Goal: Task Accomplishment & Management: Manage account settings

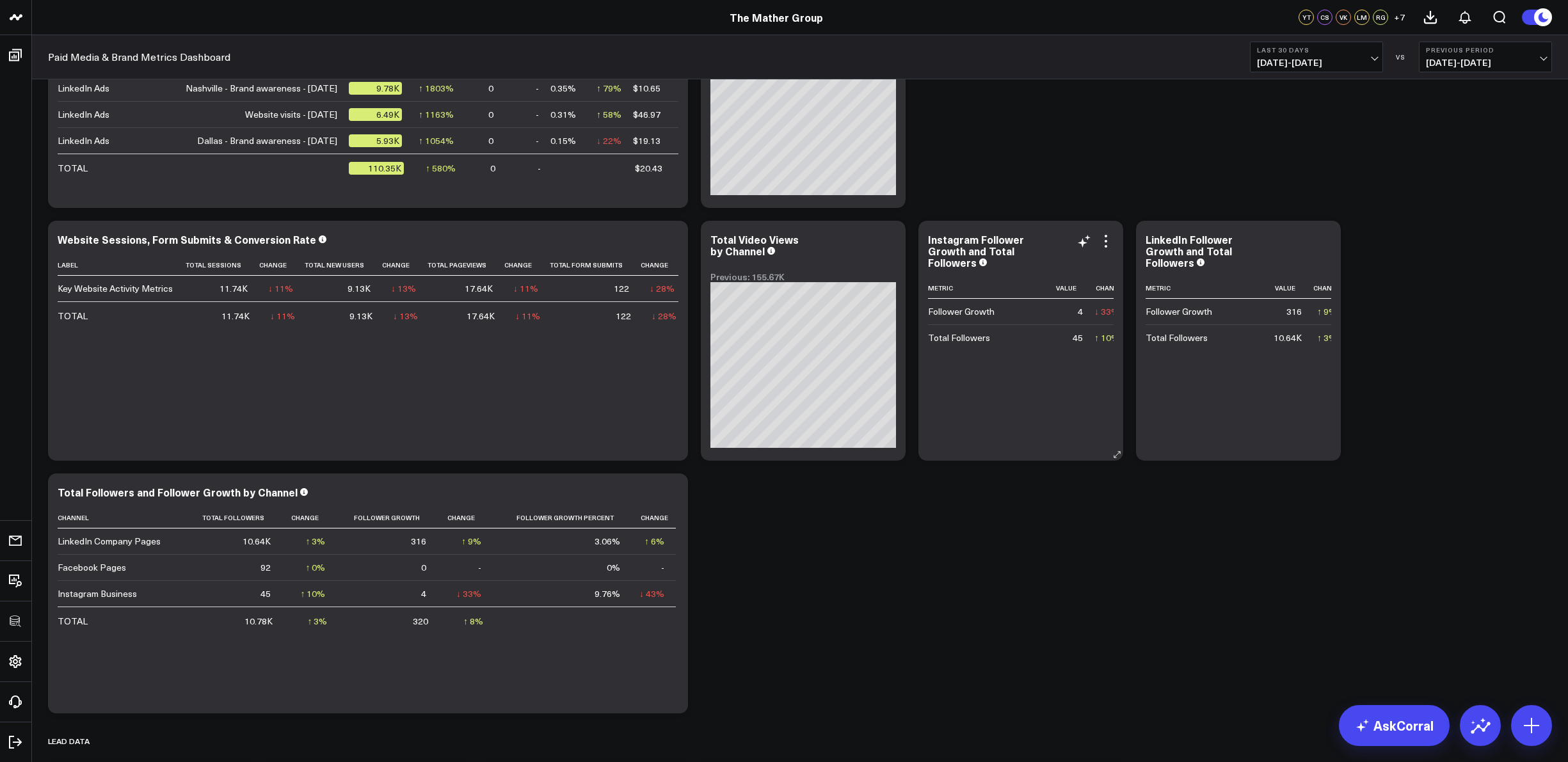
scroll to position [957, 0]
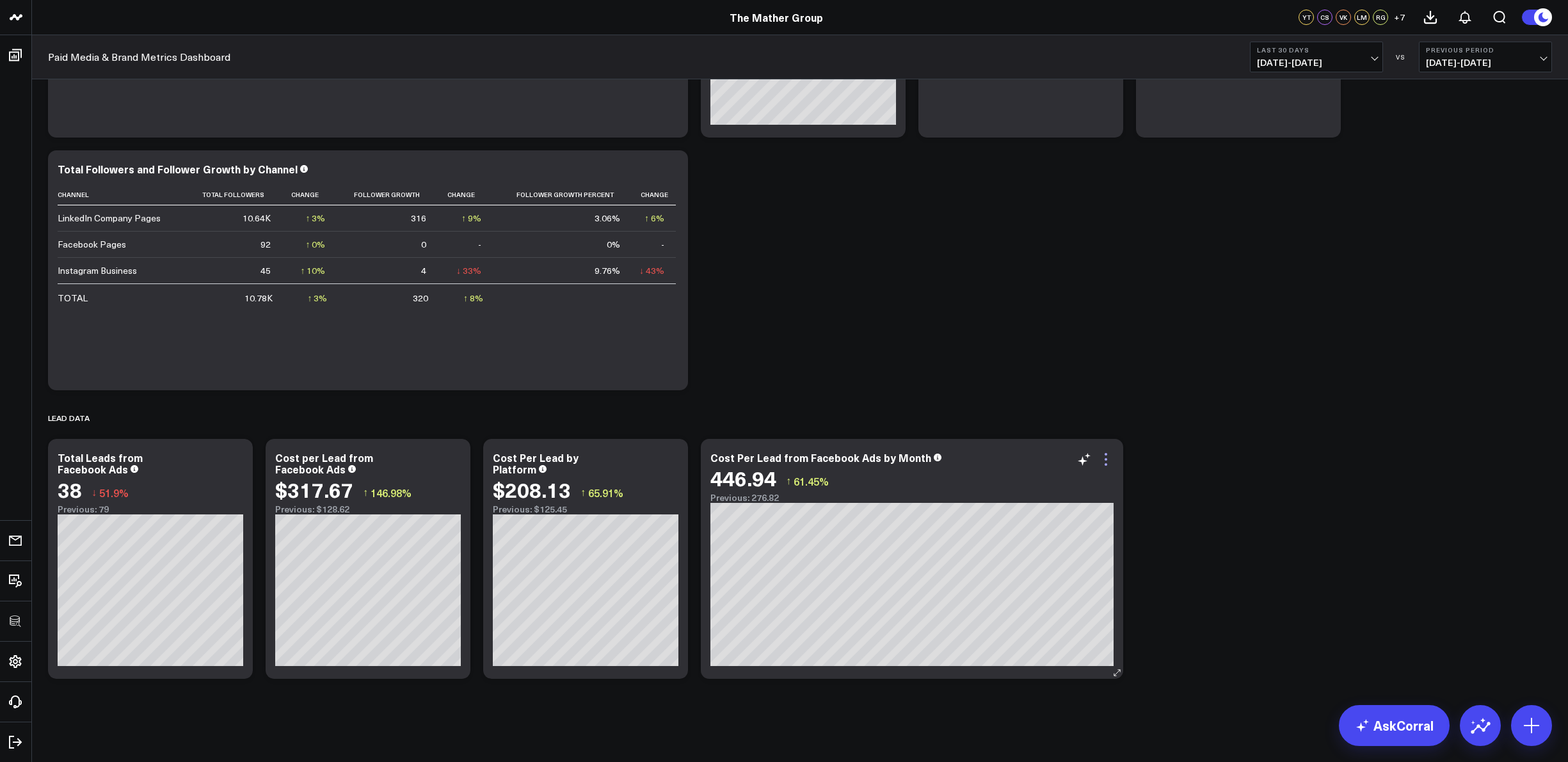
click at [1106, 459] on icon at bounding box center [1106, 459] width 3 height 3
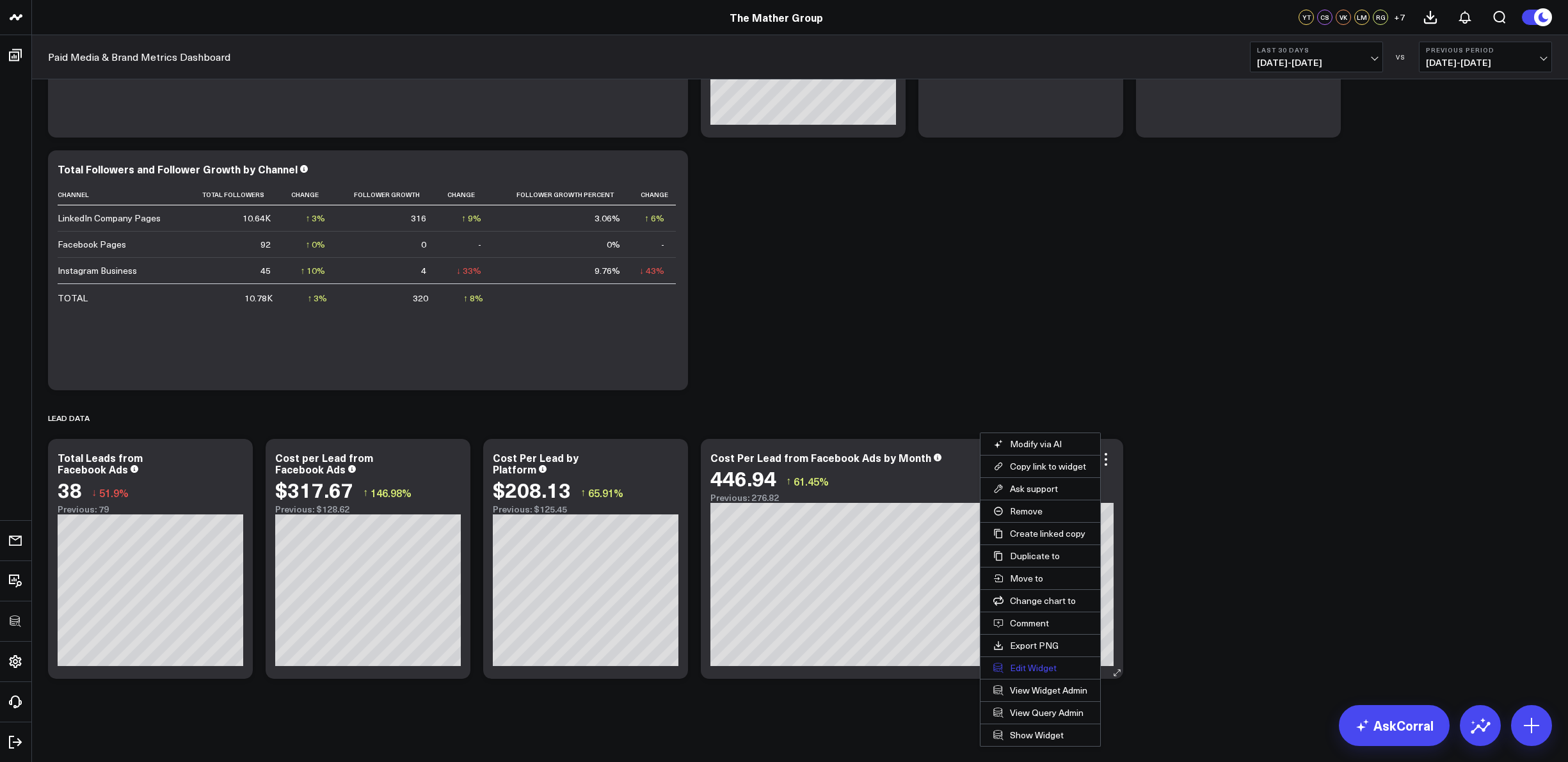
click at [1039, 668] on button "Edit Widget" at bounding box center [1040, 668] width 120 height 22
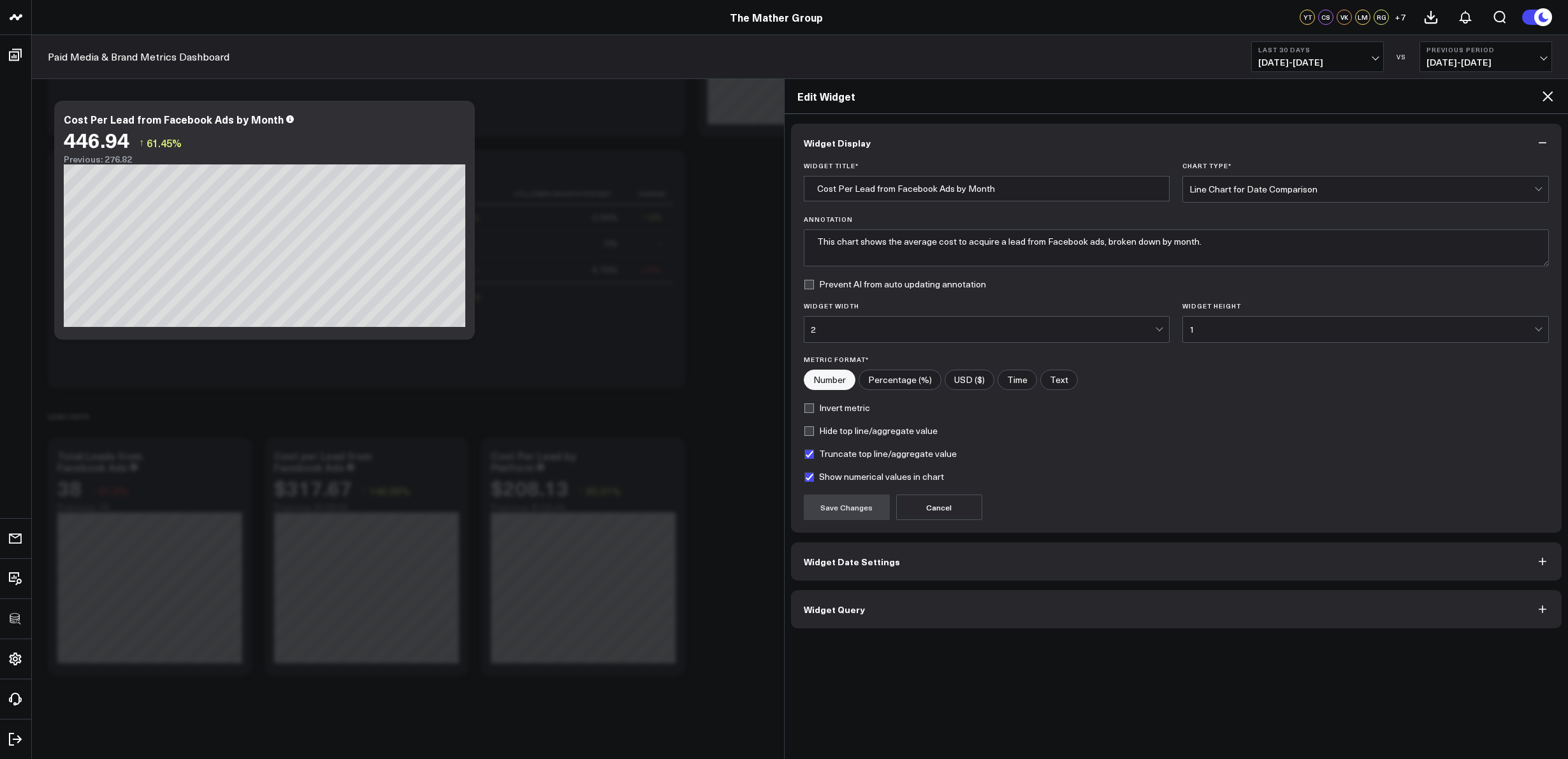
click at [972, 378] on input"] "USD ($)" at bounding box center [969, 380] width 48 height 19
radio input"] "true"
click at [826, 507] on button "Save Changes" at bounding box center [847, 507] width 86 height 25
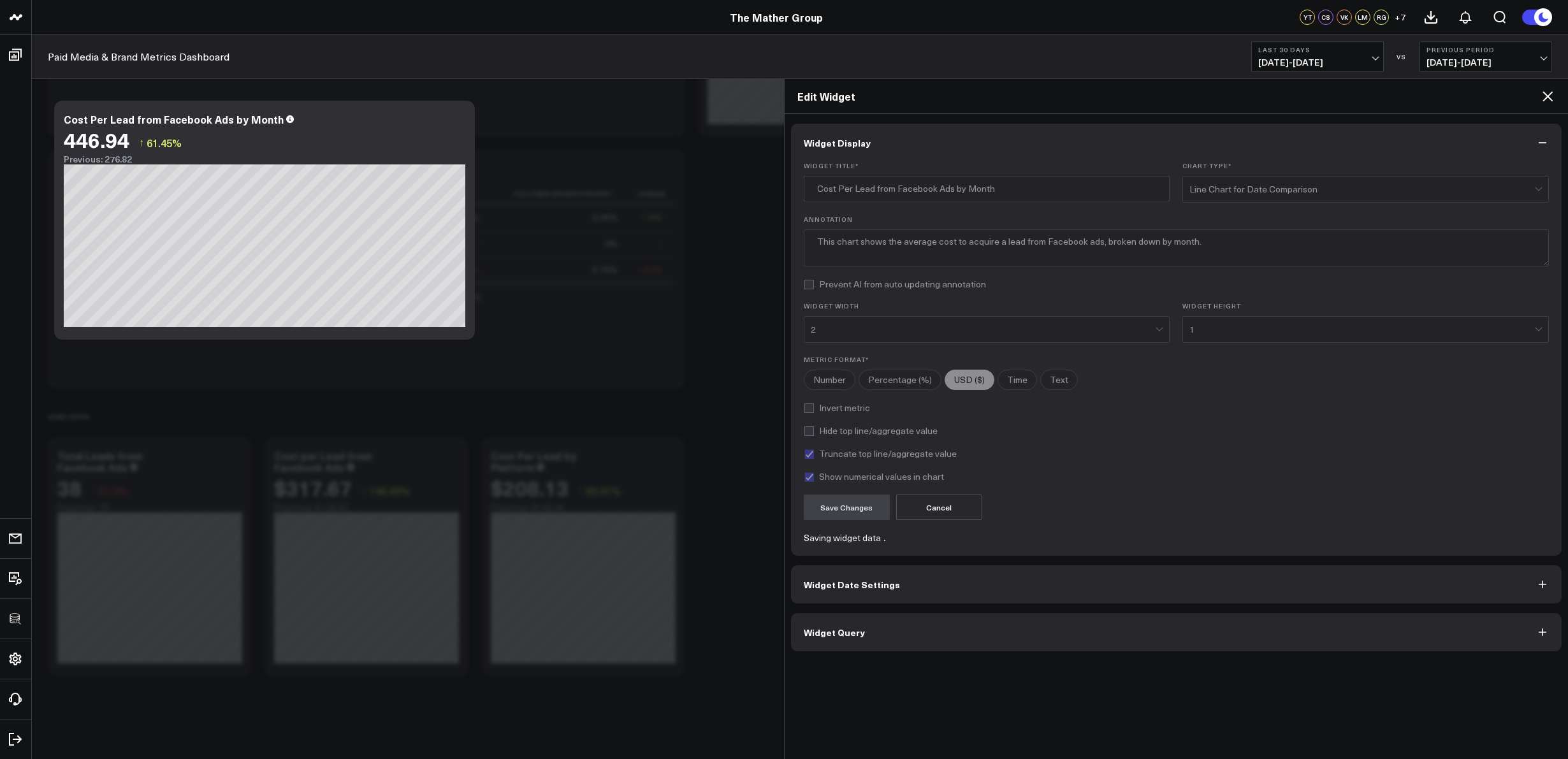
radio input"] "true"
click at [1551, 98] on icon at bounding box center [1547, 96] width 15 height 15
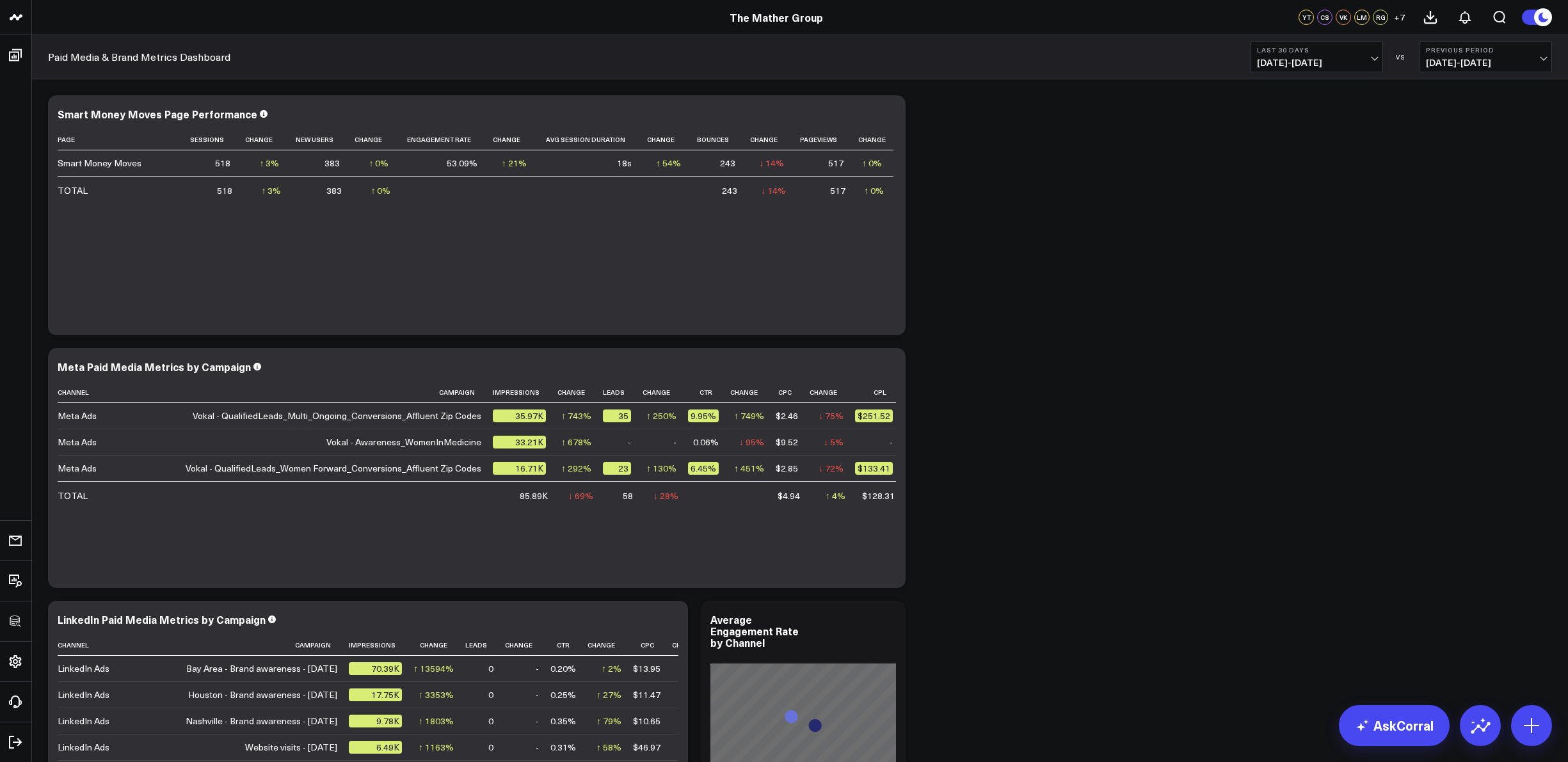
scroll to position [957, 0]
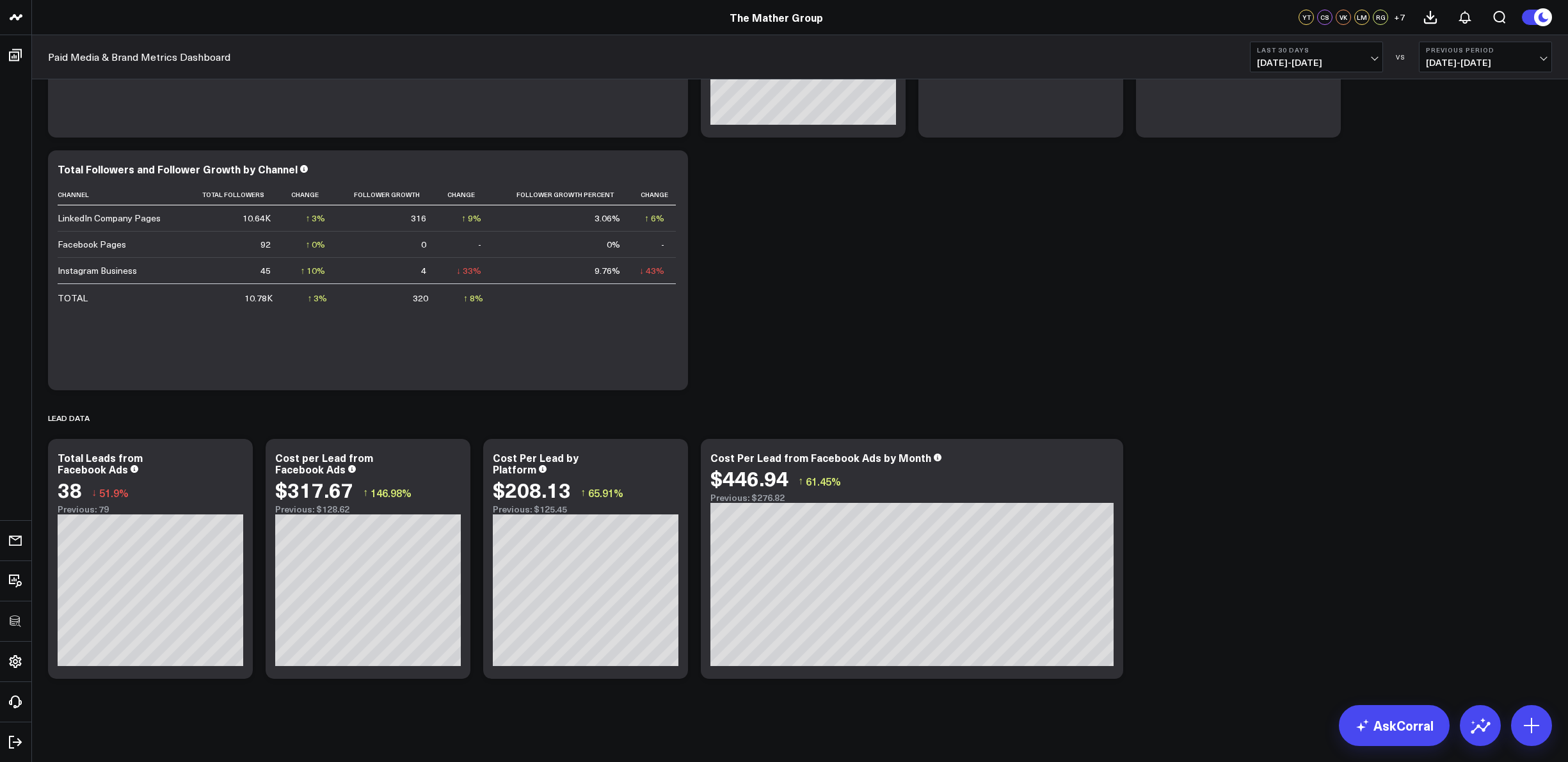
click at [1376, 59] on span "09/14/25 - 10/13/25" at bounding box center [1316, 62] width 119 height 10
click at [1297, 163] on link "Last 60 Days" at bounding box center [1316, 159] width 132 height 25
click at [672, 460] on icon at bounding box center [670, 459] width 15 height 15
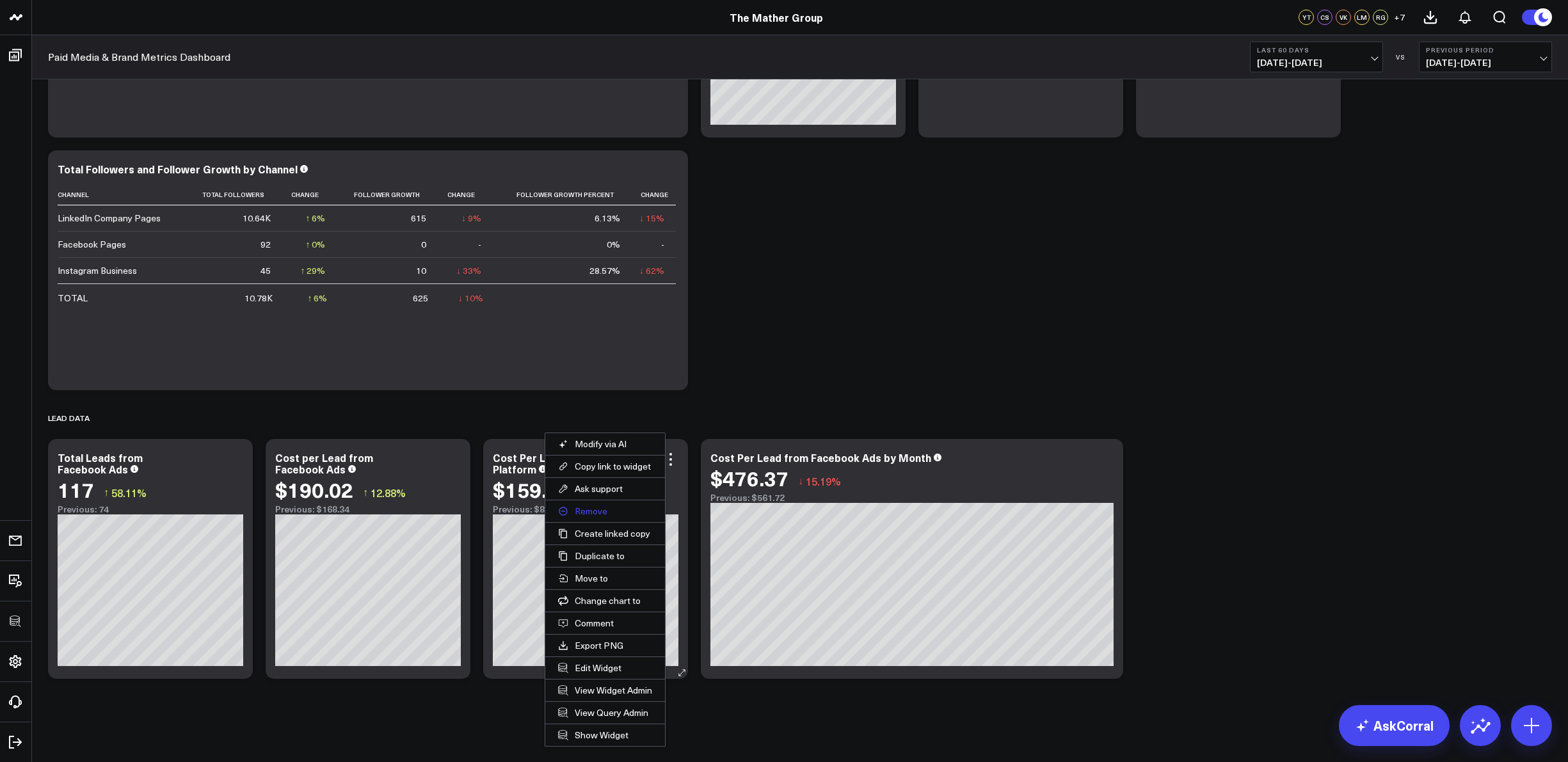
click at [602, 514] on button "Remove" at bounding box center [606, 511] width 120 height 22
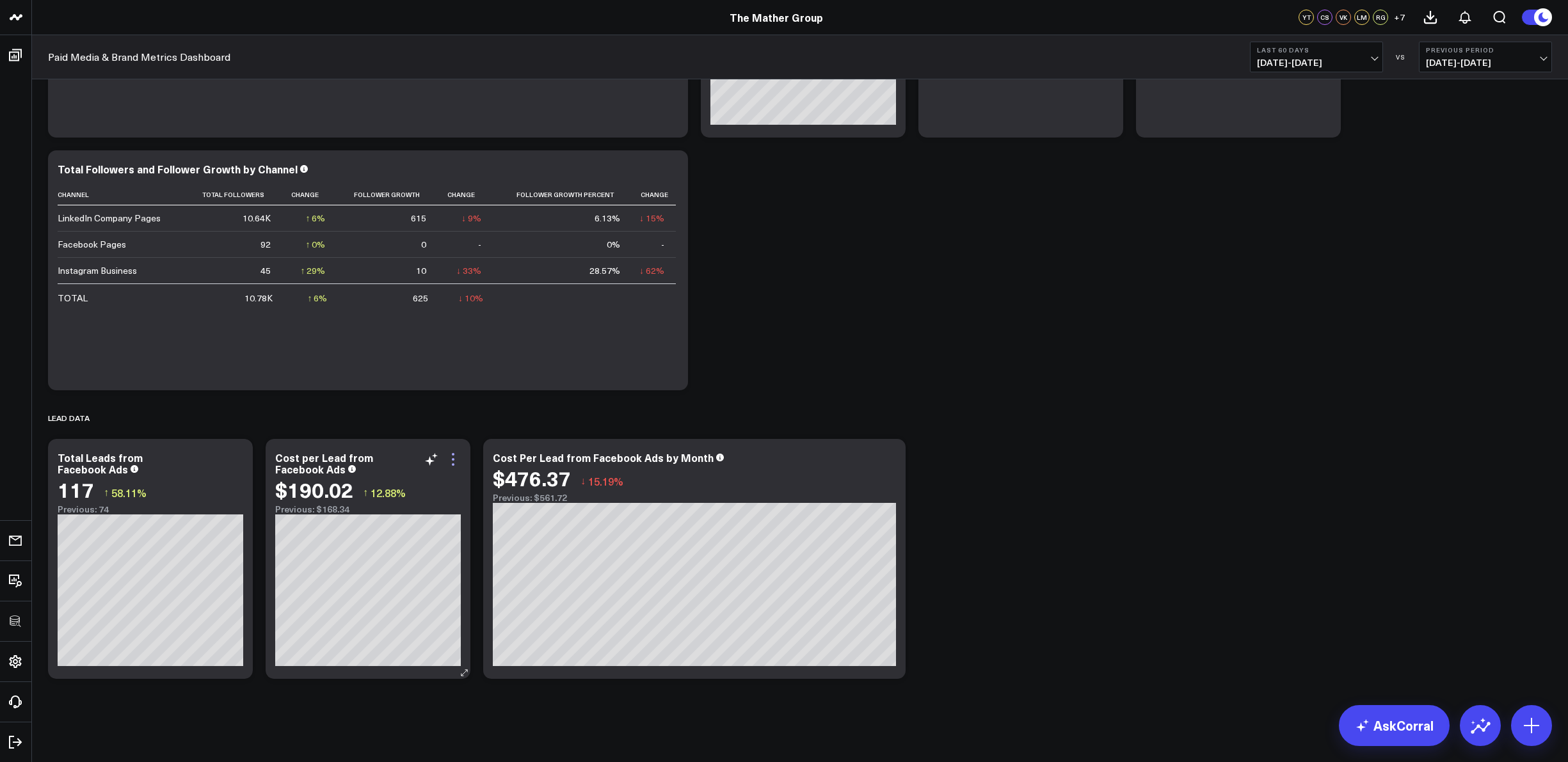
click at [454, 456] on icon at bounding box center [453, 459] width 15 height 15
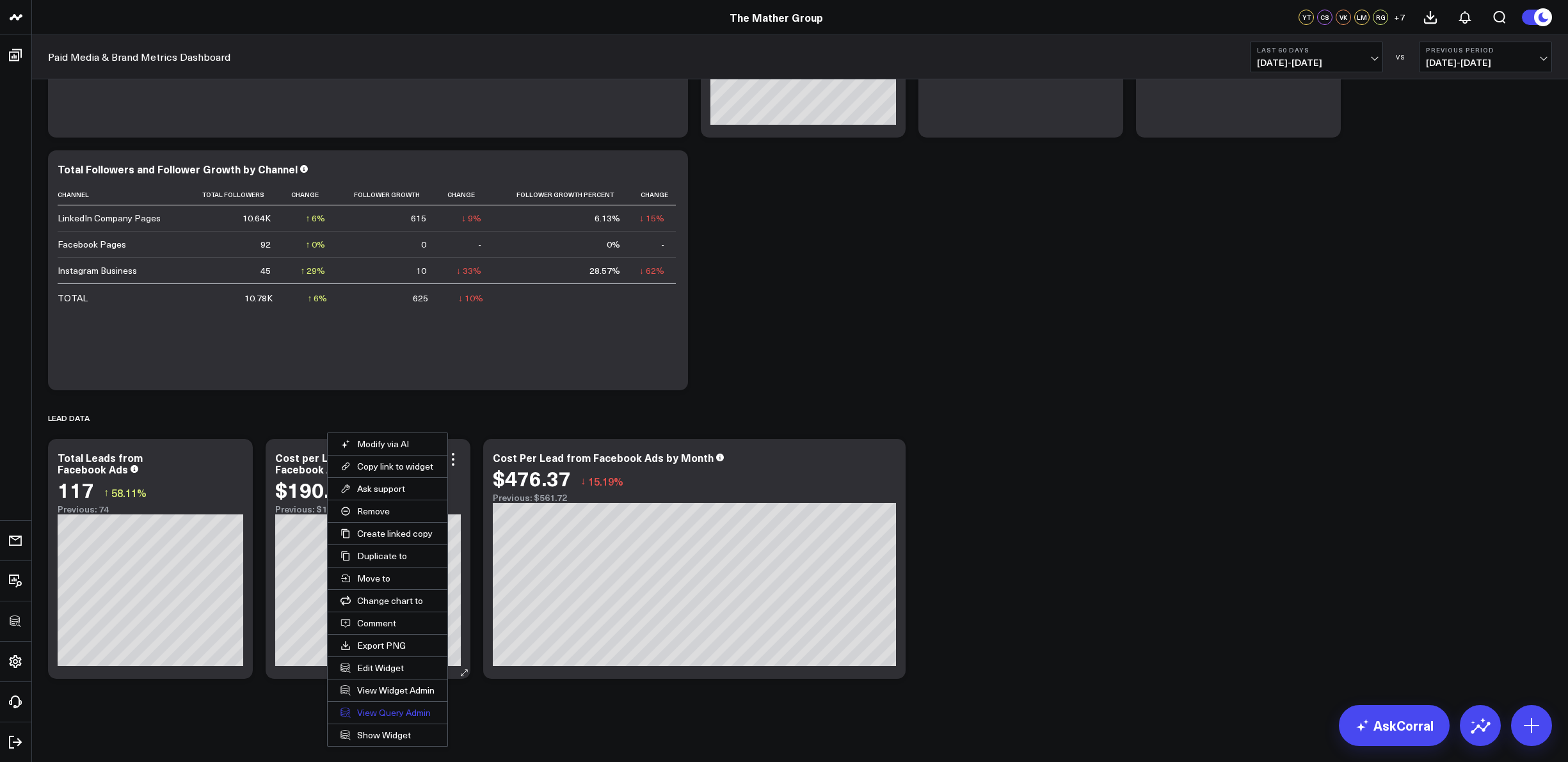
click at [392, 707] on link "View Query Admin" at bounding box center [387, 713] width 120 height 22
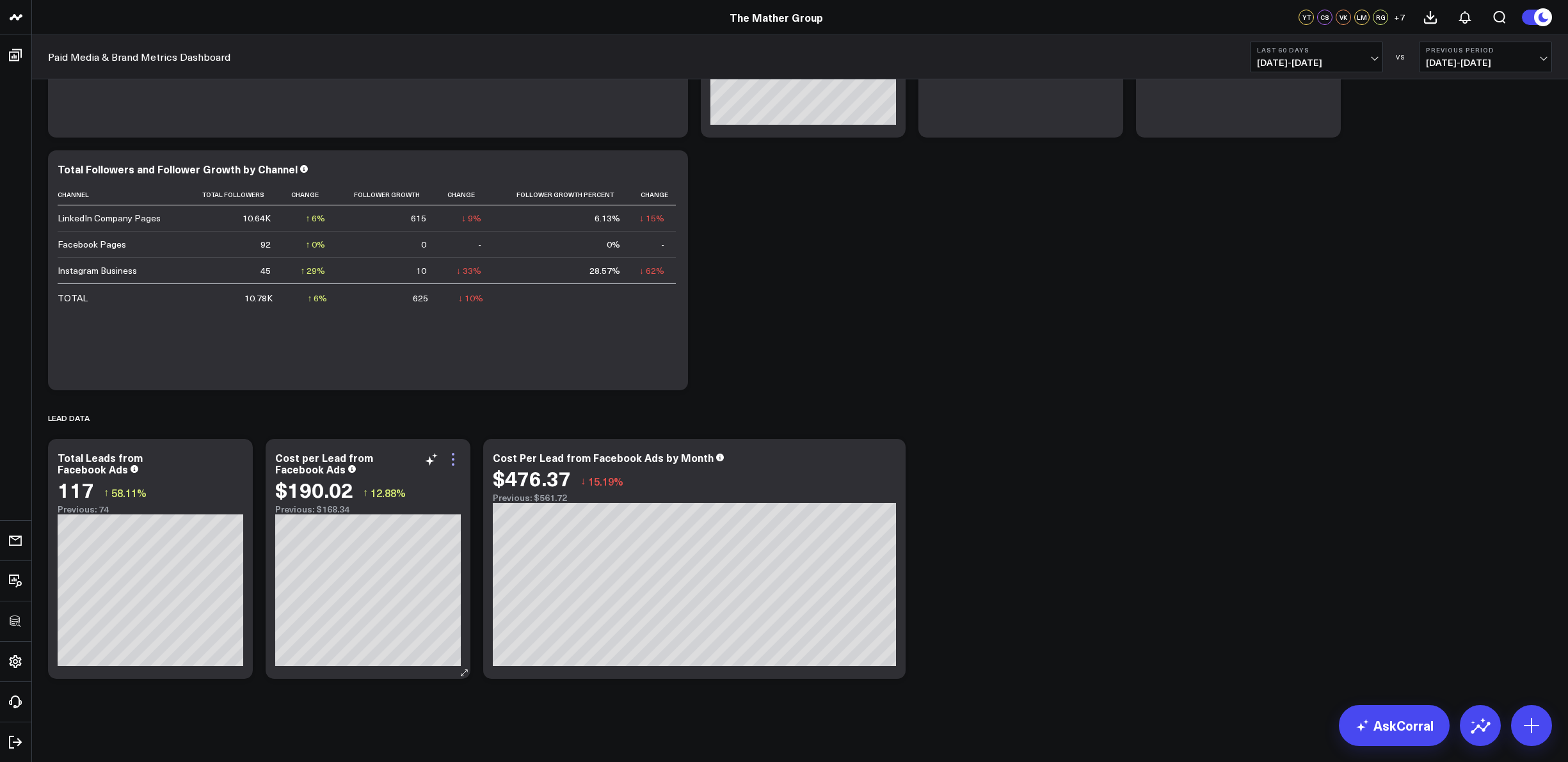
click at [453, 456] on icon at bounding box center [453, 459] width 15 height 15
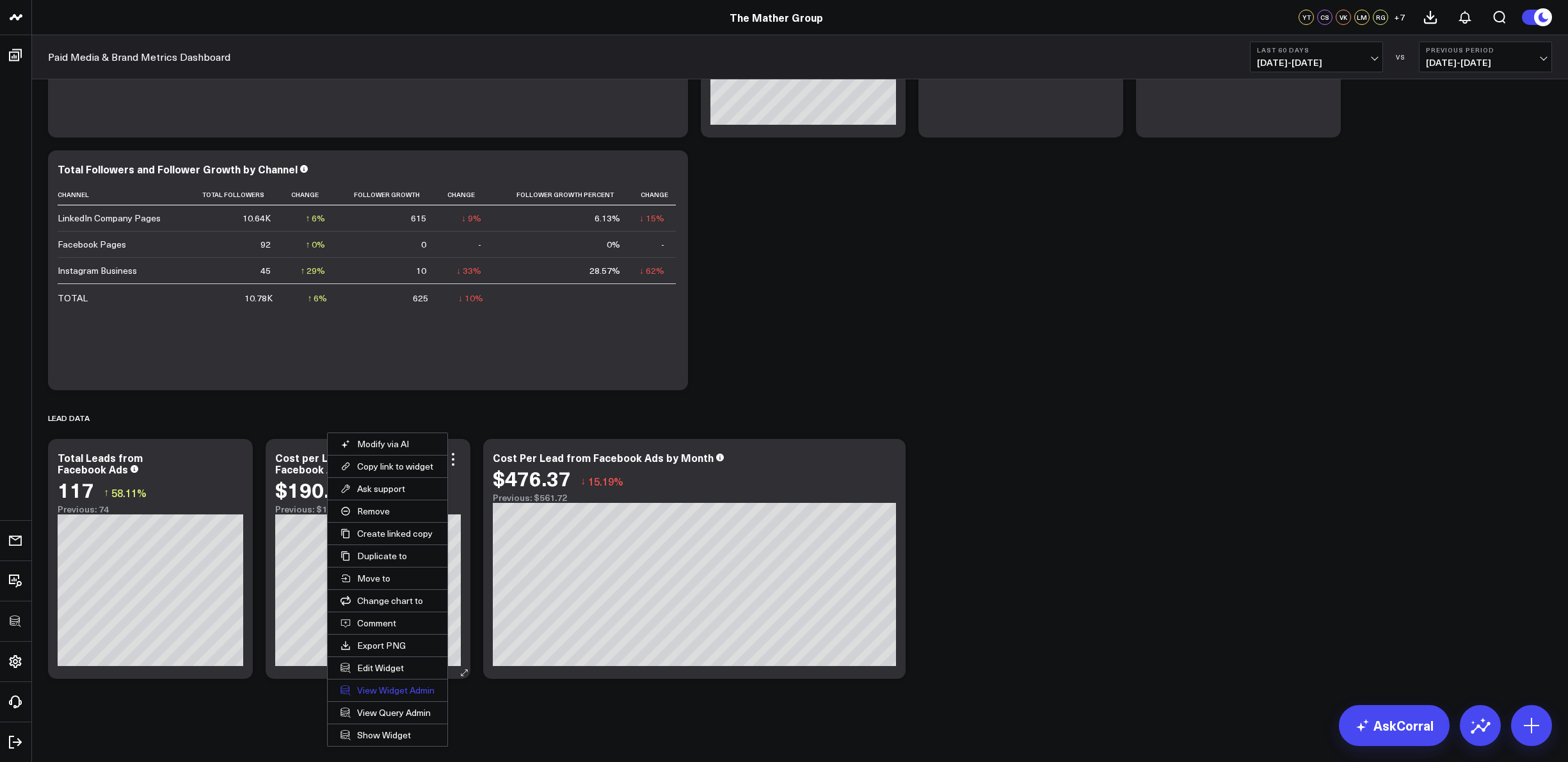
click at [374, 688] on link "View Widget Admin" at bounding box center [387, 690] width 120 height 22
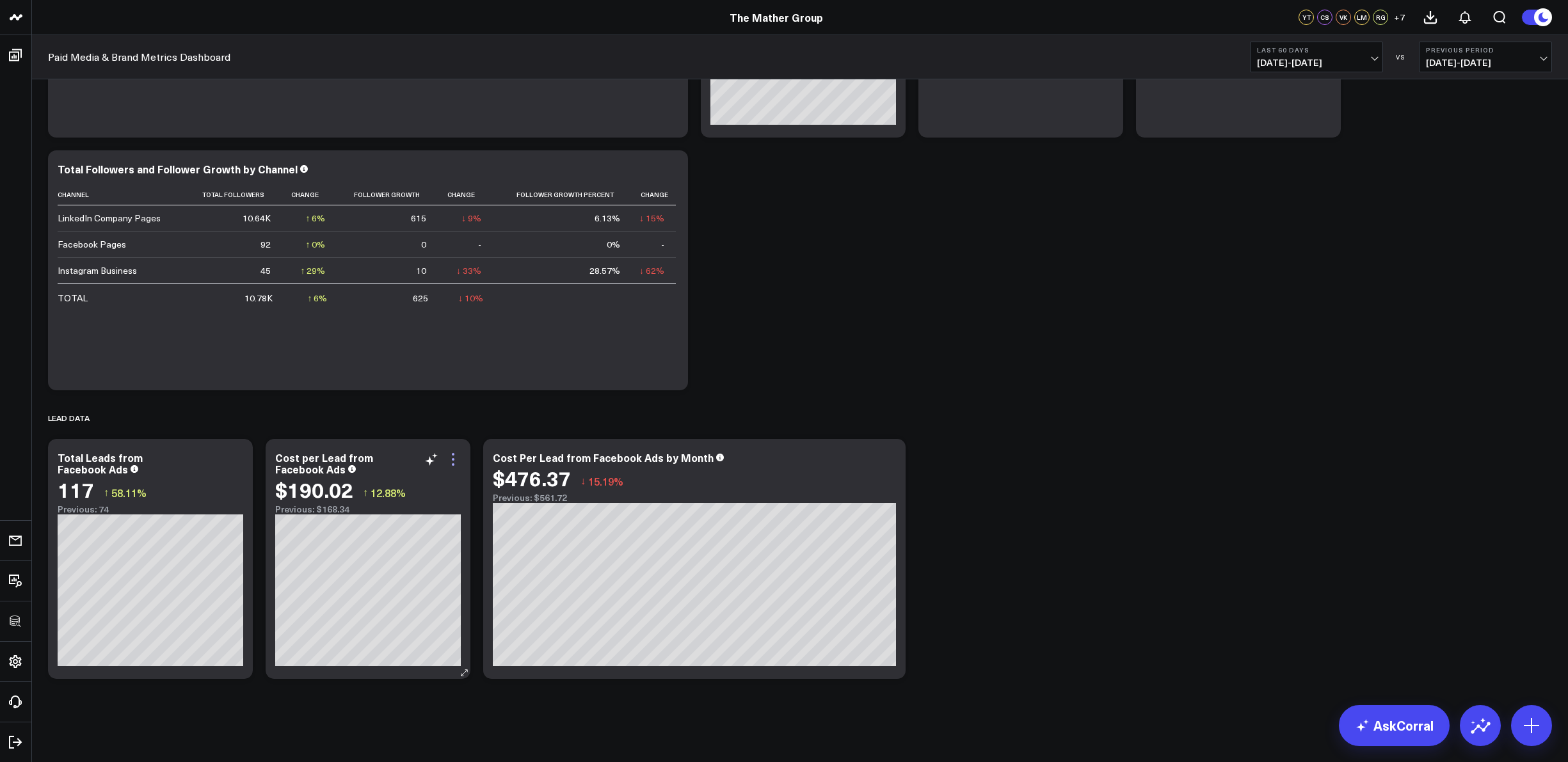
click at [450, 461] on icon at bounding box center [453, 459] width 15 height 15
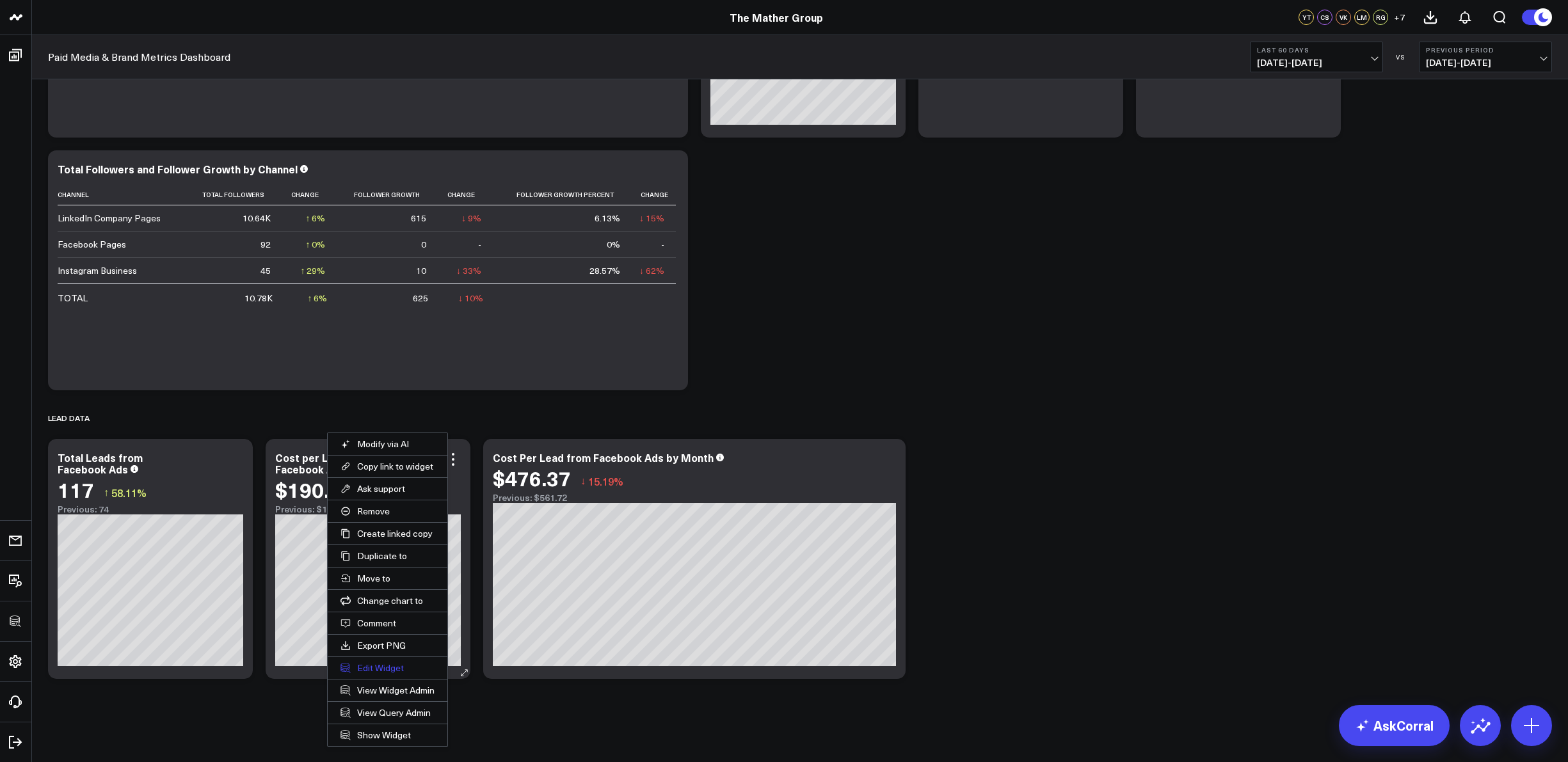
click at [382, 670] on button "Edit Widget" at bounding box center [387, 668] width 120 height 22
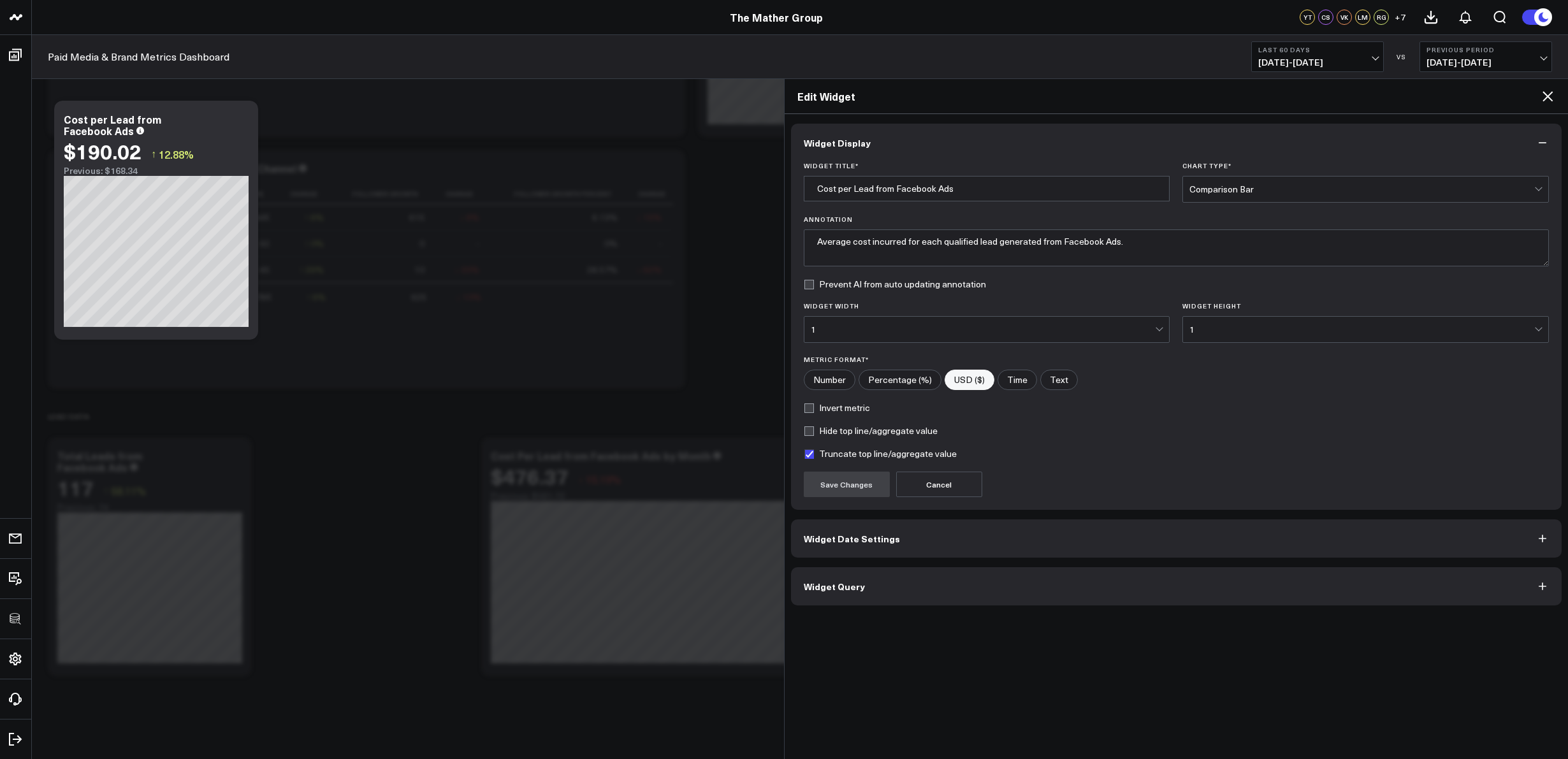
click at [890, 587] on button "Widget Query" at bounding box center [1177, 586] width 772 height 38
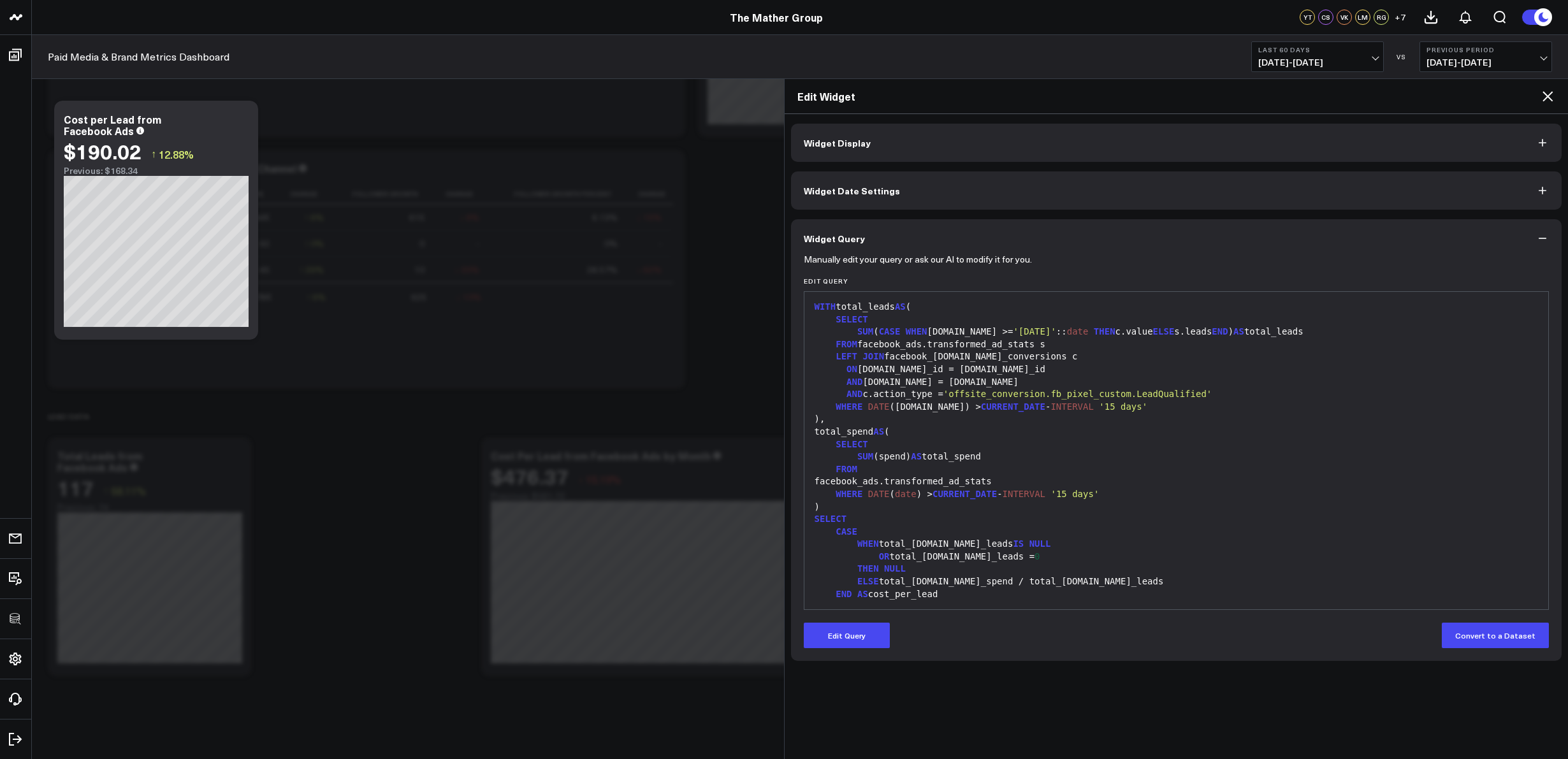
click at [1549, 96] on icon at bounding box center [1547, 96] width 10 height 10
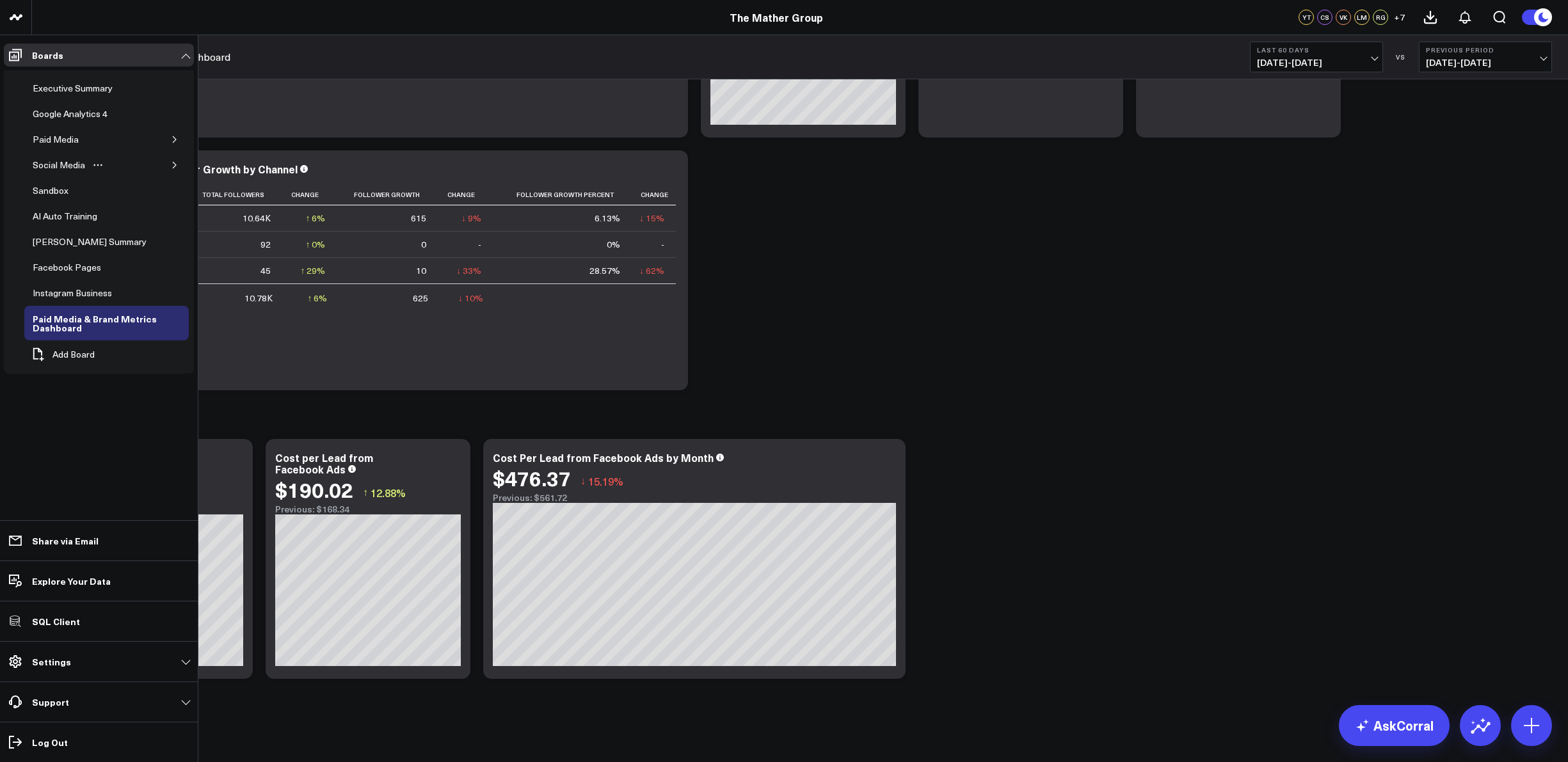
click at [166, 165] on div "Social Media" at bounding box center [106, 165] width 165 height 25
click at [177, 165] on icon "button" at bounding box center [175, 165] width 7 height 7
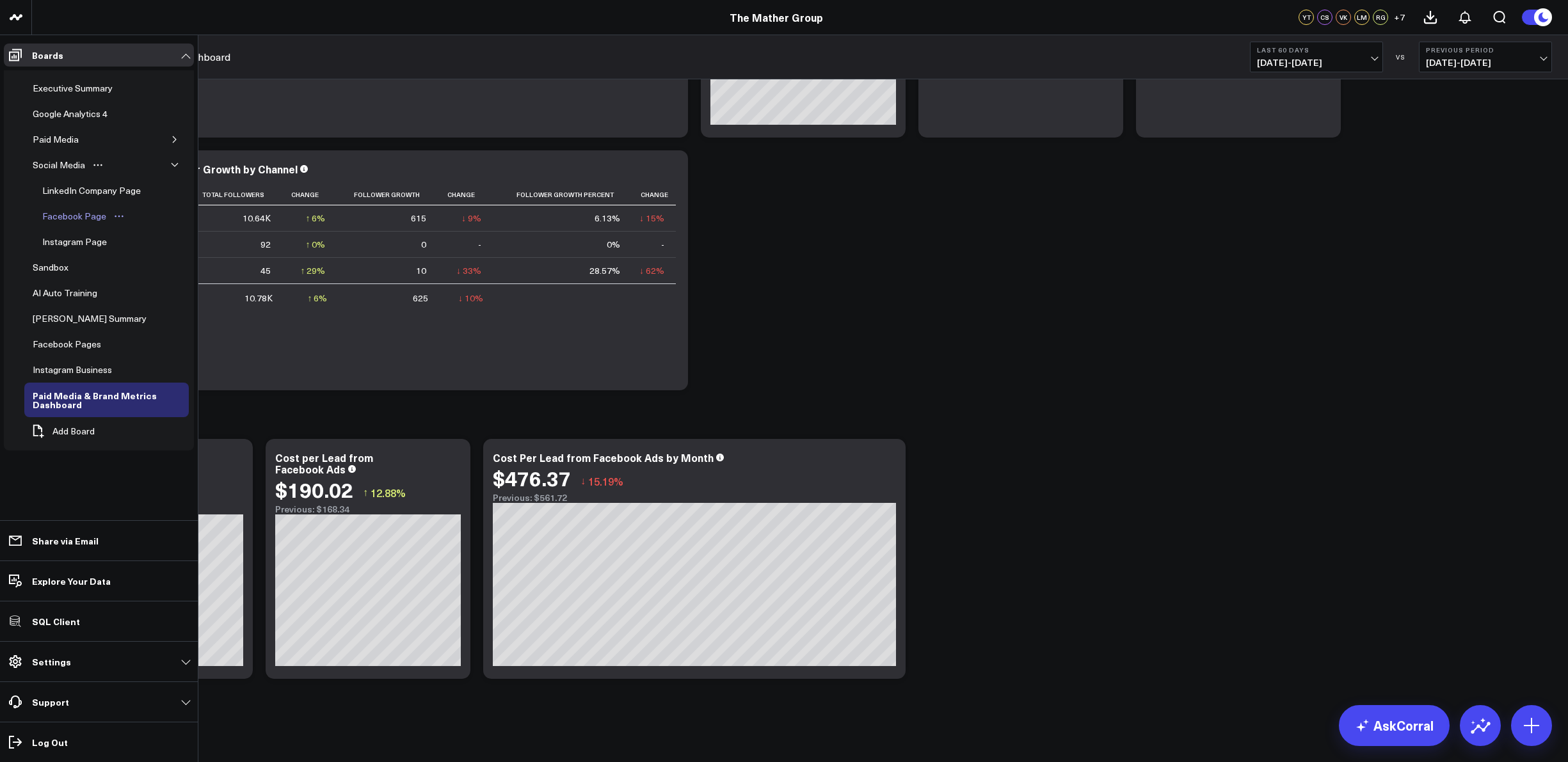
click at [95, 216] on div "Facebook Page" at bounding box center [74, 216] width 70 height 15
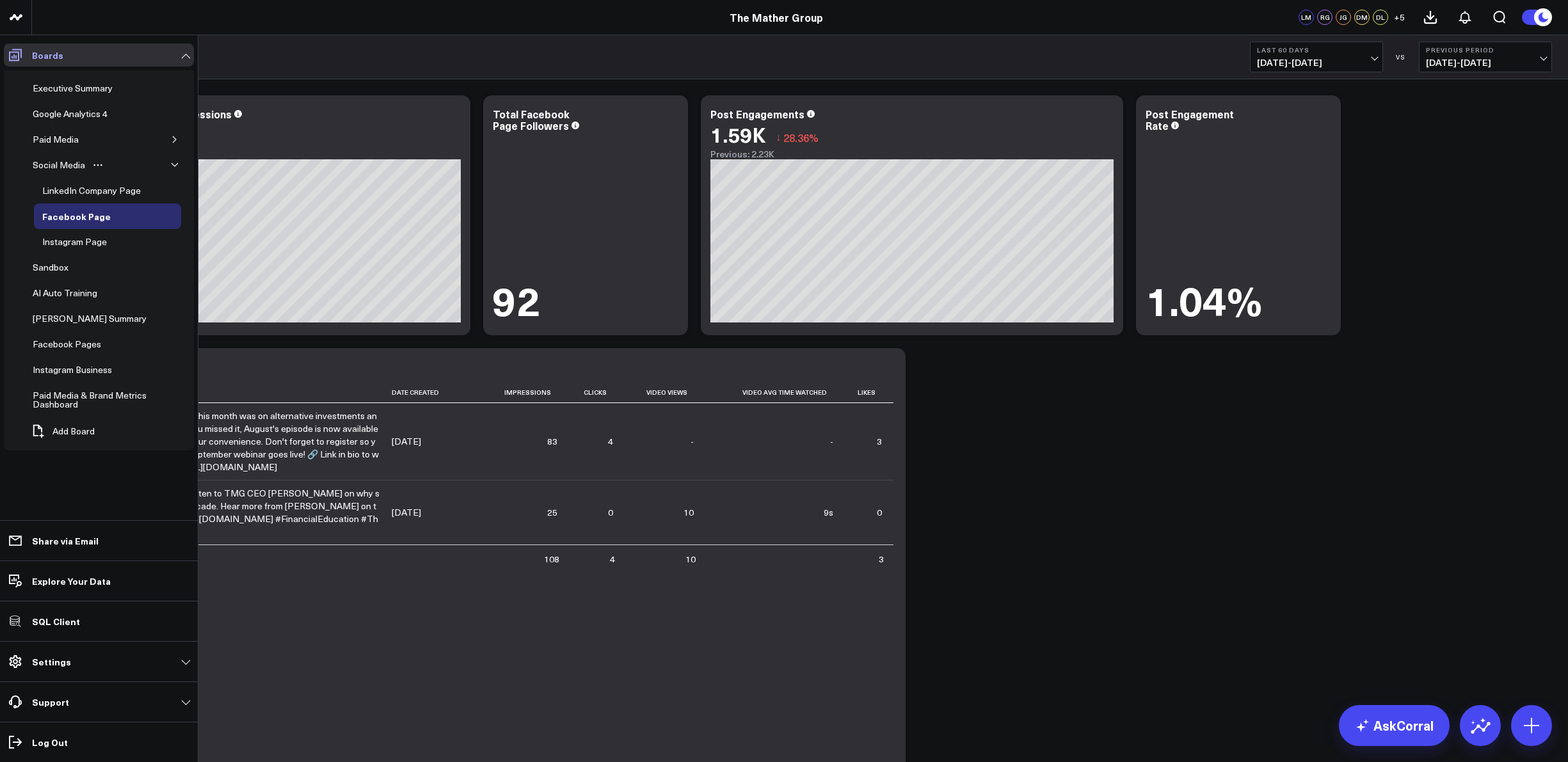
click at [21, 55] on icon at bounding box center [15, 55] width 13 height 12
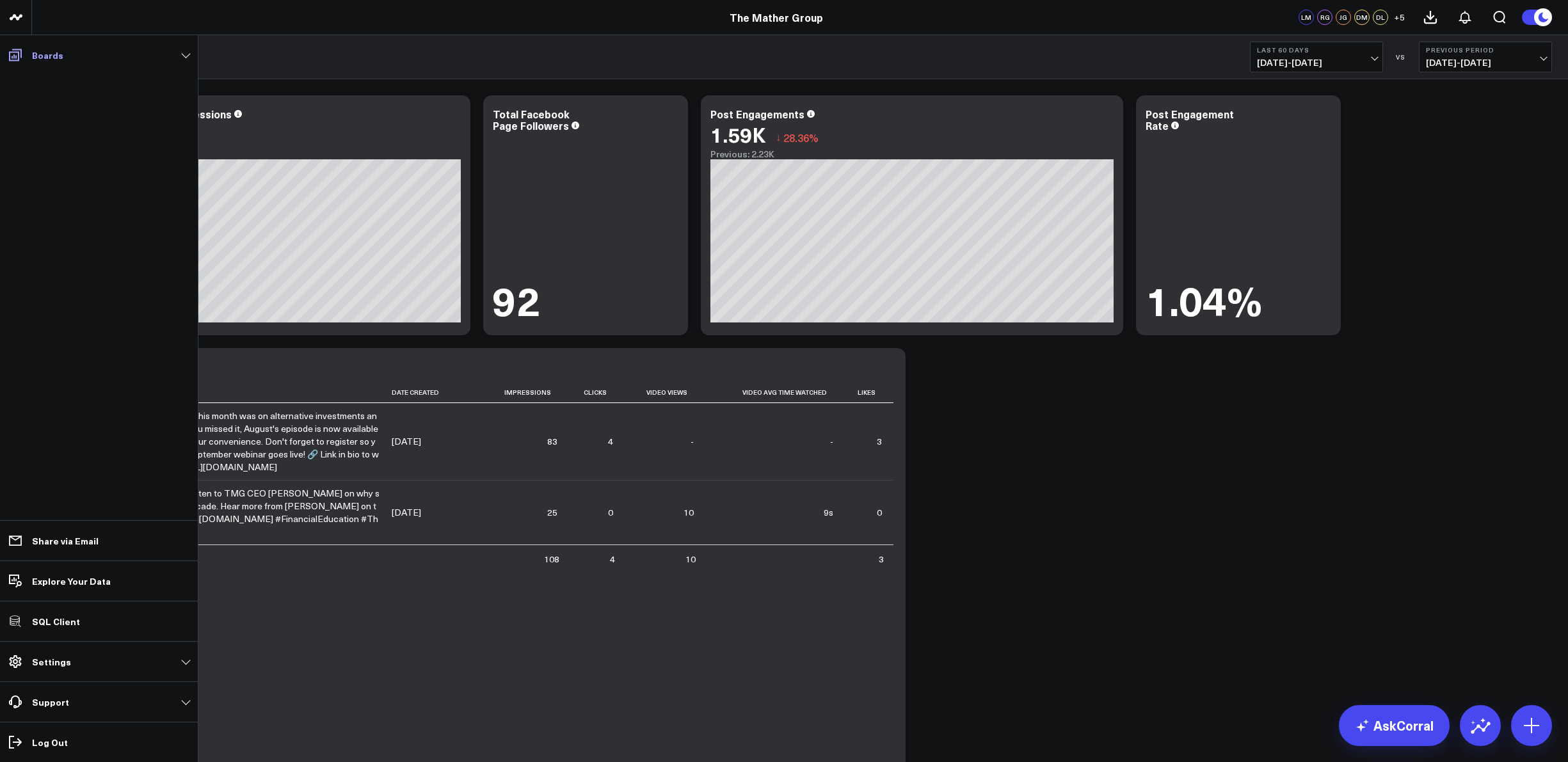
click at [21, 55] on icon at bounding box center [15, 55] width 13 height 12
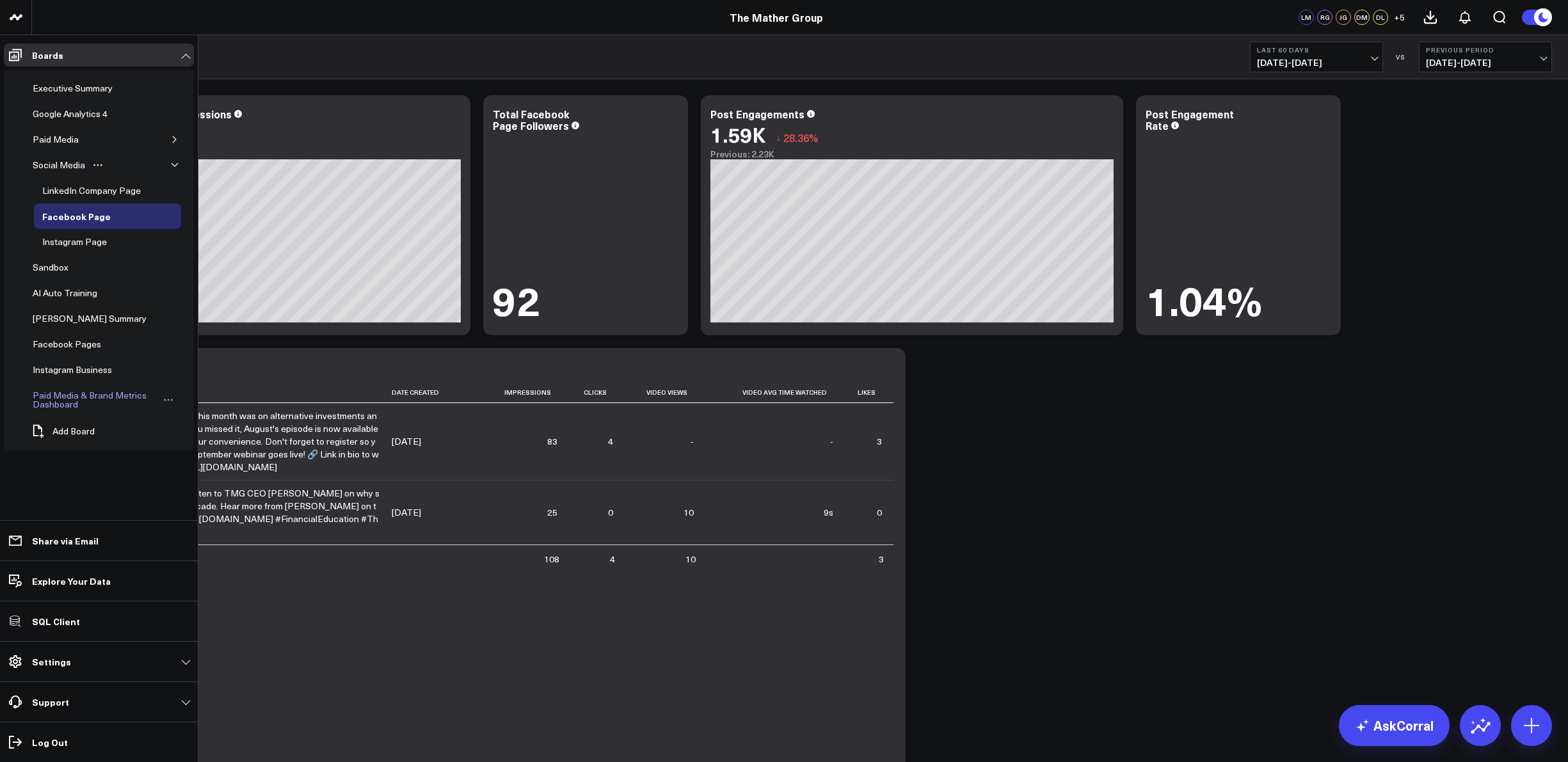
click at [52, 406] on div "Paid Media & Brand Metrics Dashboard" at bounding box center [95, 400] width 131 height 25
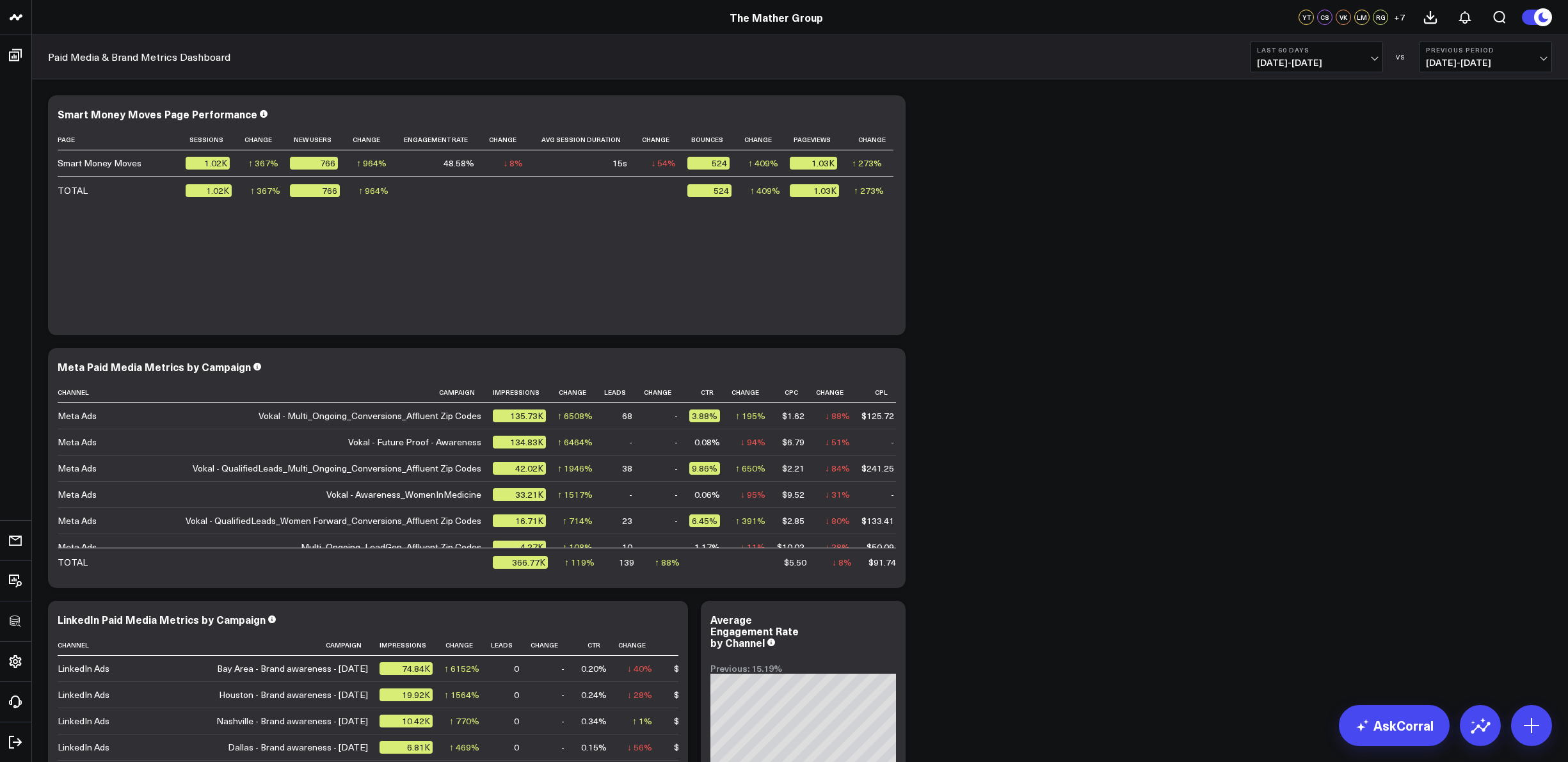
click at [1376, 57] on span "08/15/25 - 10/13/25" at bounding box center [1316, 62] width 119 height 10
click at [1303, 139] on link "Last 30 Days" at bounding box center [1316, 134] width 132 height 25
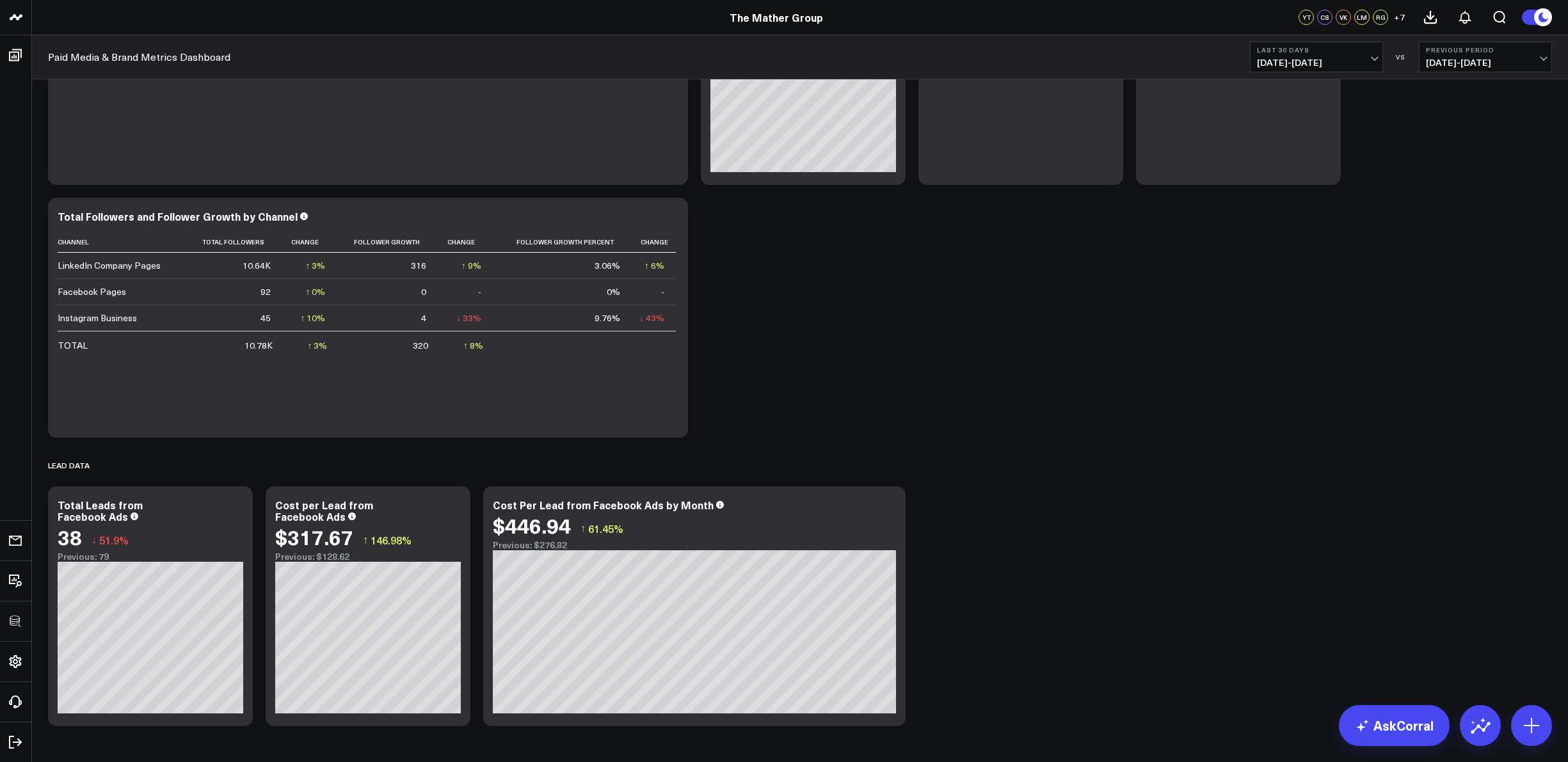
scroll to position [957, 0]
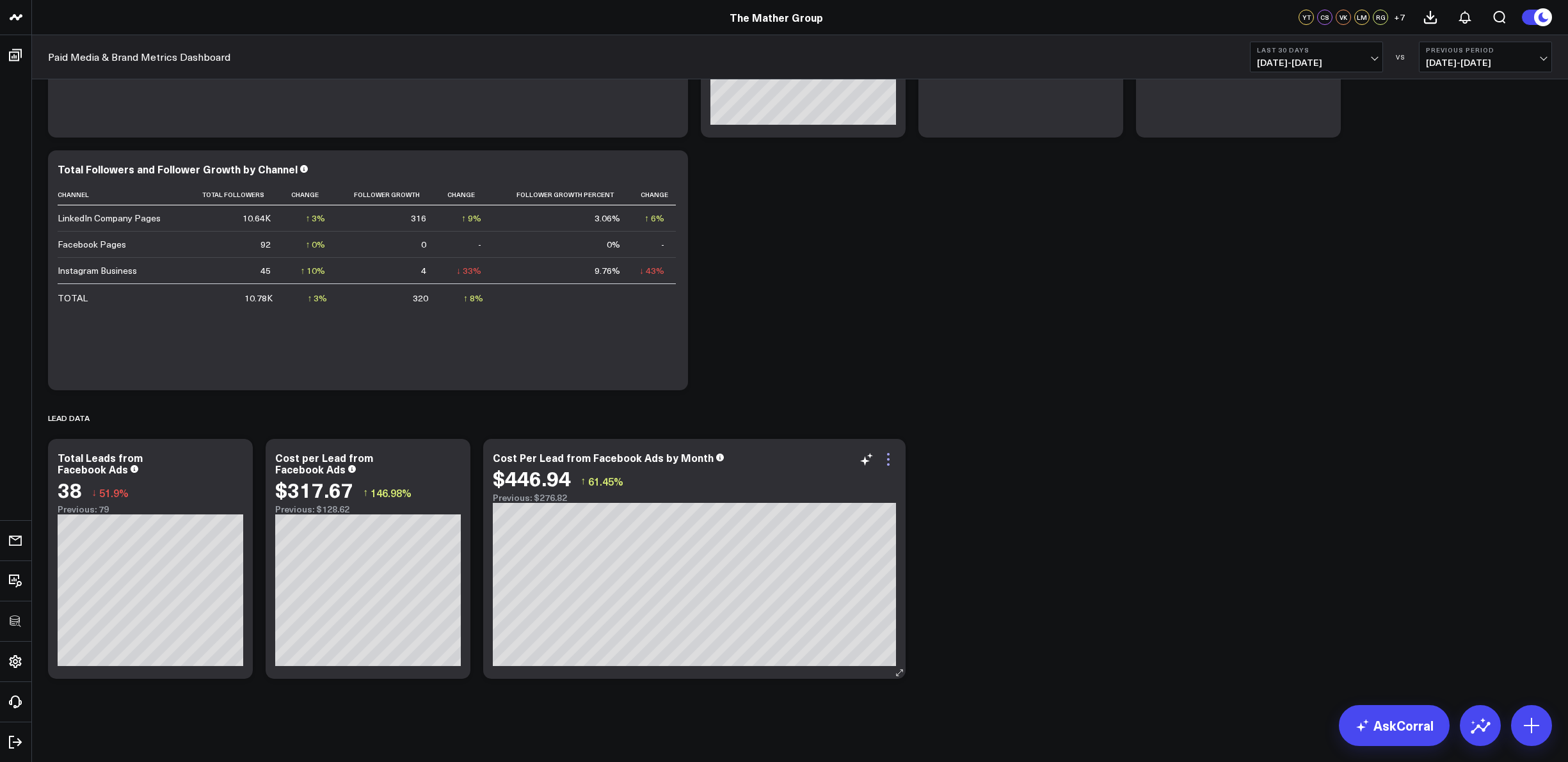
click at [887, 459] on icon at bounding box center [888, 459] width 15 height 15
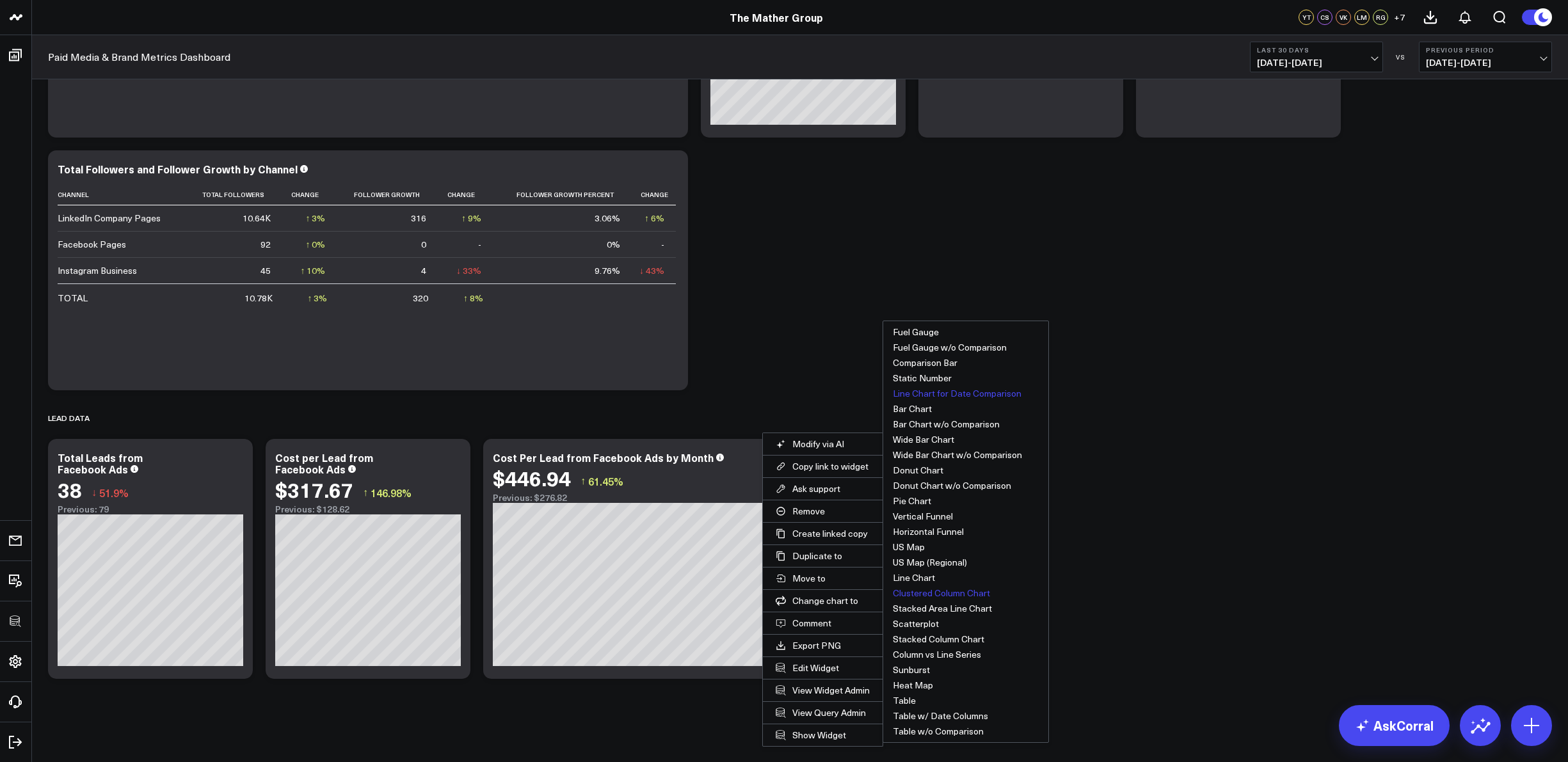
click at [939, 593] on button "Clustered Column Chart" at bounding box center [966, 593] width 166 height 15
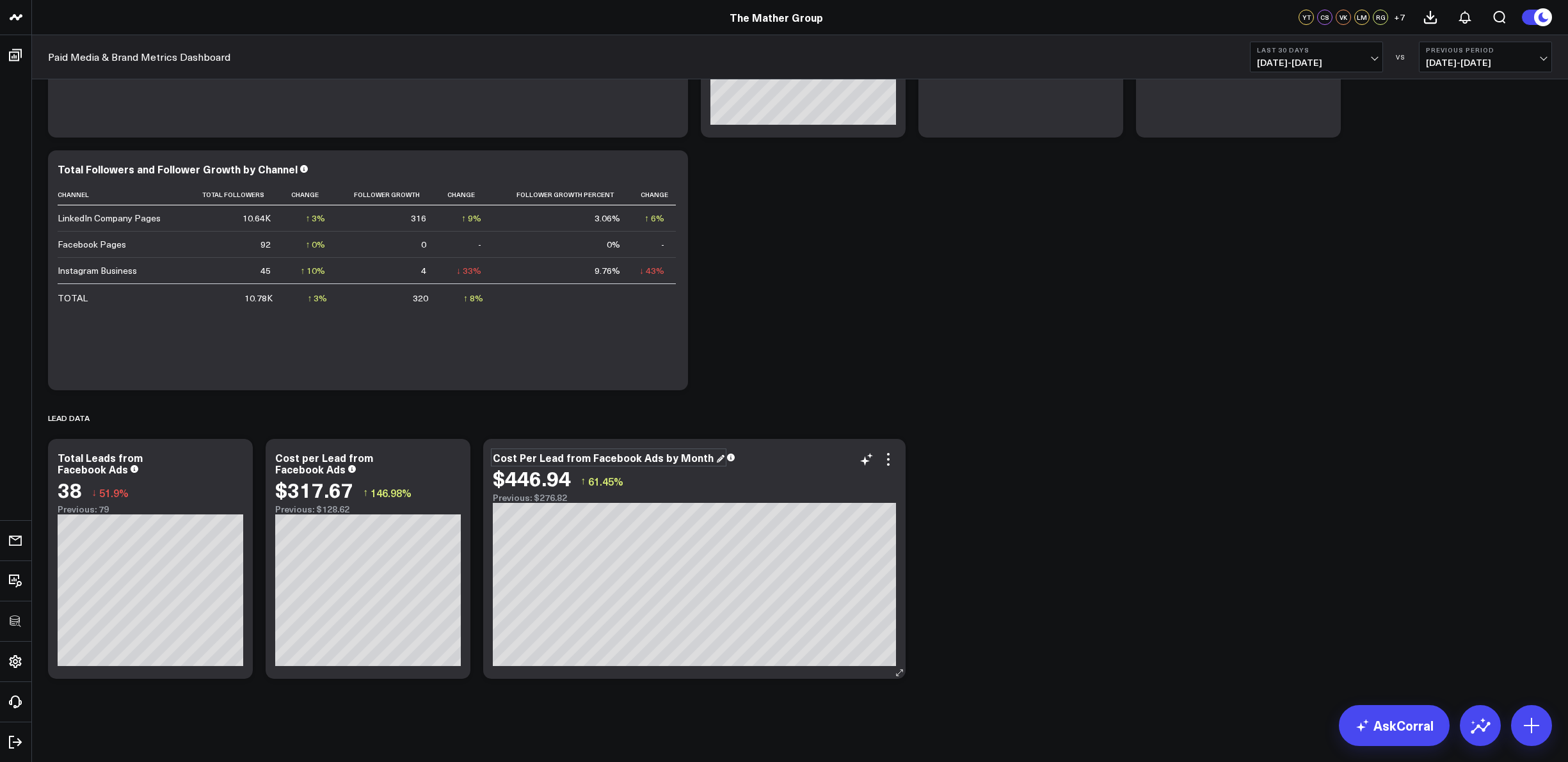
click at [561, 455] on div "Cost Per Lead from Facebook Ads by Month" at bounding box center [608, 457] width 232 height 14
click at [891, 461] on icon at bounding box center [888, 459] width 15 height 15
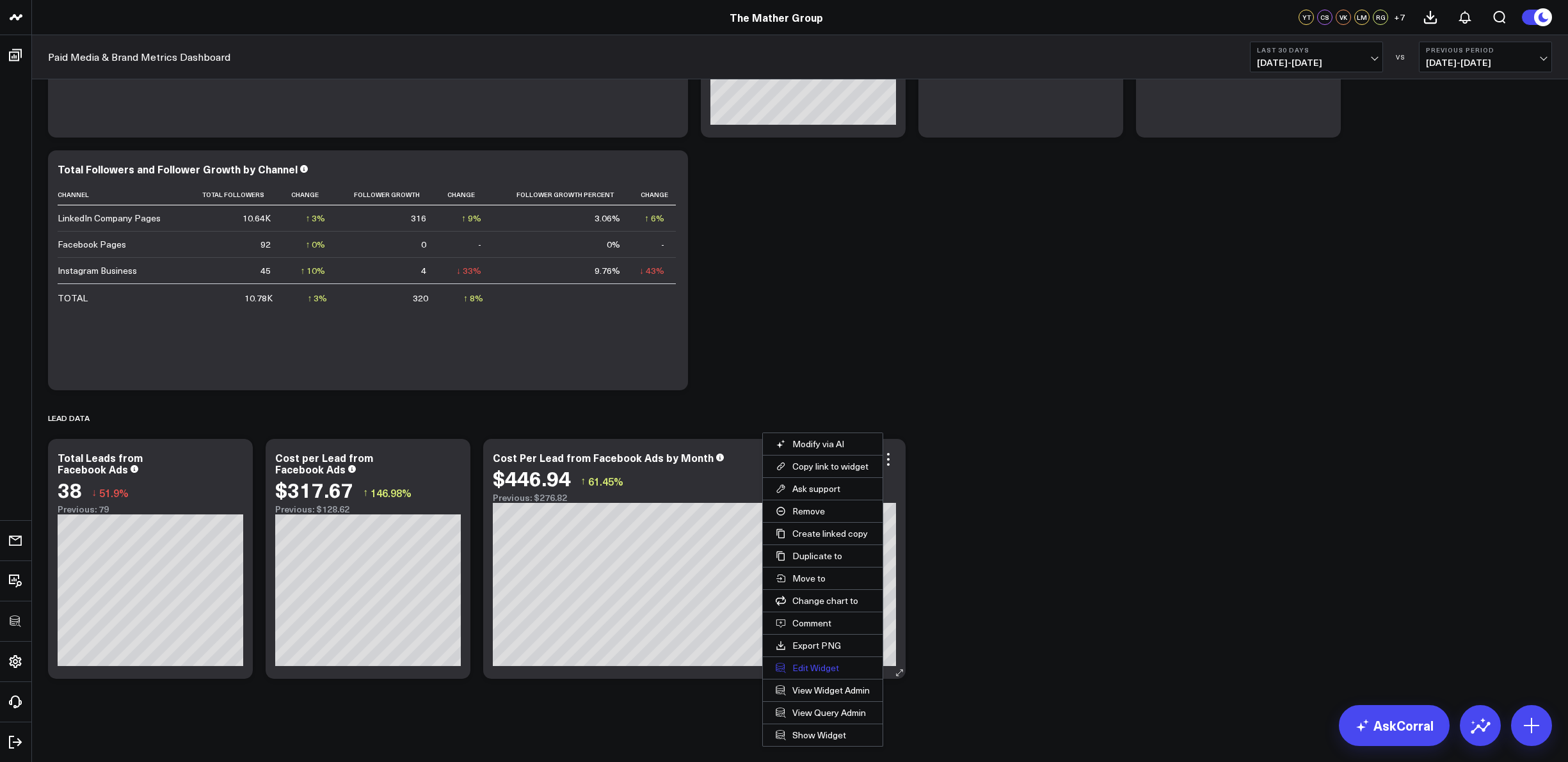
click at [812, 667] on button "Edit Widget" at bounding box center [823, 668] width 120 height 22
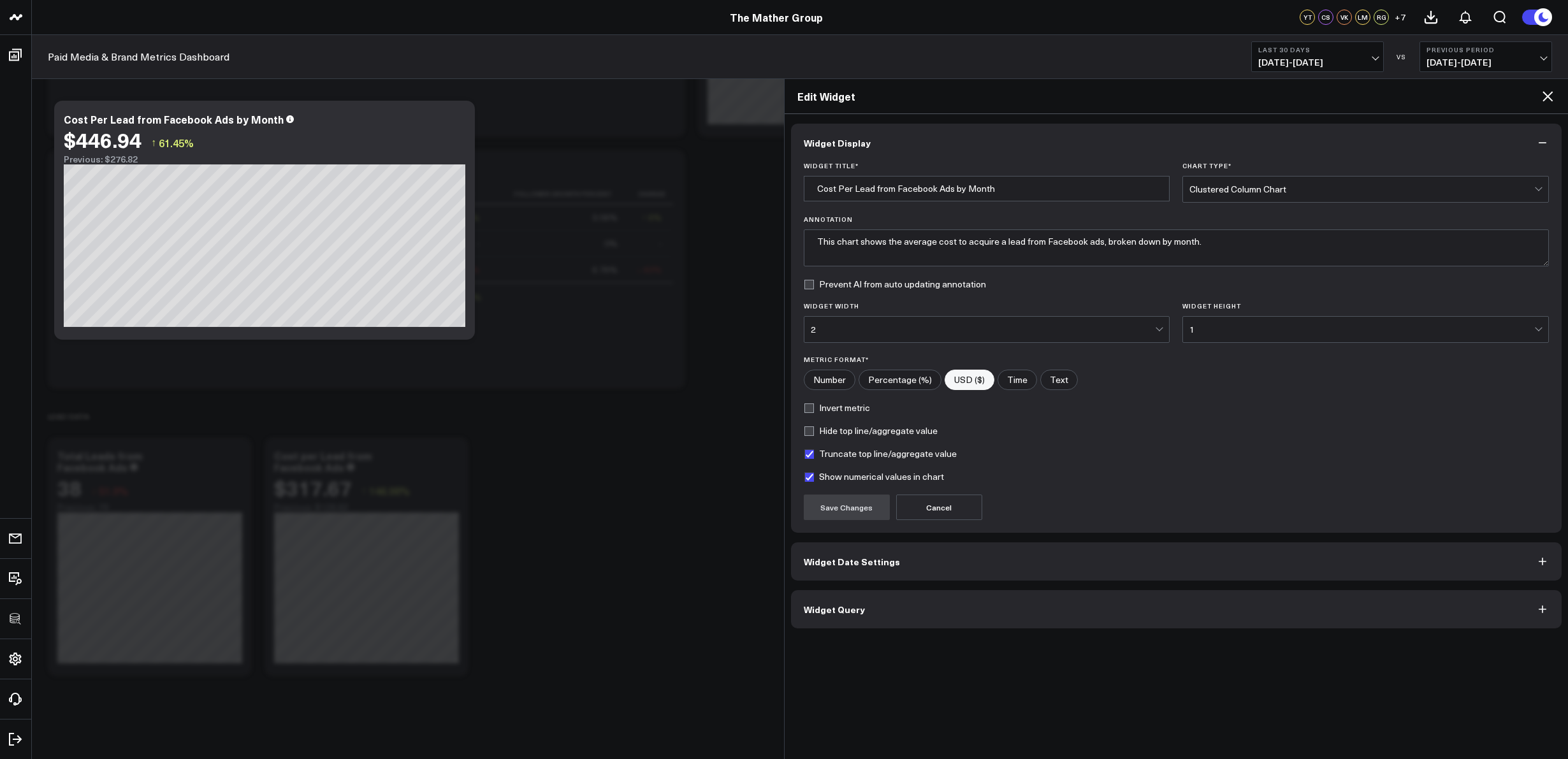
click at [813, 453] on label "Truncate top line/aggregate value" at bounding box center [880, 454] width 153 height 10
click at [813, 453] on input "Truncate top line/aggregate value" at bounding box center [809, 454] width 10 height 10
click at [825, 507] on button "Save Changes" at bounding box center [847, 507] width 86 height 25
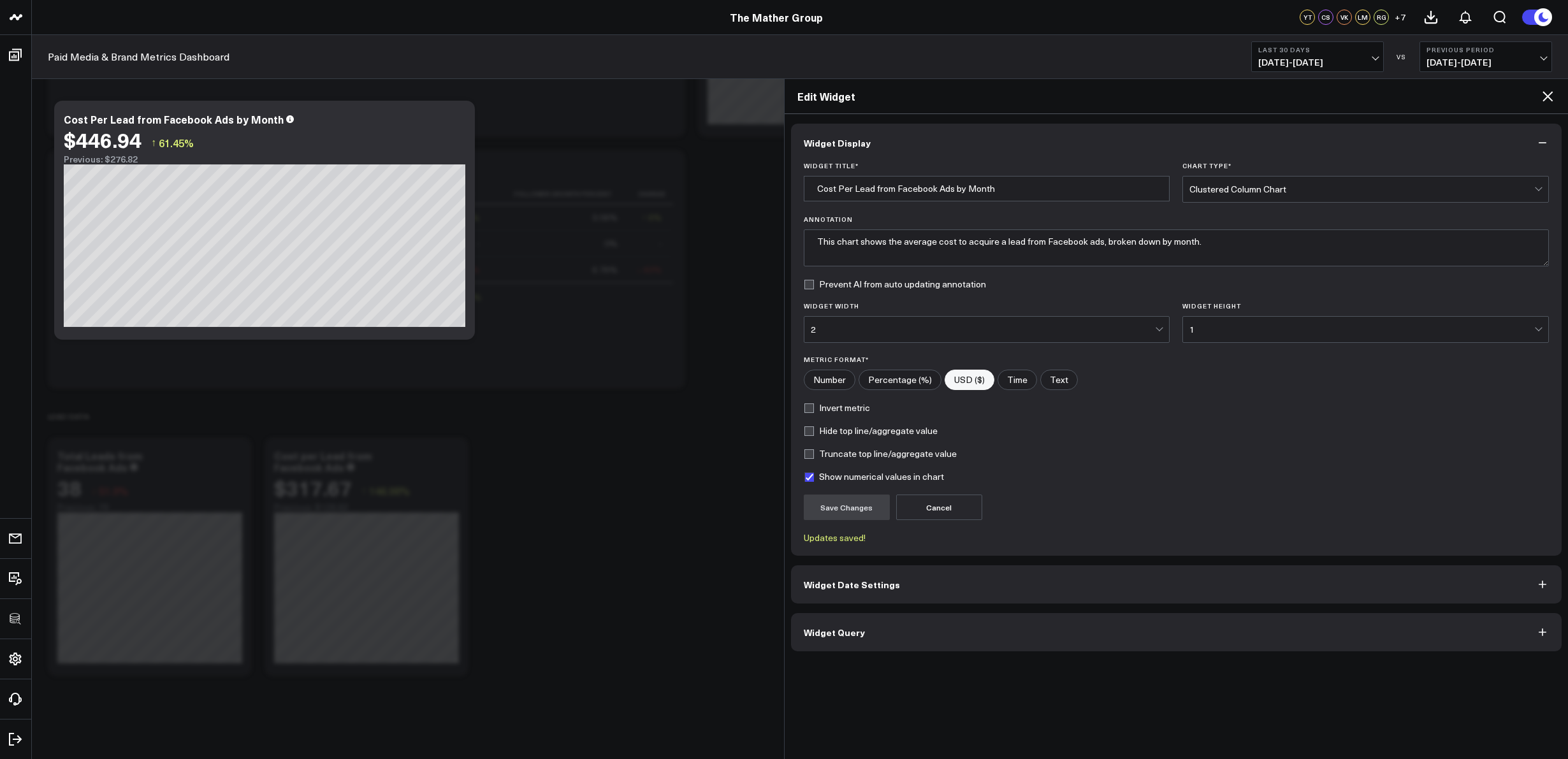
click at [810, 455] on label "Truncate top line/aggregate value" at bounding box center [880, 454] width 153 height 10
click at [810, 455] on input "Truncate top line/aggregate value" at bounding box center [809, 454] width 10 height 10
checkbox input "true"
click at [841, 504] on button "Save Changes" at bounding box center [847, 507] width 86 height 25
click at [813, 429] on label "Hide top line/aggregate value" at bounding box center [871, 430] width 134 height 10
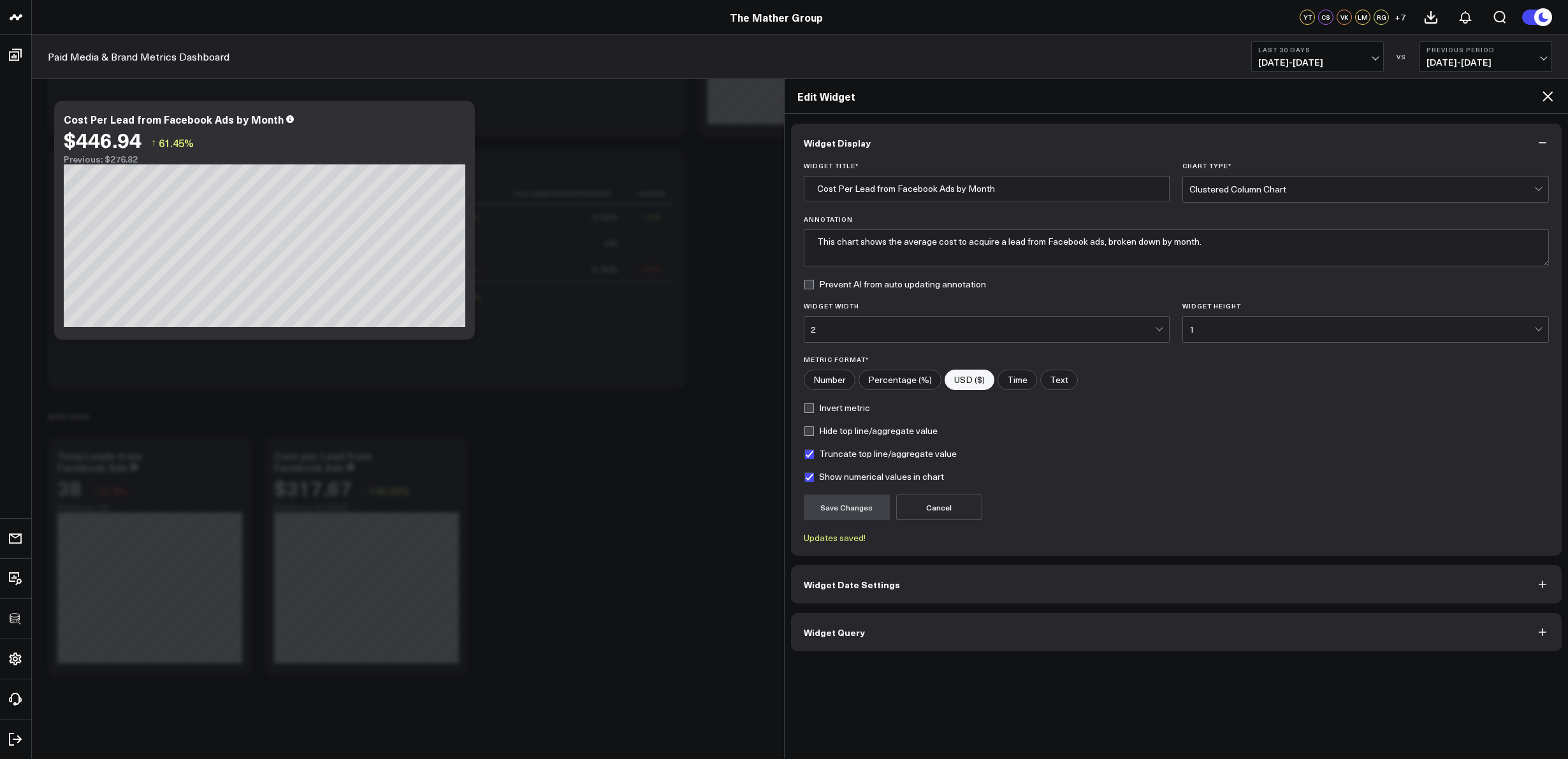
click at [813, 429] on input "Hide top line/aggregate value" at bounding box center [809, 430] width 10 height 10
checkbox input "true"
click at [835, 510] on button "Save Changes" at bounding box center [847, 507] width 86 height 25
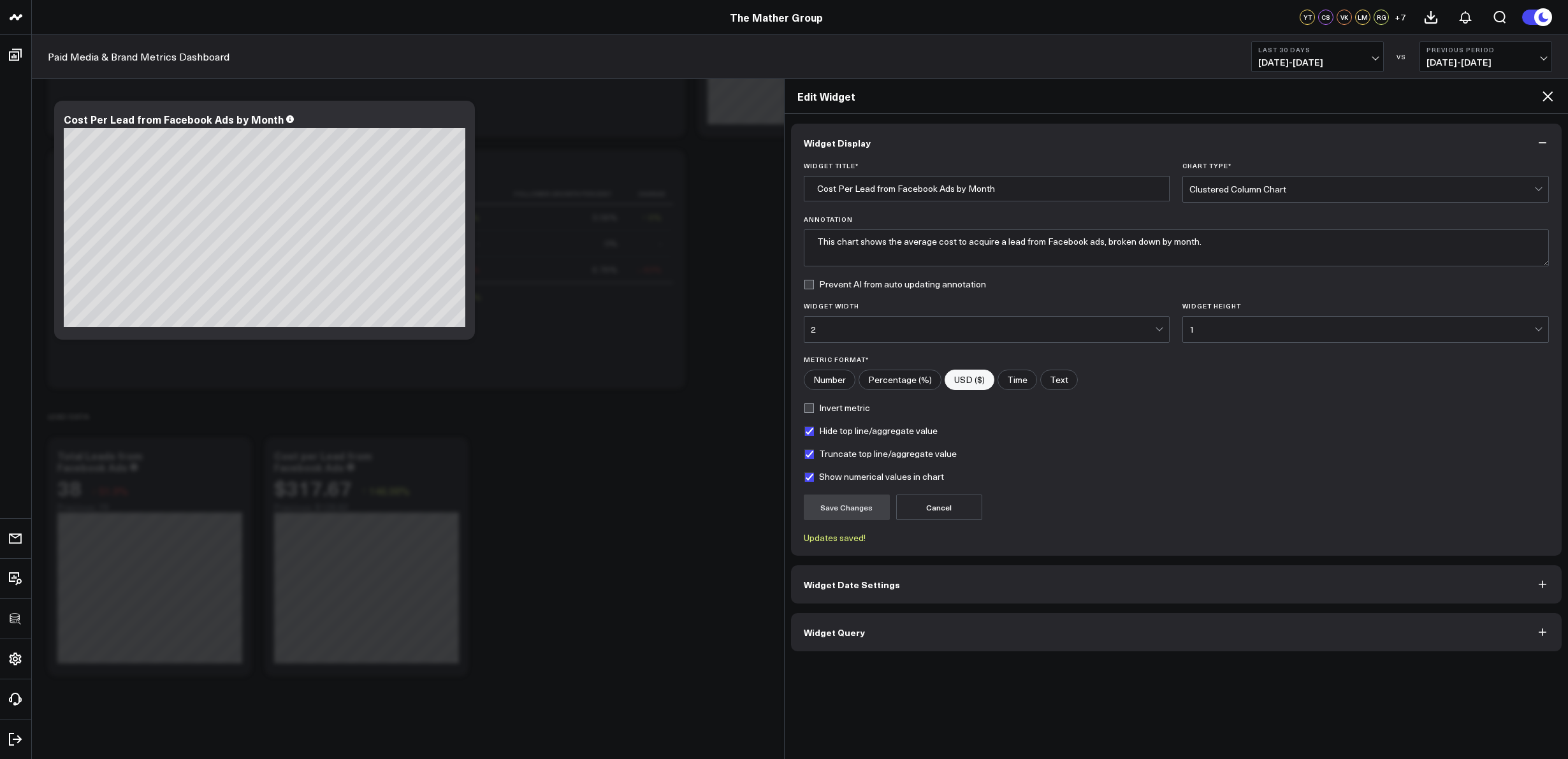
click at [1549, 96] on icon at bounding box center [1547, 96] width 10 height 10
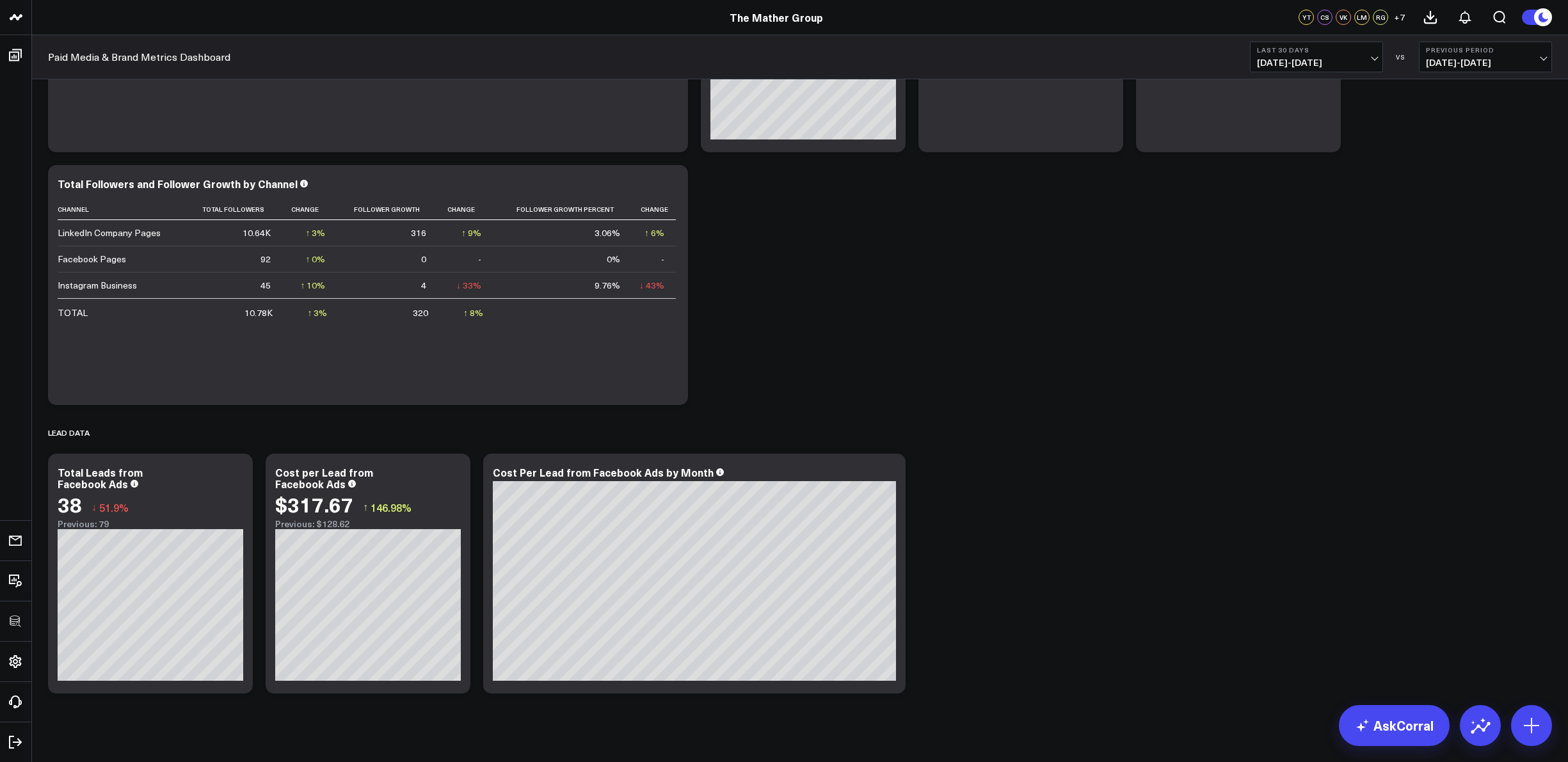
scroll to position [957, 0]
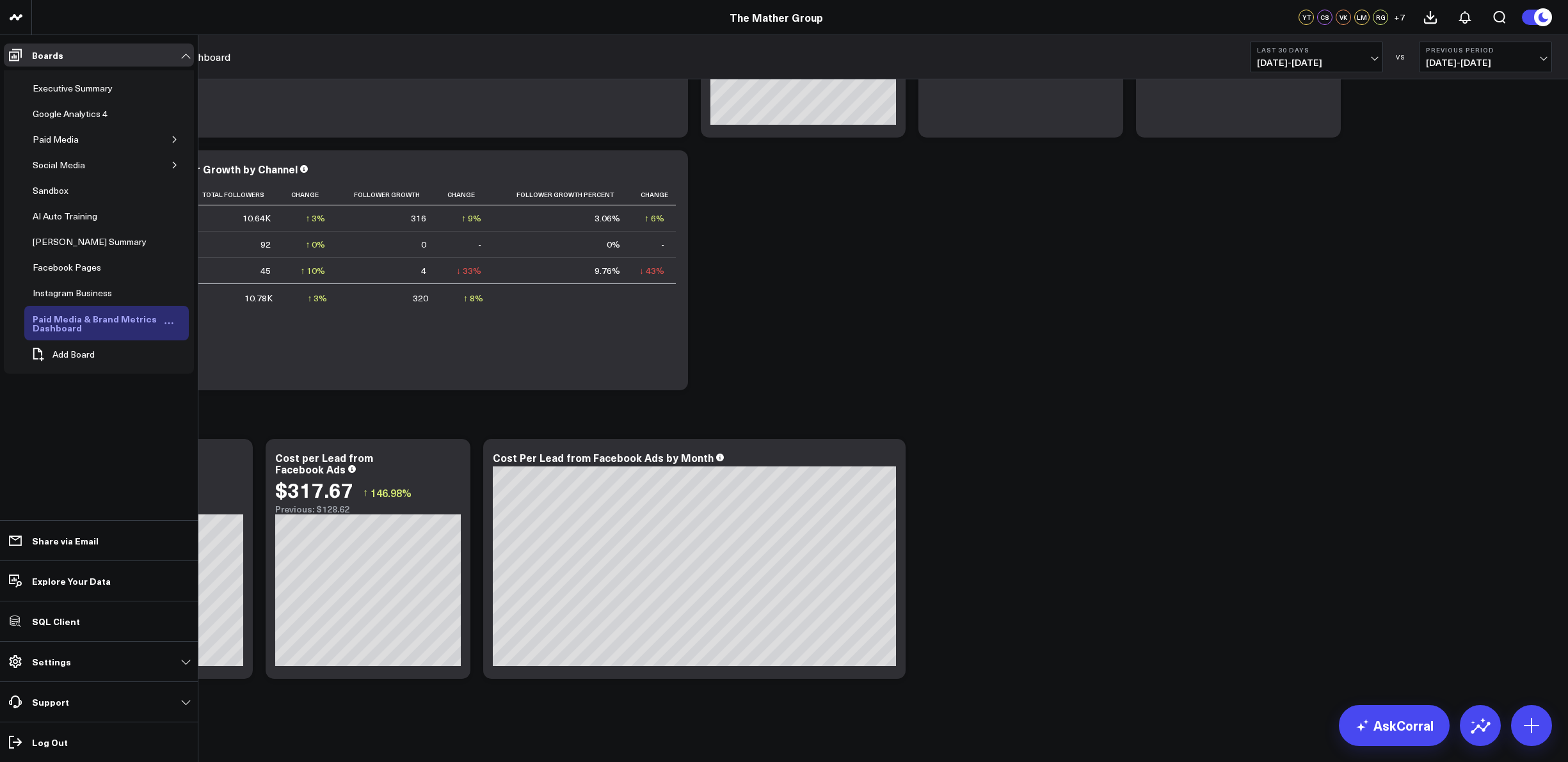
click at [59, 326] on div "Paid Media & Brand Metrics Dashboard" at bounding box center [95, 323] width 133 height 25
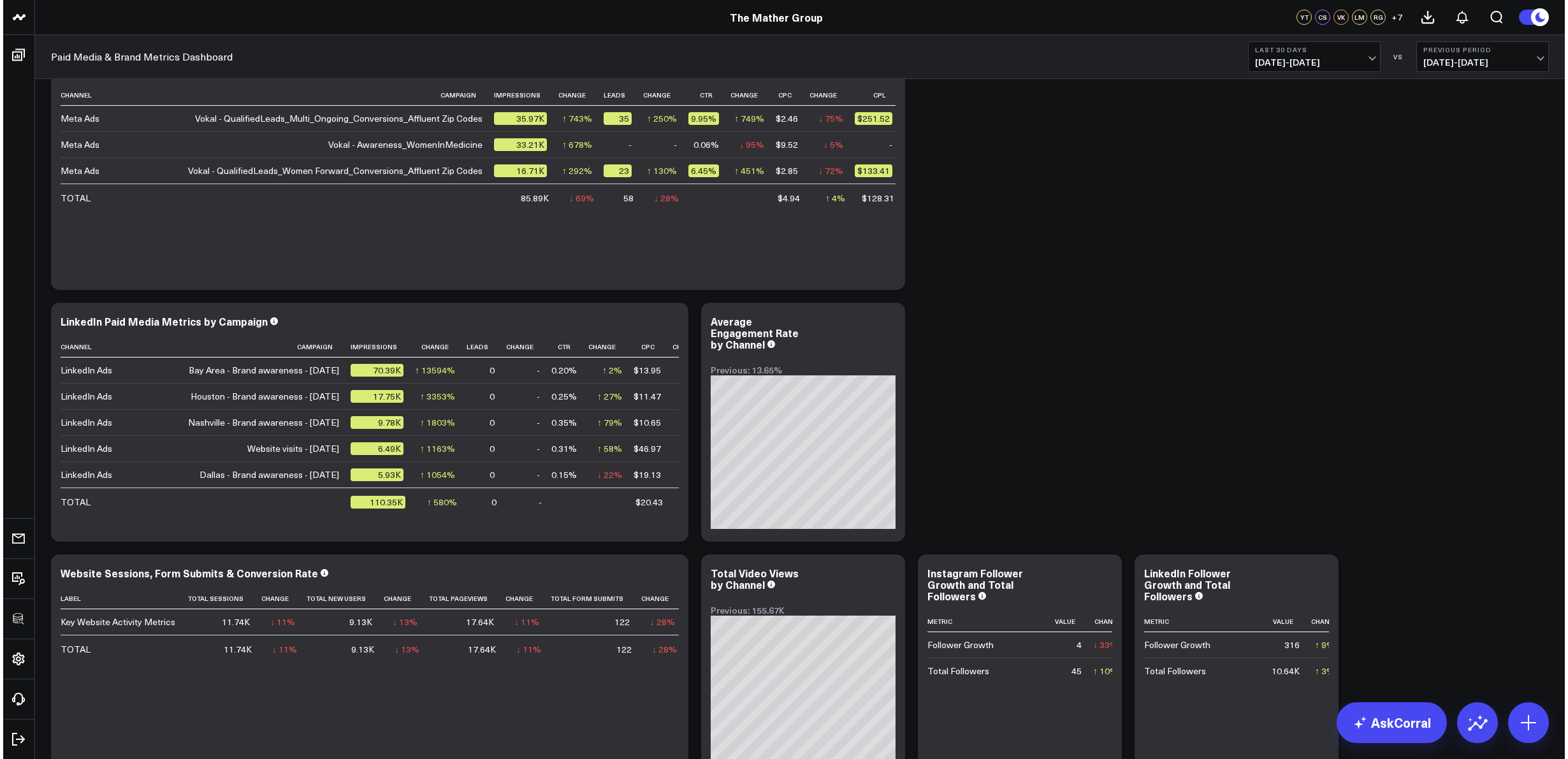
scroll to position [281, 0]
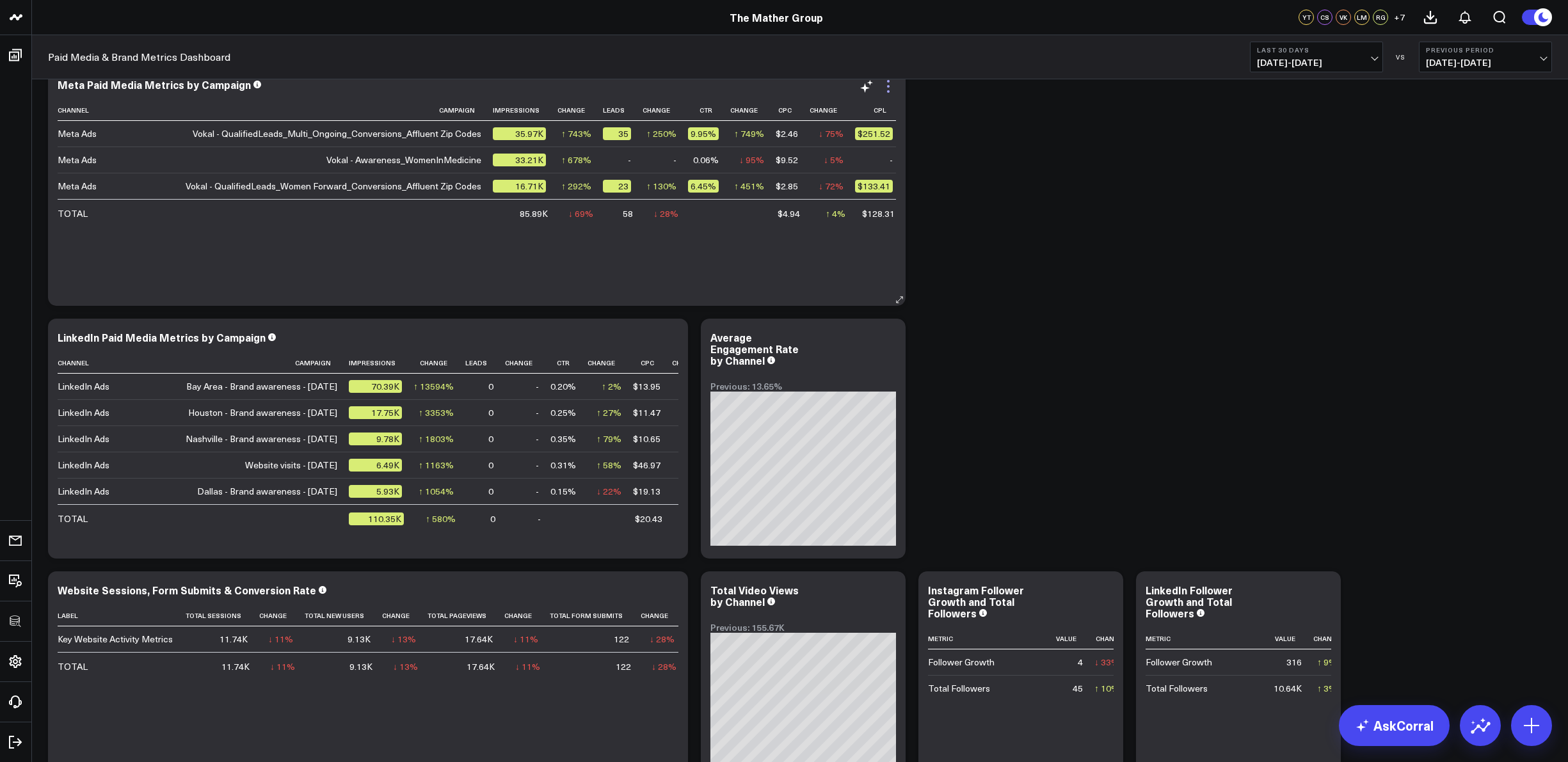
click at [888, 90] on icon at bounding box center [888, 86] width 15 height 15
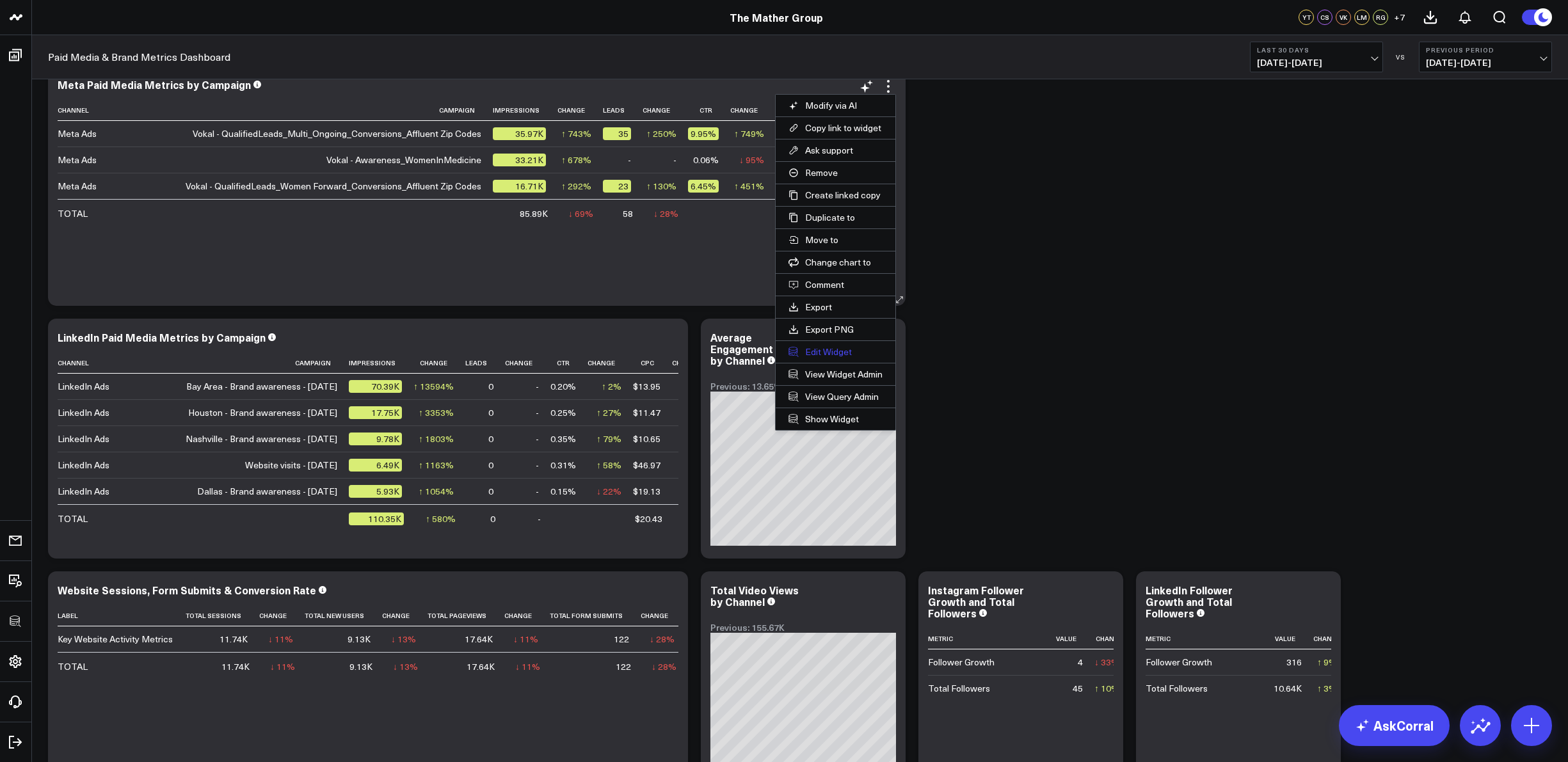
click at [828, 352] on button "Edit Widget" at bounding box center [836, 352] width 120 height 22
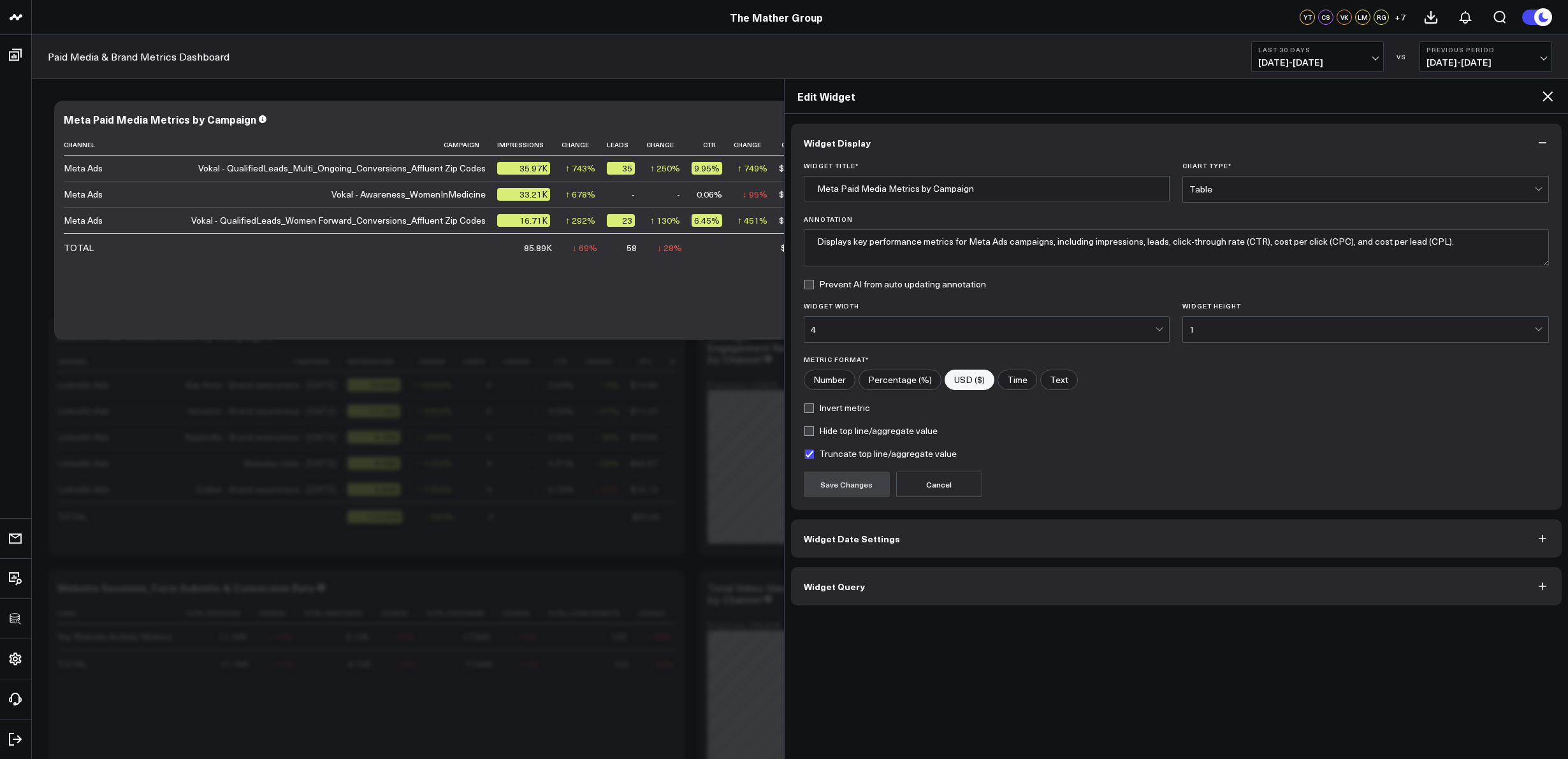
click at [826, 588] on span "Widget Query" at bounding box center [835, 586] width 62 height 10
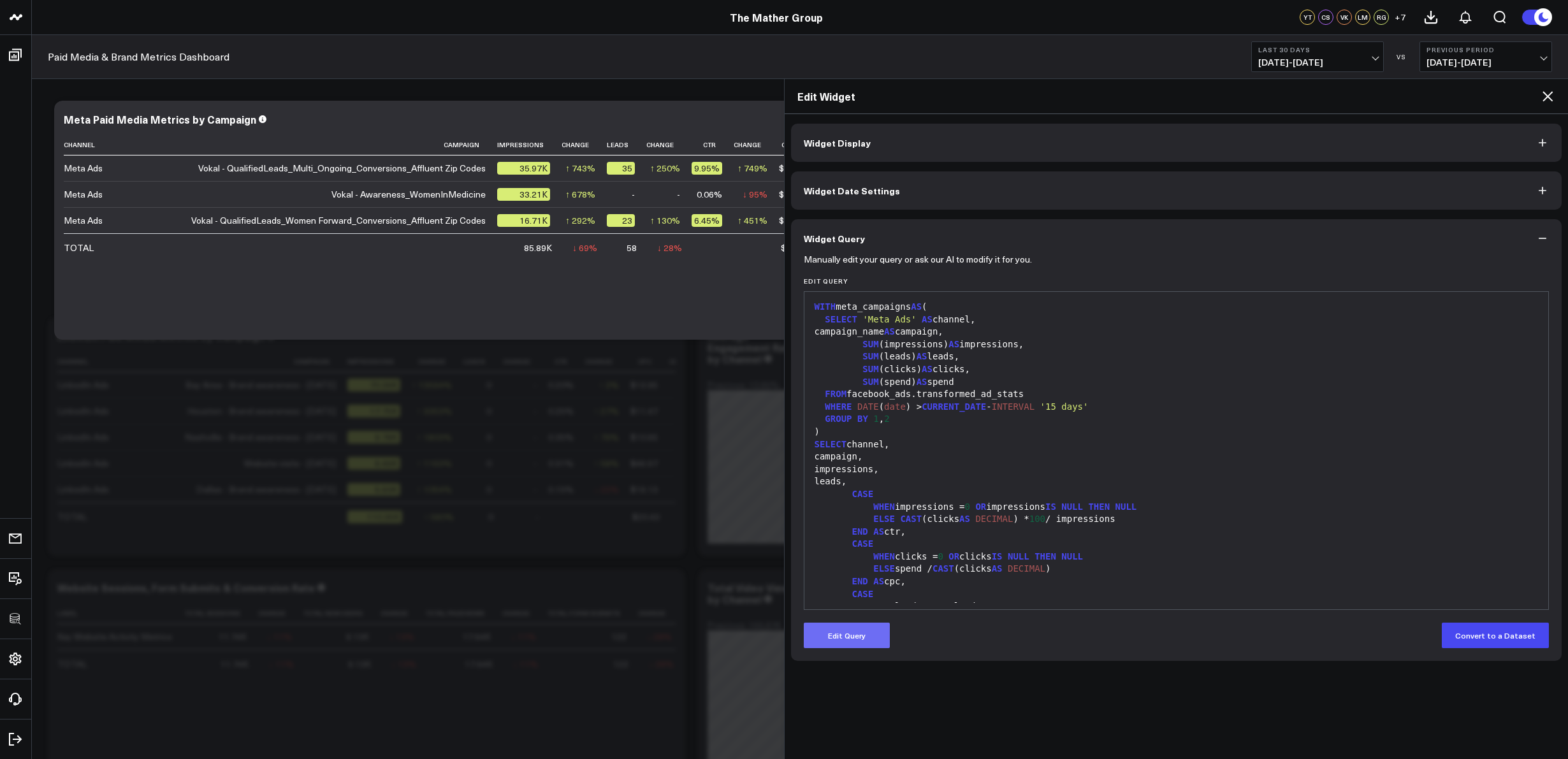
click at [846, 632] on button "Edit Query" at bounding box center [847, 636] width 86 height 25
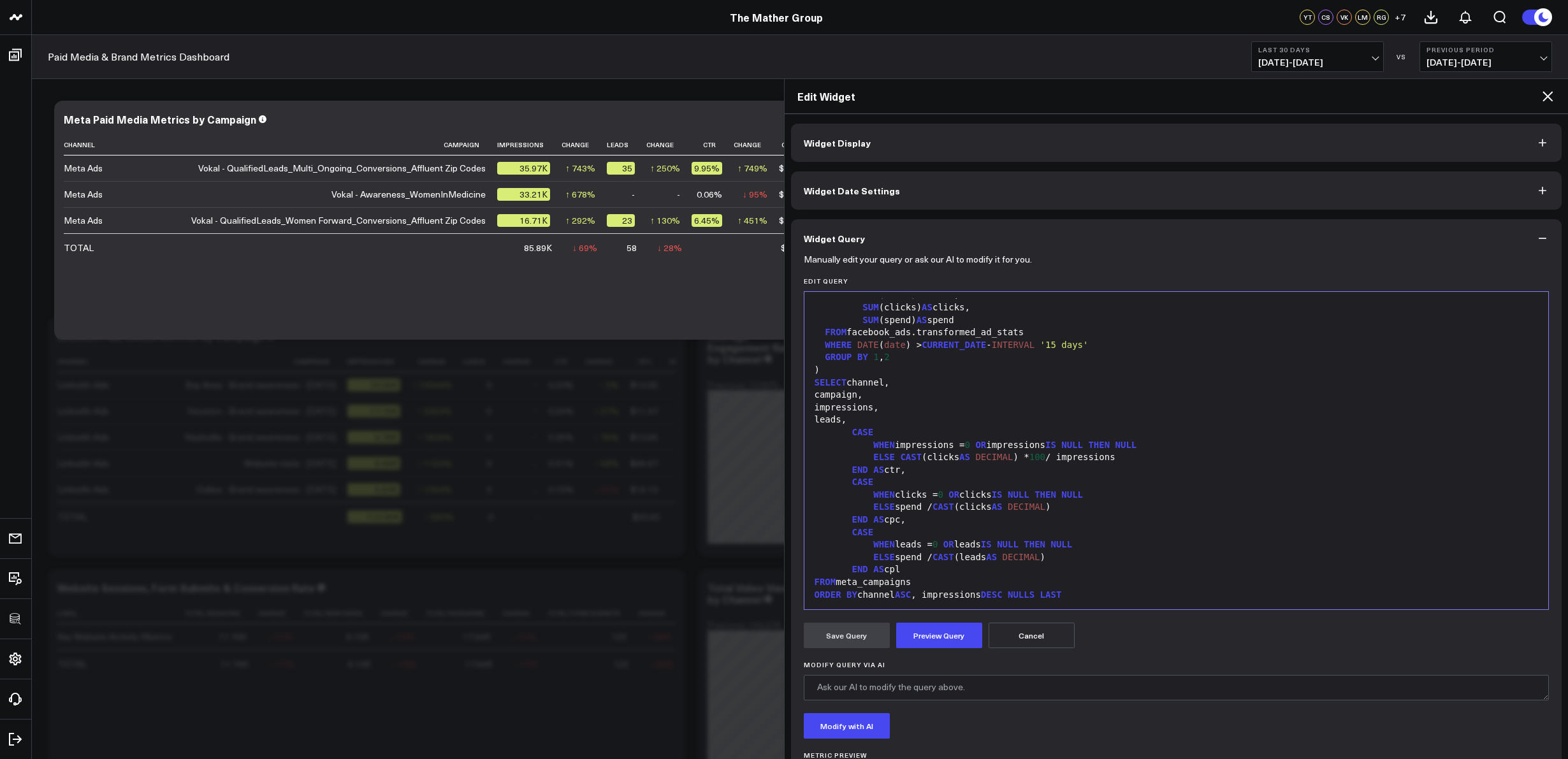
scroll to position [75, 0]
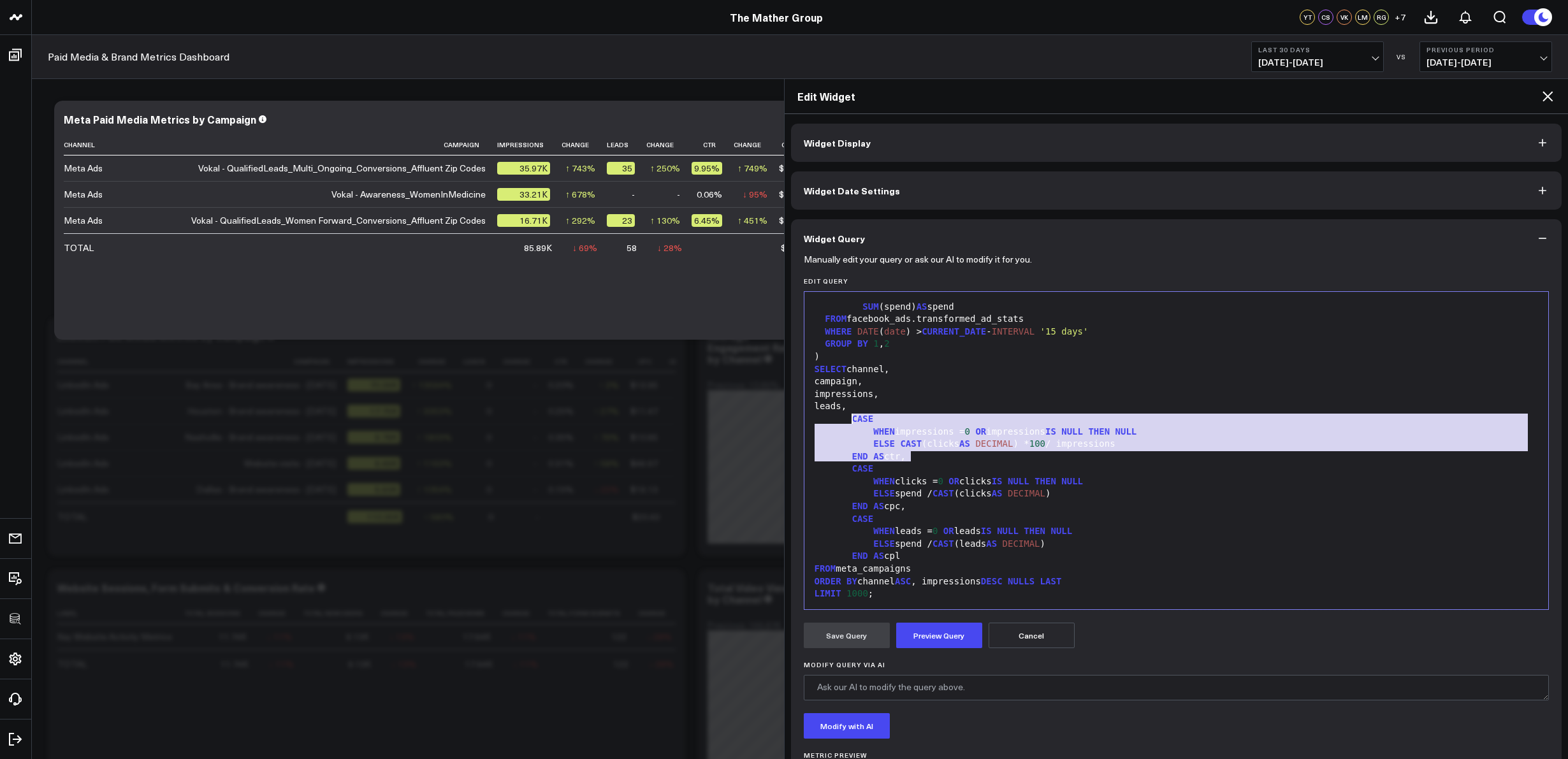
drag, startPoint x: 892, startPoint y: 457, endPoint x: 851, endPoint y: 424, distance: 52.6
click at [850, 423] on div "WITH meta_campaigns AS ( SELECT 'Meta Ads' AS channel, campaign_name AS campaig…" at bounding box center [1177, 412] width 732 height 380
click at [1028, 462] on div "END AS ctr," at bounding box center [1177, 457] width 732 height 13
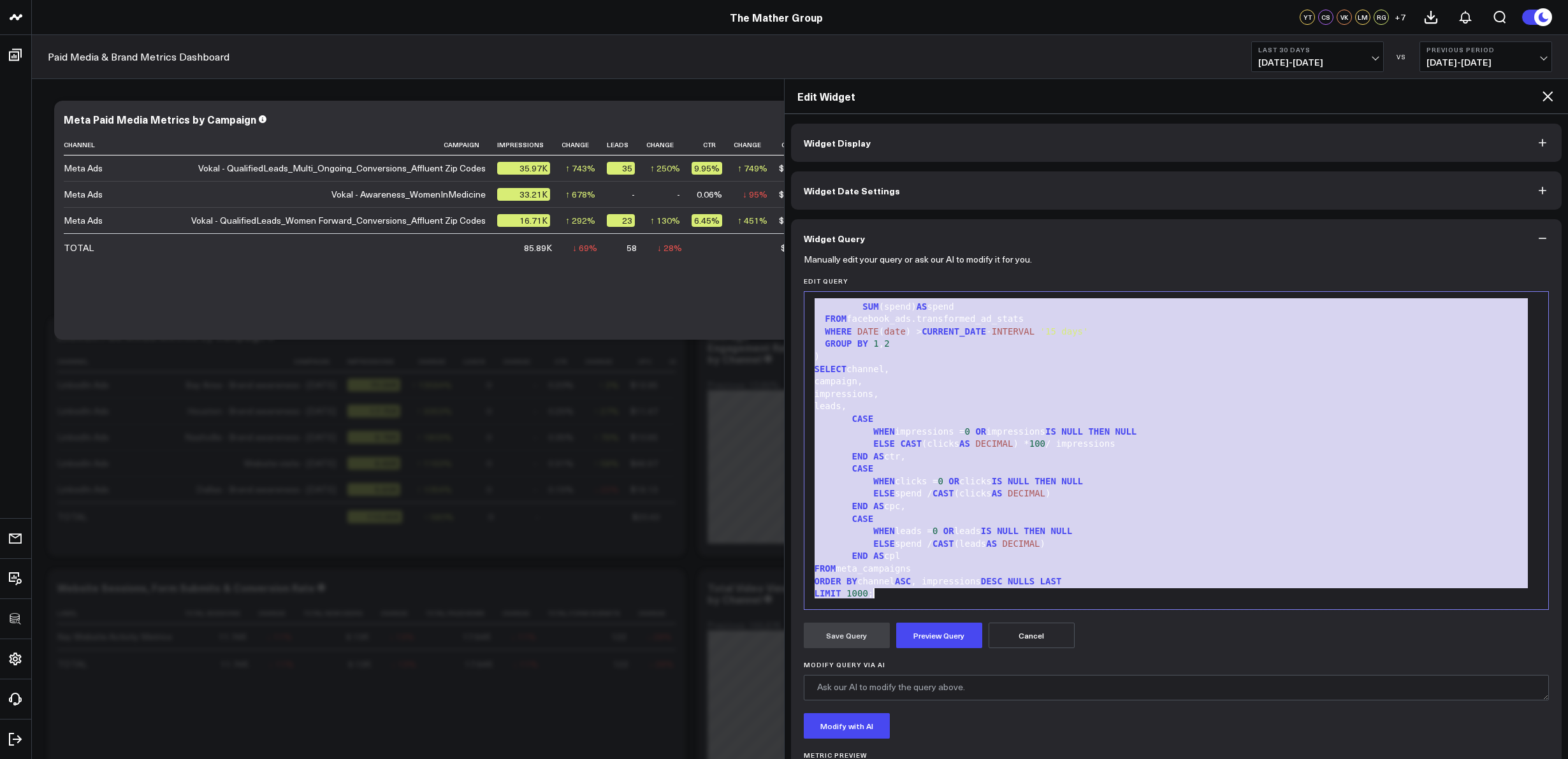
drag, startPoint x: 815, startPoint y: 307, endPoint x: 1053, endPoint y: 579, distance: 361.4
click at [1025, 692] on form "Manually edit your query or ask our AI to modify it for you. Edit Query 99 1 2 …" at bounding box center [1177, 532] width 746 height 549
copy div "WITH meta_campaigns AS ( SELECT 'Meta Ads' AS channel, campaign_name AS campaig…"
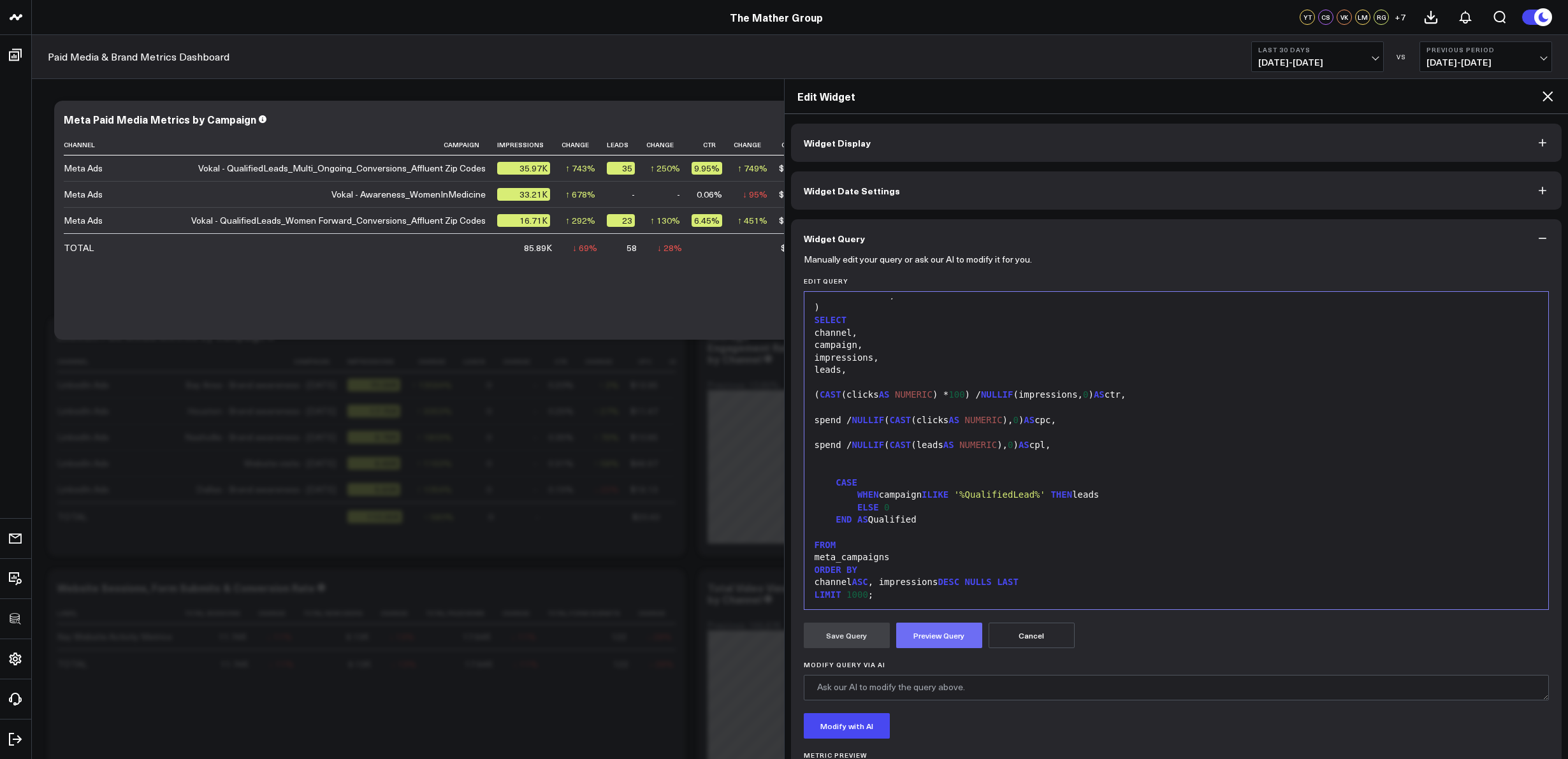
click at [917, 638] on button "Preview Query" at bounding box center [939, 636] width 86 height 25
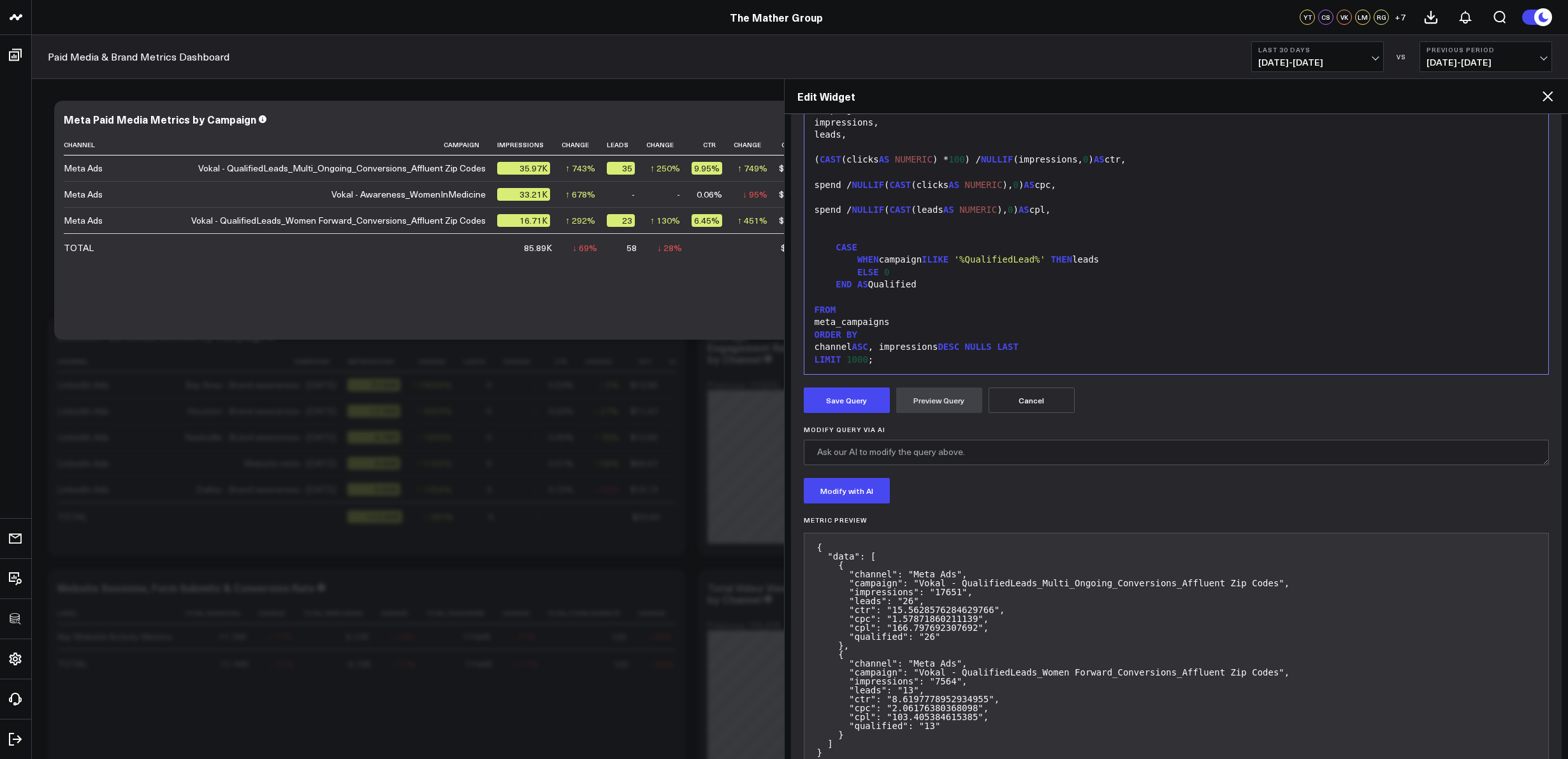
scroll to position [274, 0]
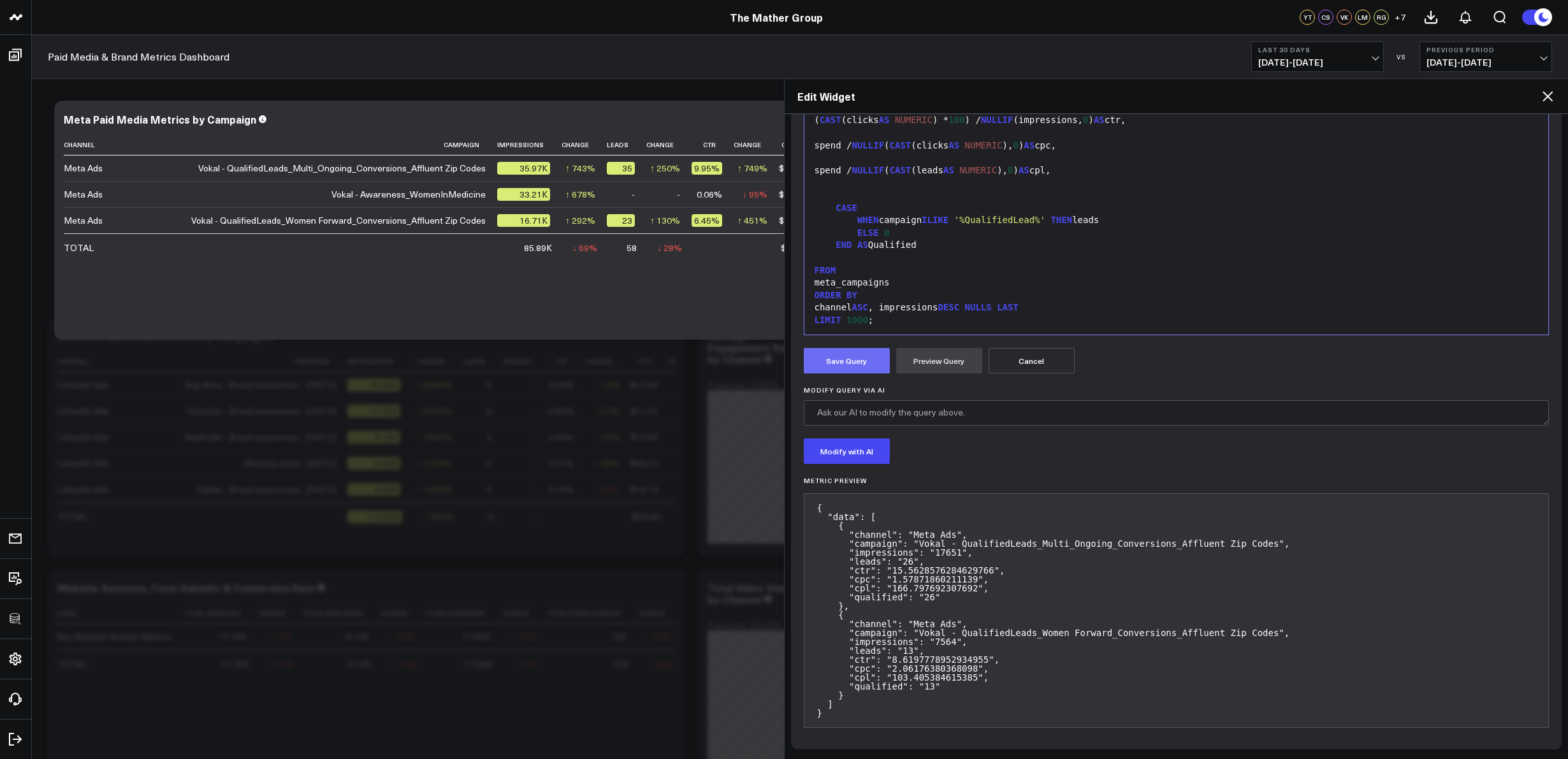
click at [842, 360] on button "Save Query" at bounding box center [847, 360] width 86 height 25
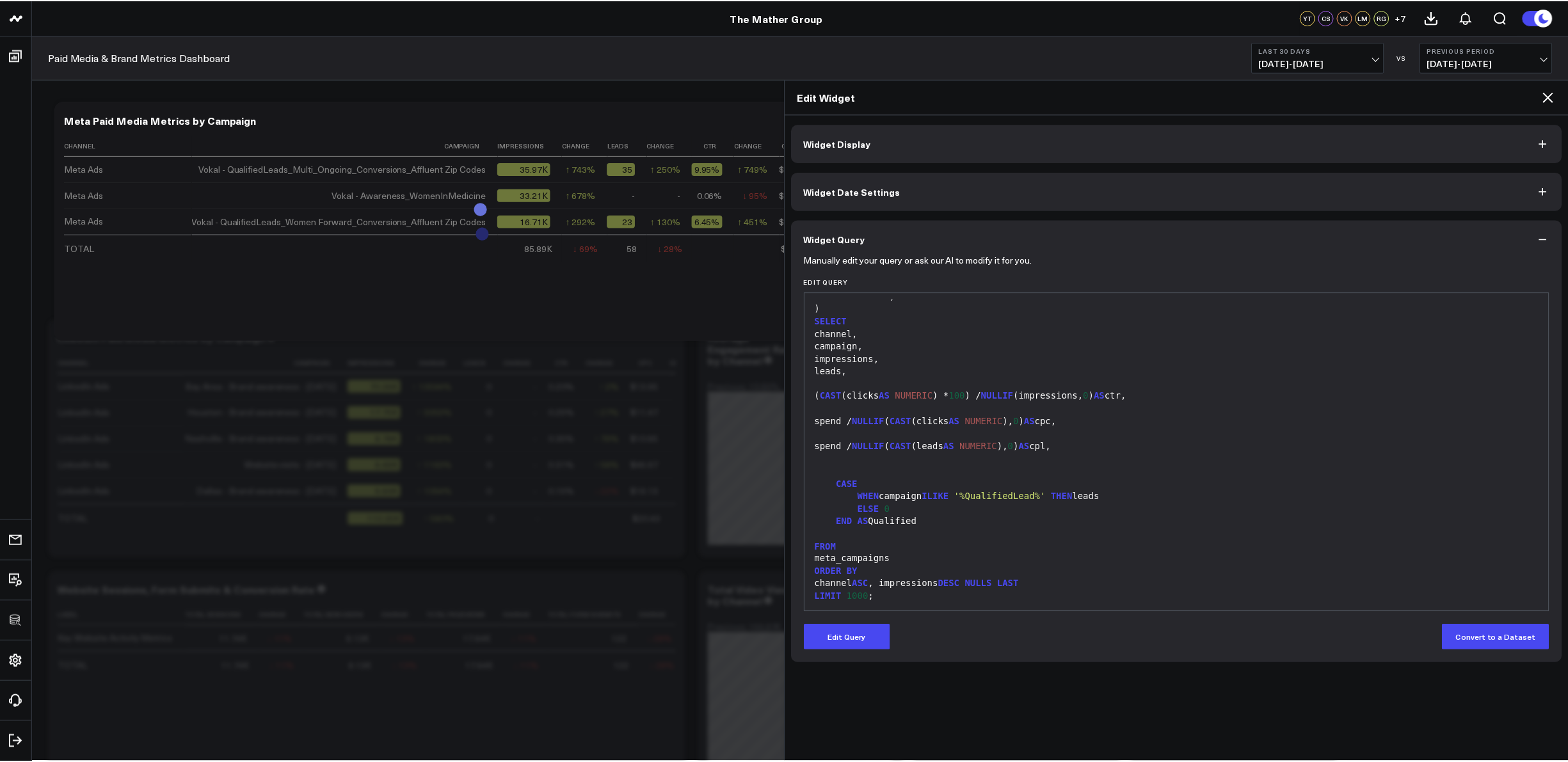
scroll to position [0, 0]
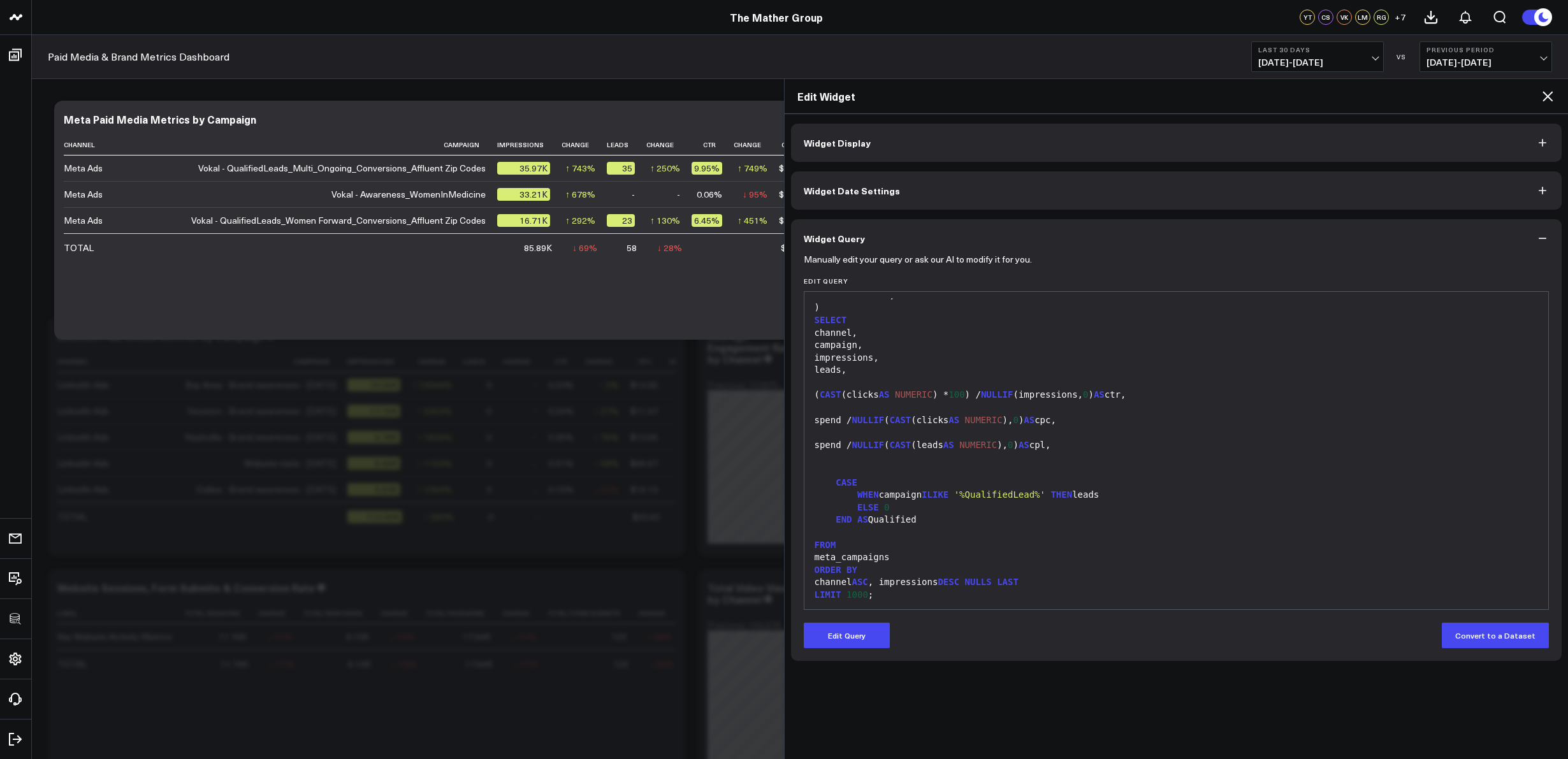
click at [1549, 96] on icon at bounding box center [1547, 96] width 10 height 10
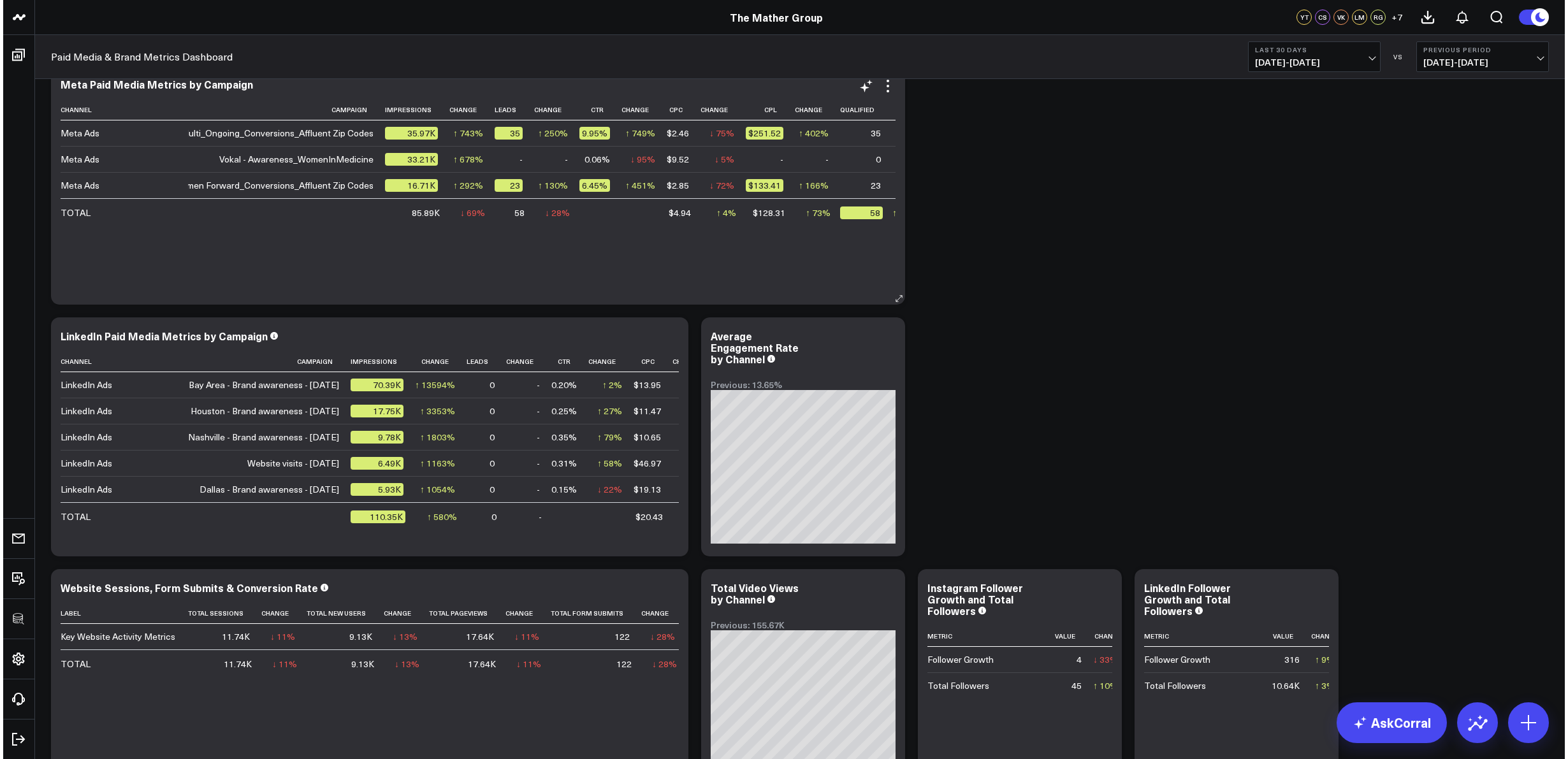
scroll to position [0, 139]
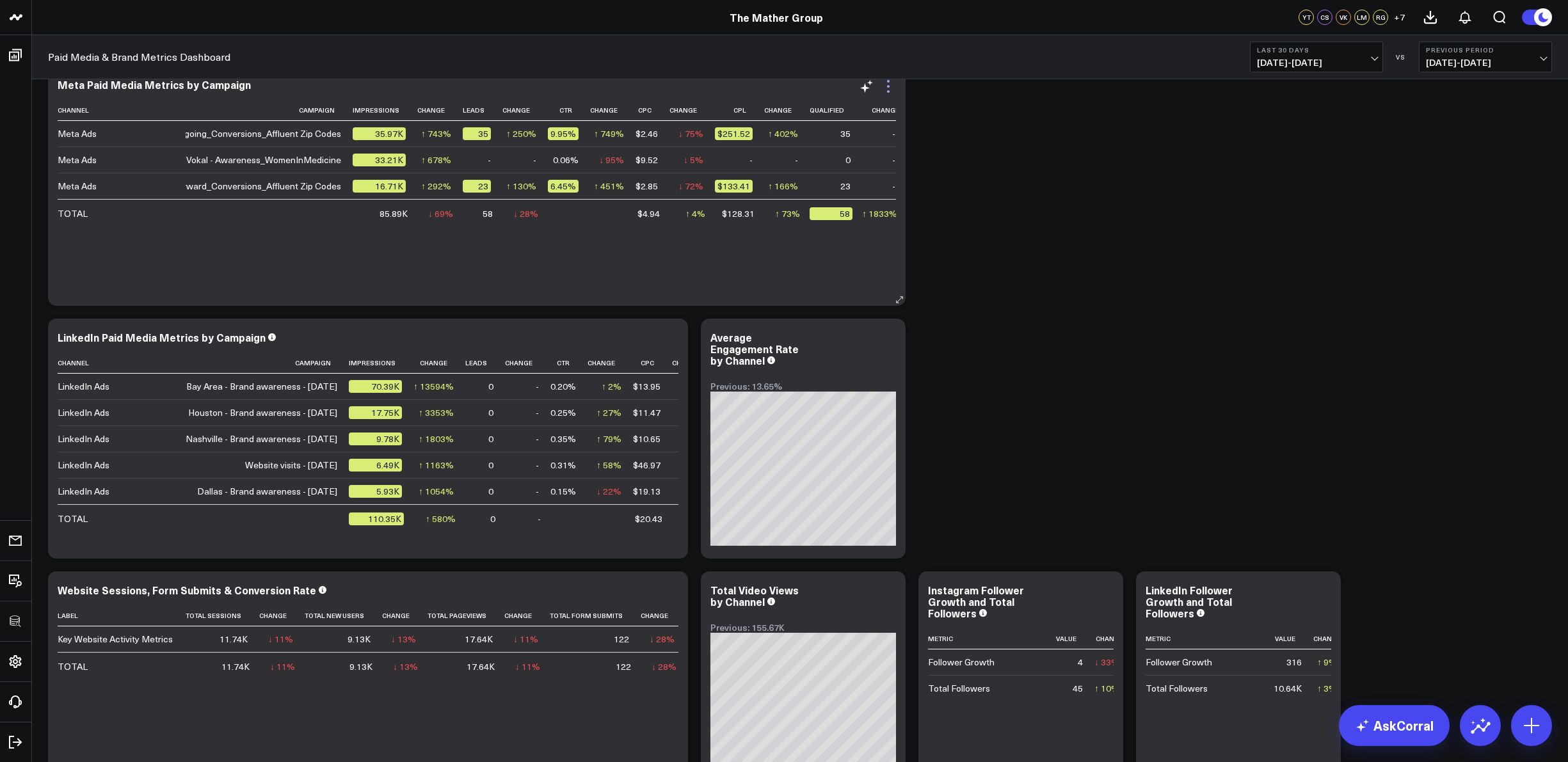
click at [888, 92] on icon at bounding box center [889, 91] width 3 height 3
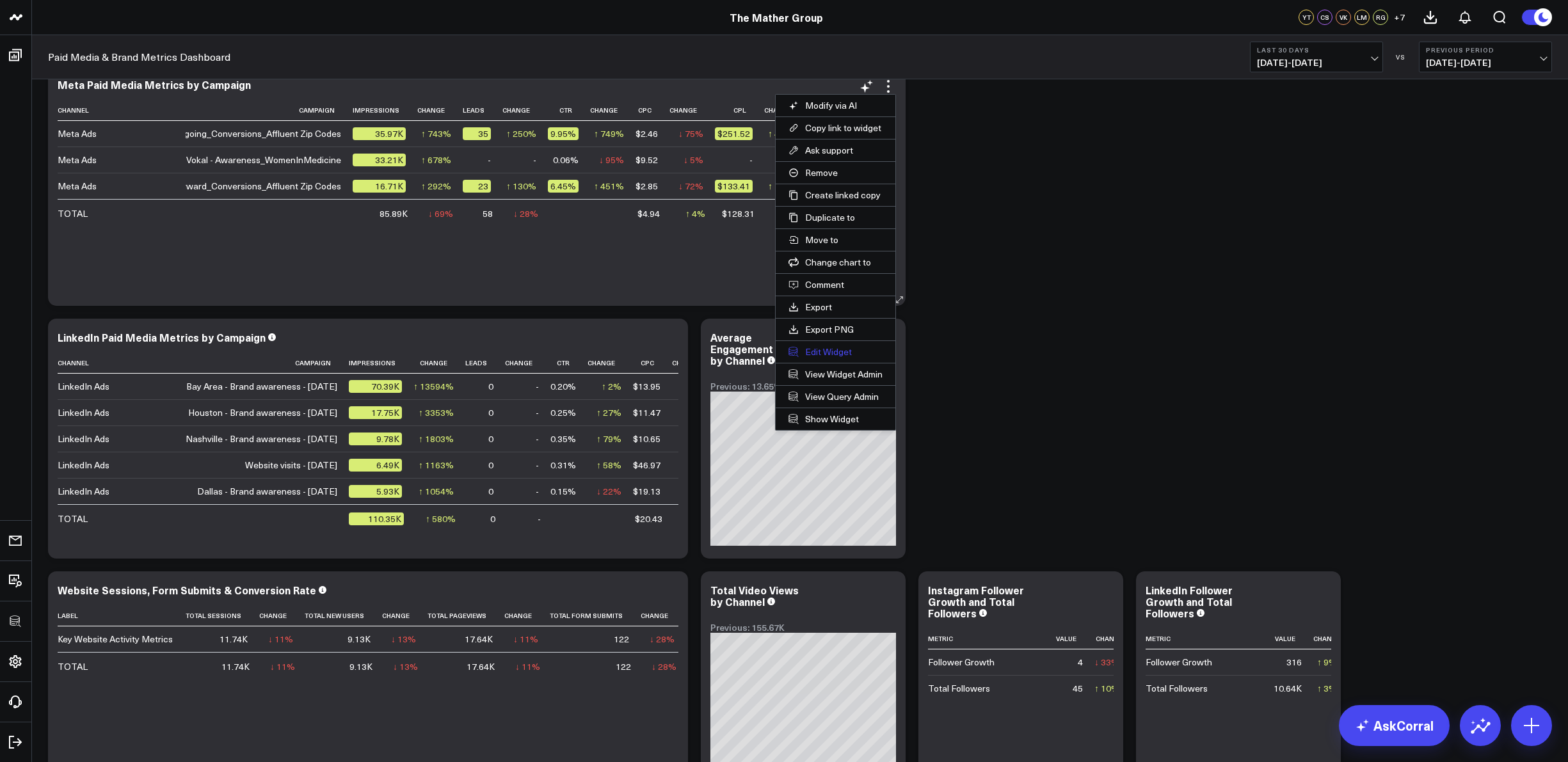
click at [816, 346] on button "Edit Widget" at bounding box center [836, 352] width 120 height 22
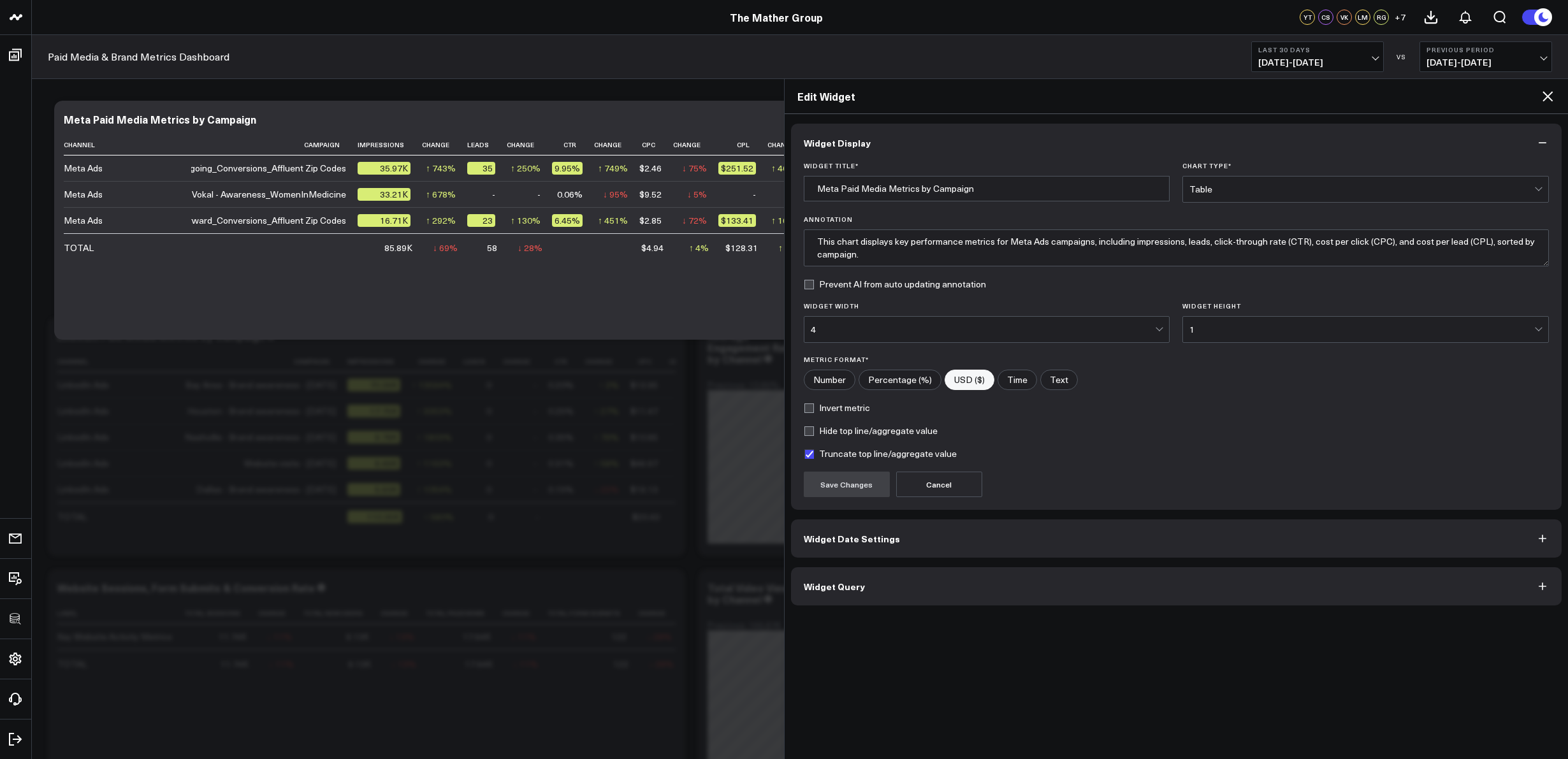
click at [822, 593] on button "Widget Query" at bounding box center [1177, 586] width 772 height 38
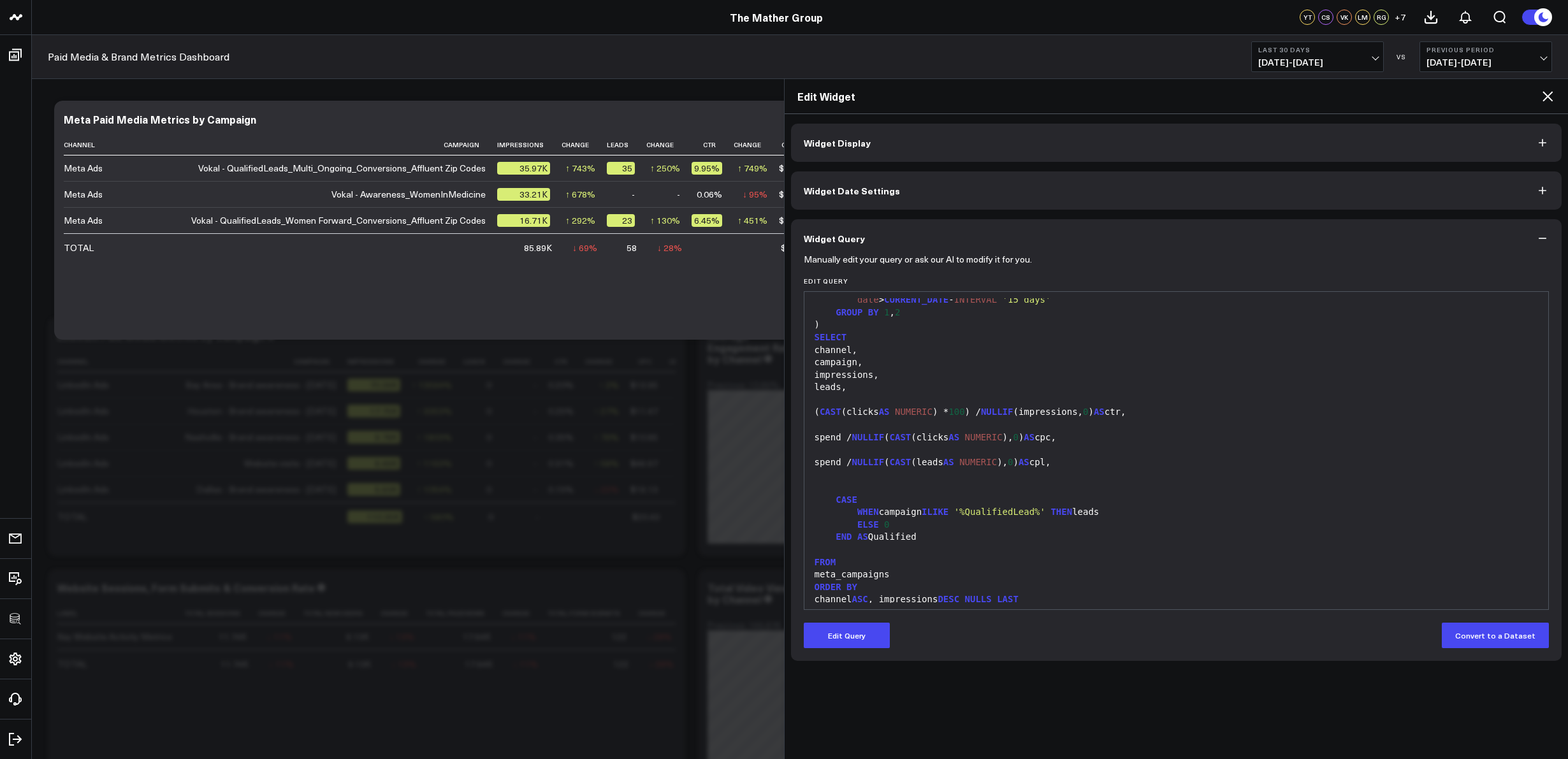
scroll to position [176, 0]
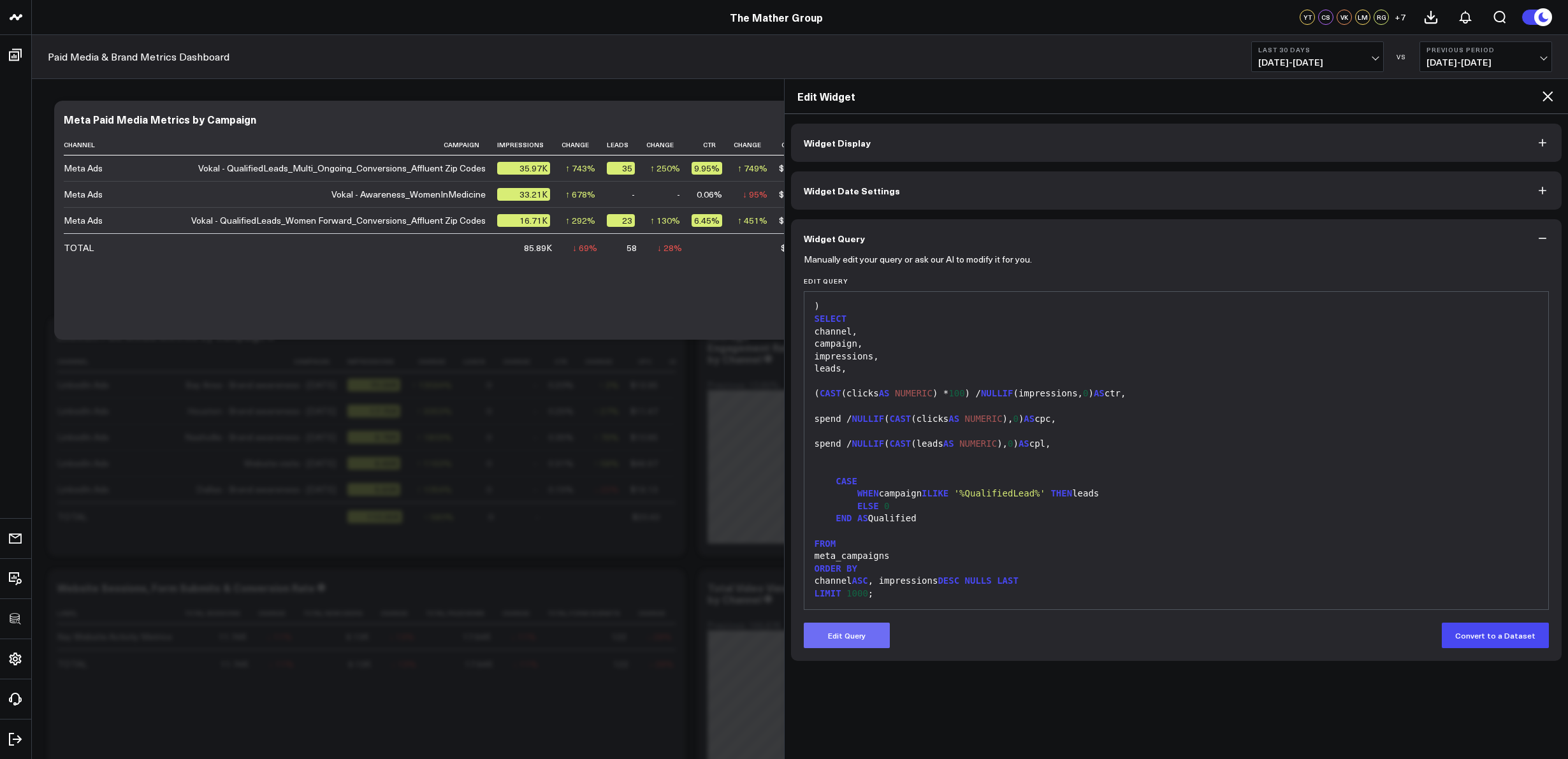
click at [842, 639] on button "Edit Query" at bounding box center [847, 636] width 86 height 25
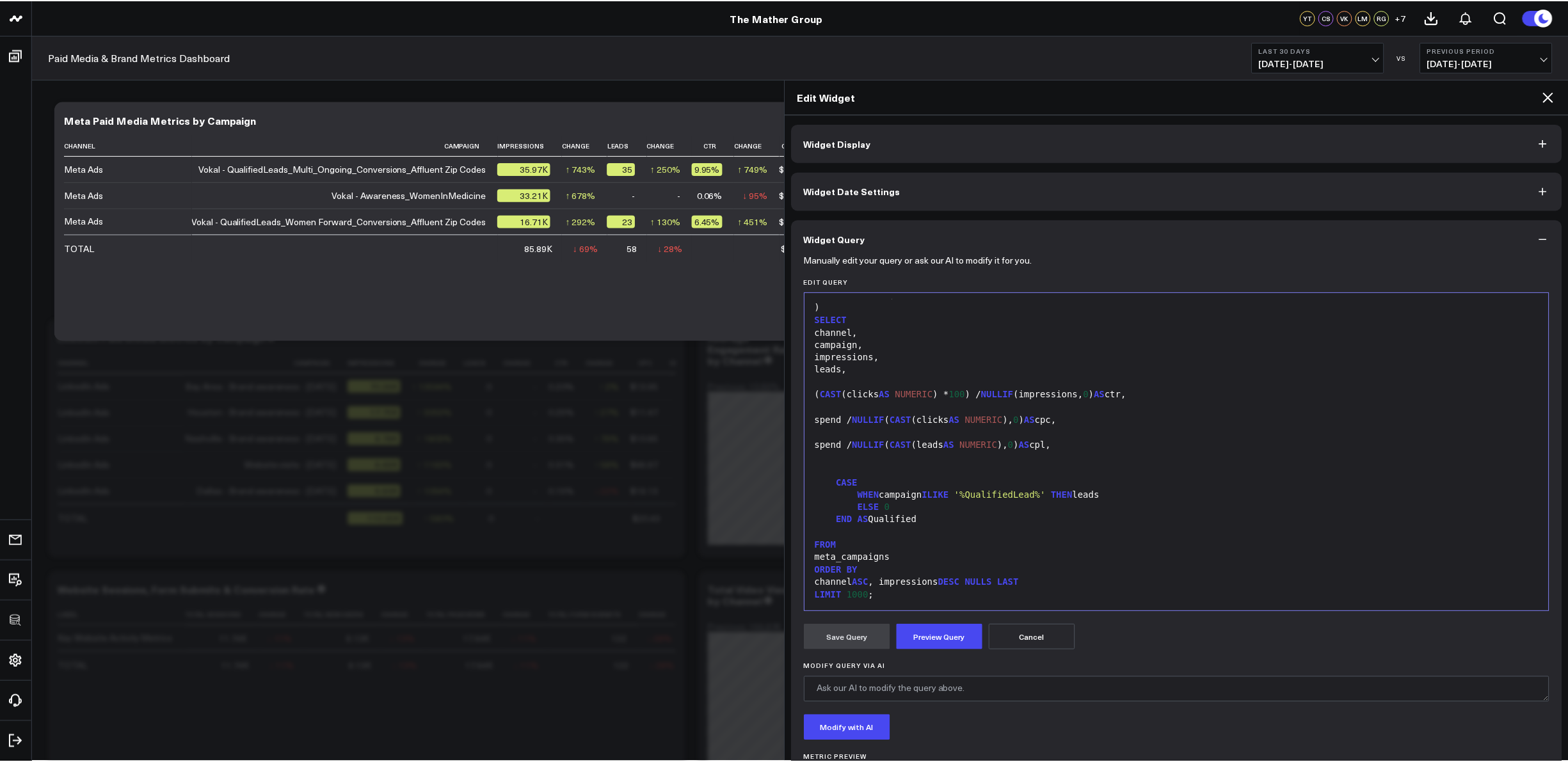
scroll to position [1, 0]
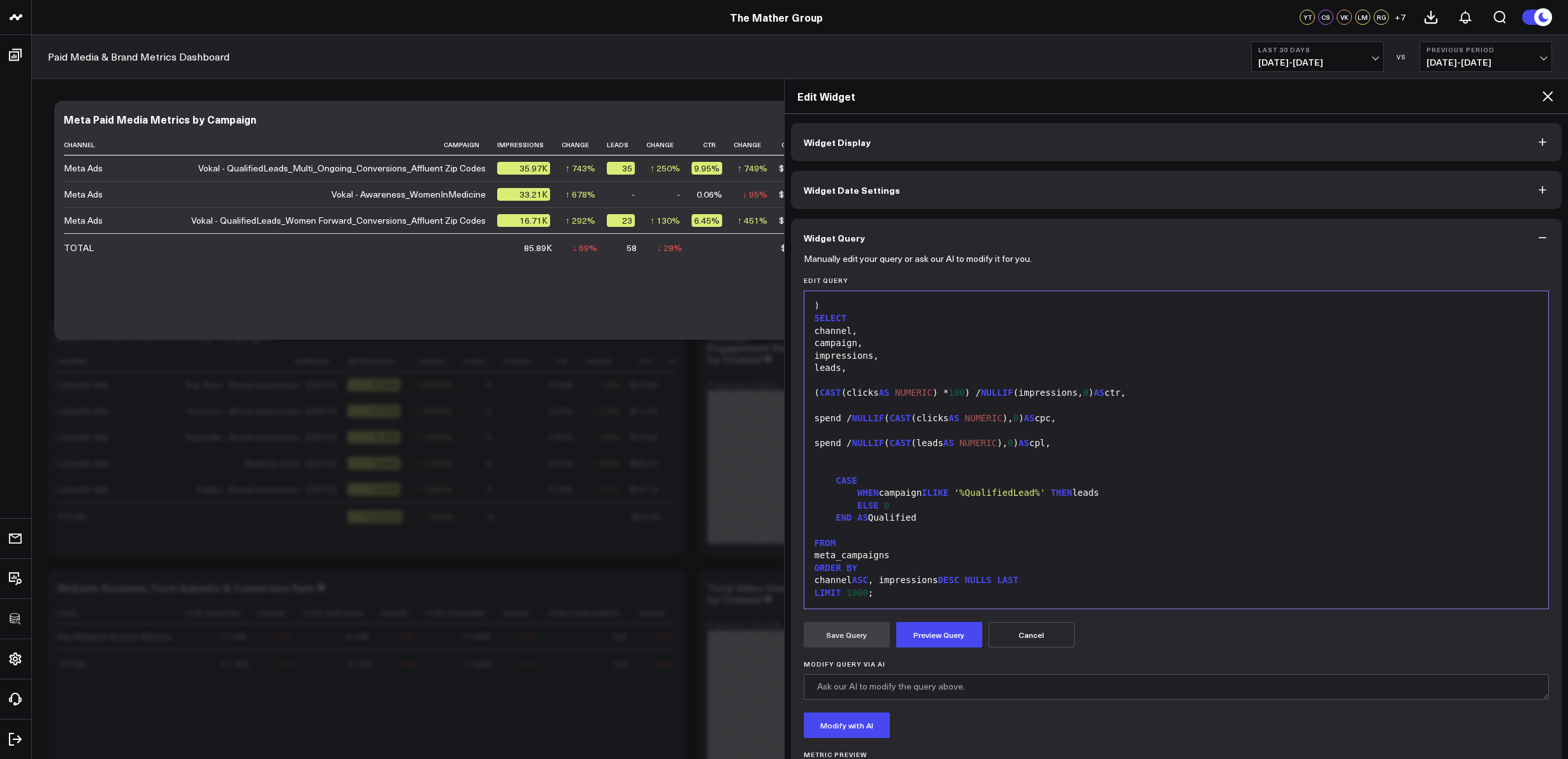
click at [1553, 97] on icon at bounding box center [1547, 96] width 15 height 15
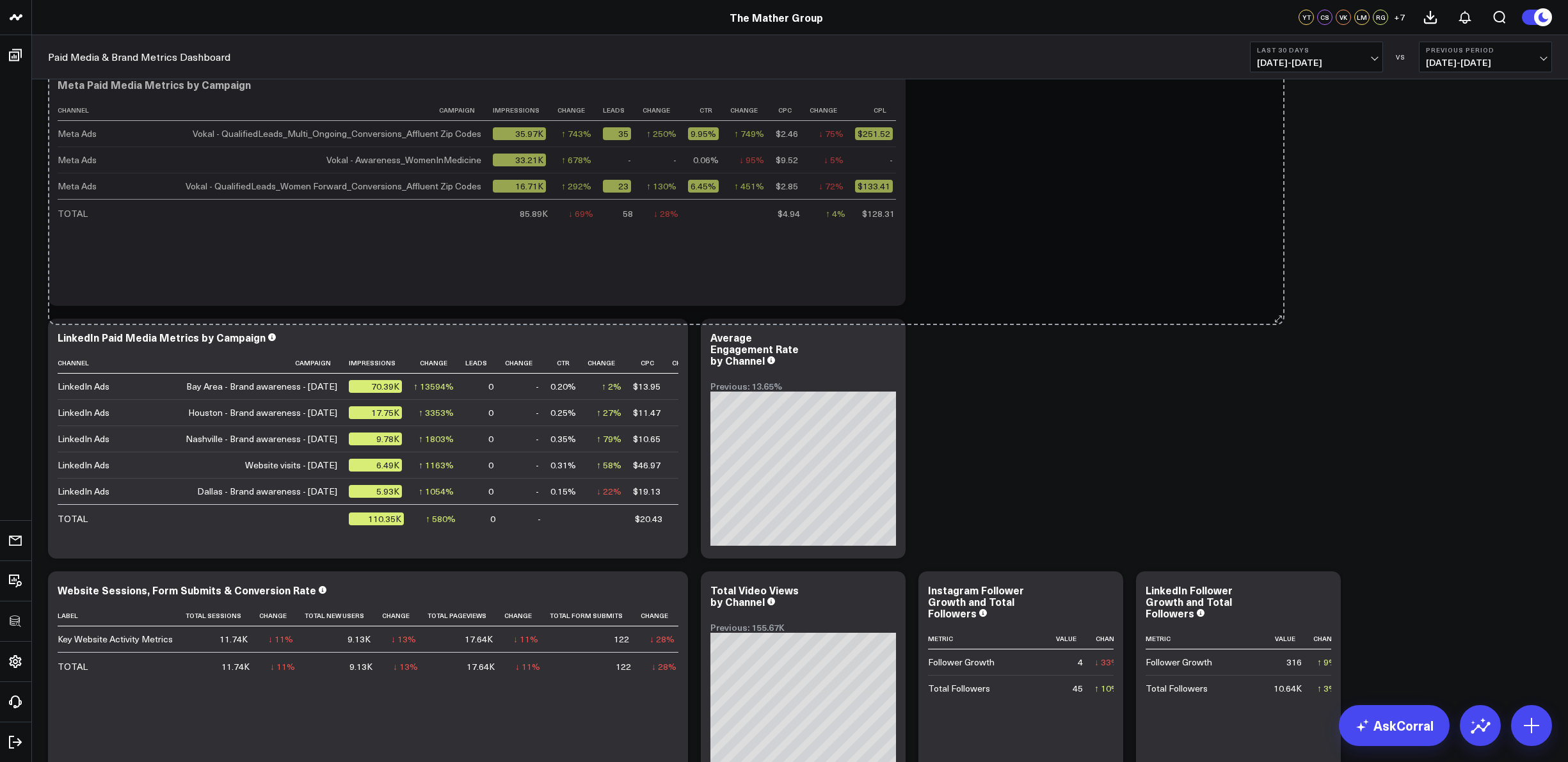
drag, startPoint x: 899, startPoint y: 298, endPoint x: 1278, endPoint y: 317, distance: 379.5
click at [1278, 317] on div "Modify via AI Copy link to widget Ask support Remove Create linked copy Executi…" at bounding box center [800, 583] width 1517 height 1553
drag, startPoint x: 898, startPoint y: 299, endPoint x: 1324, endPoint y: 300, distance: 426.0
click at [1324, 300] on div "Modify via AI Copy link to widget Ask support Remove Create linked copy Executi…" at bounding box center [800, 583] width 1517 height 1553
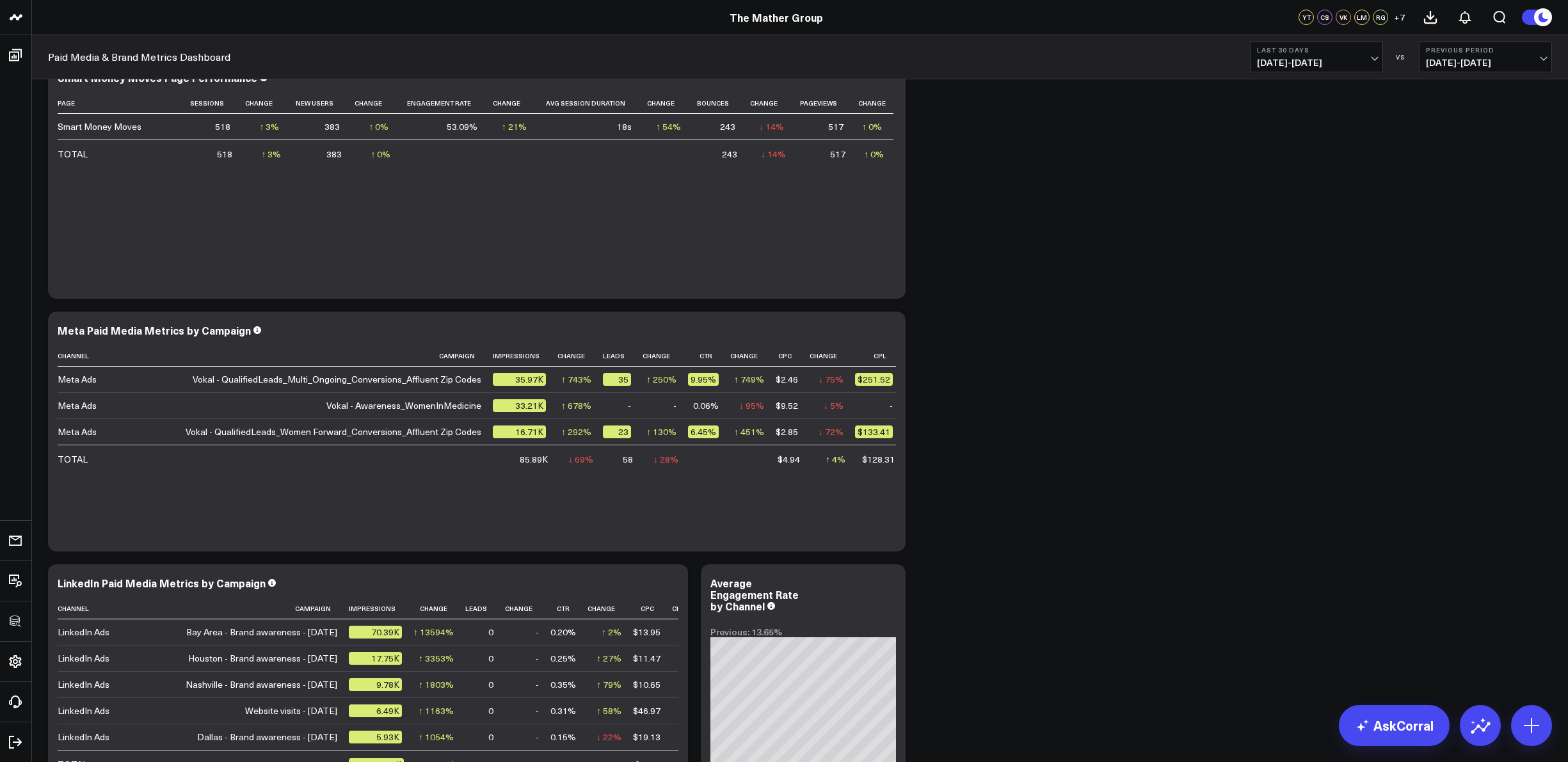
scroll to position [35, 0]
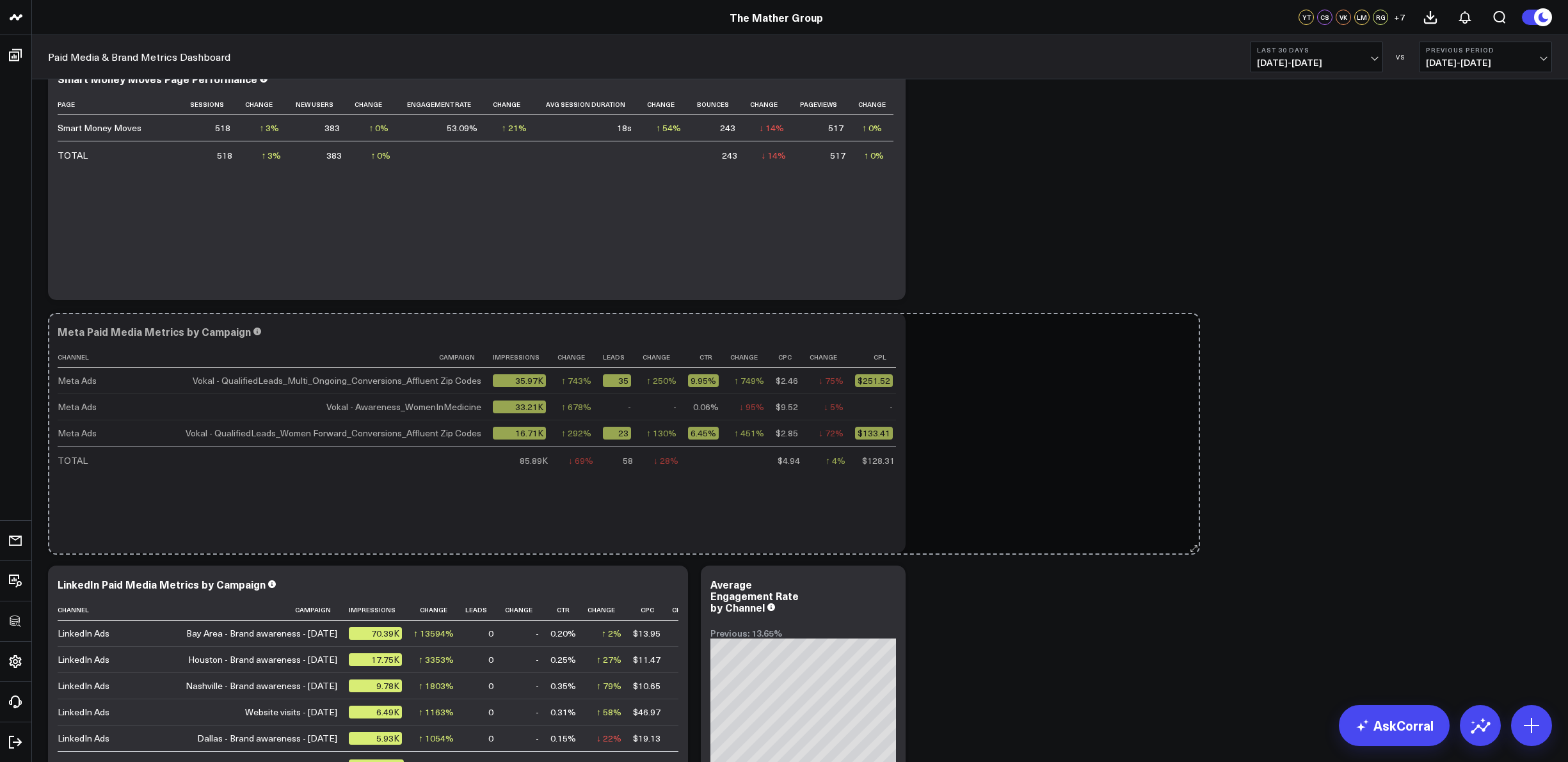
drag, startPoint x: 899, startPoint y: 546, endPoint x: 1193, endPoint y: 548, distance: 294.0
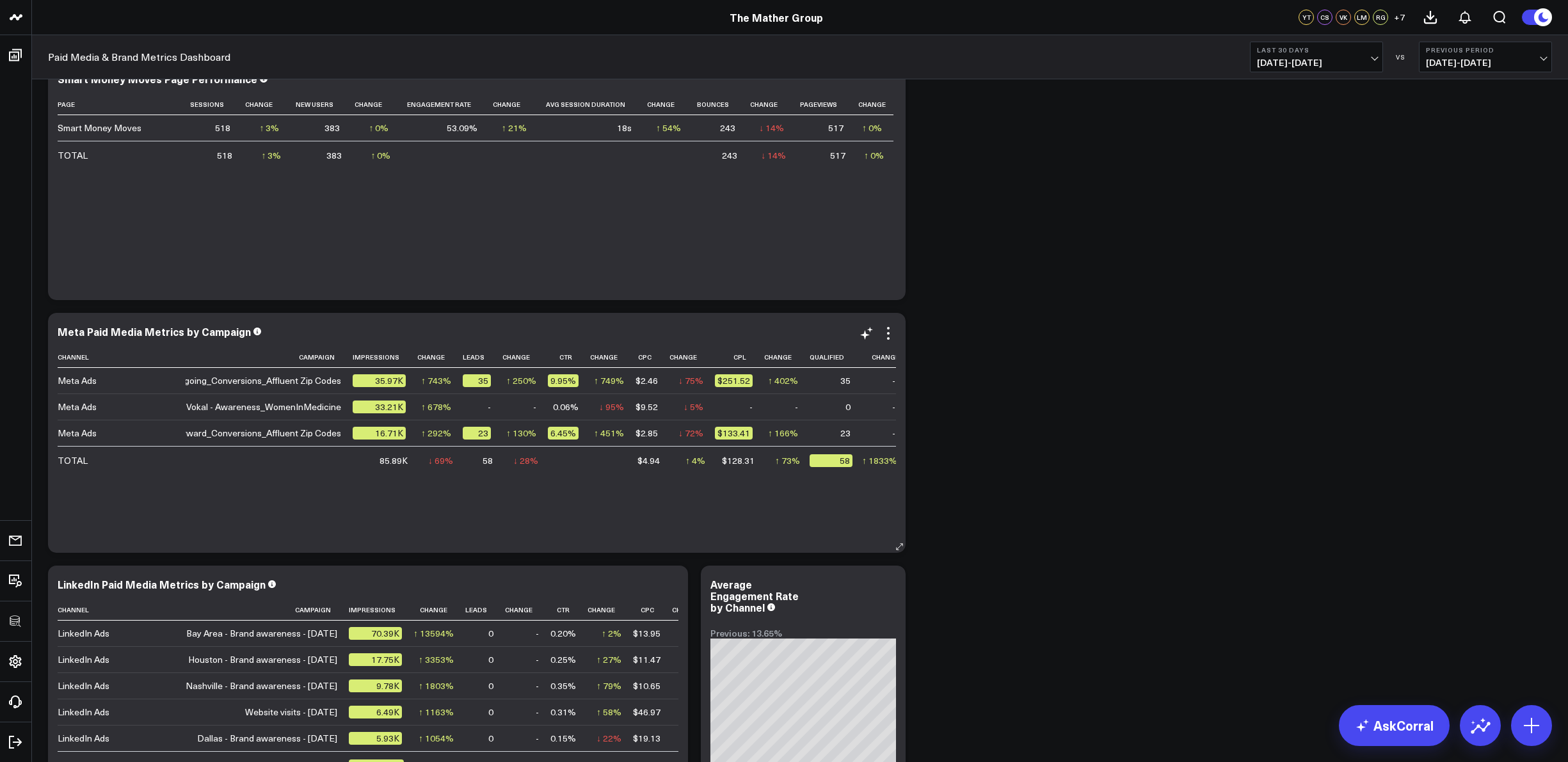
scroll to position [0, 0]
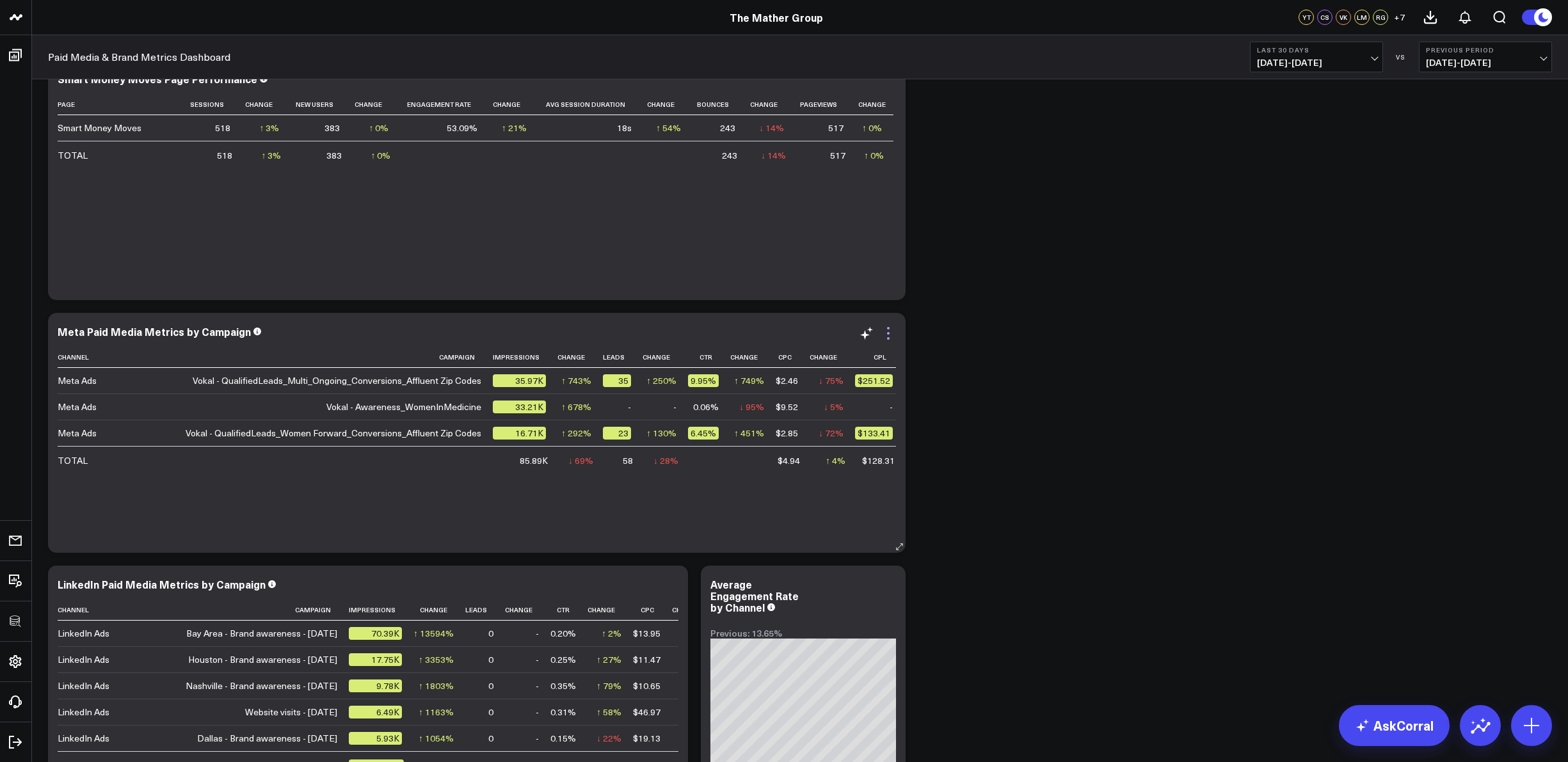
click at [888, 334] on icon at bounding box center [888, 333] width 15 height 15
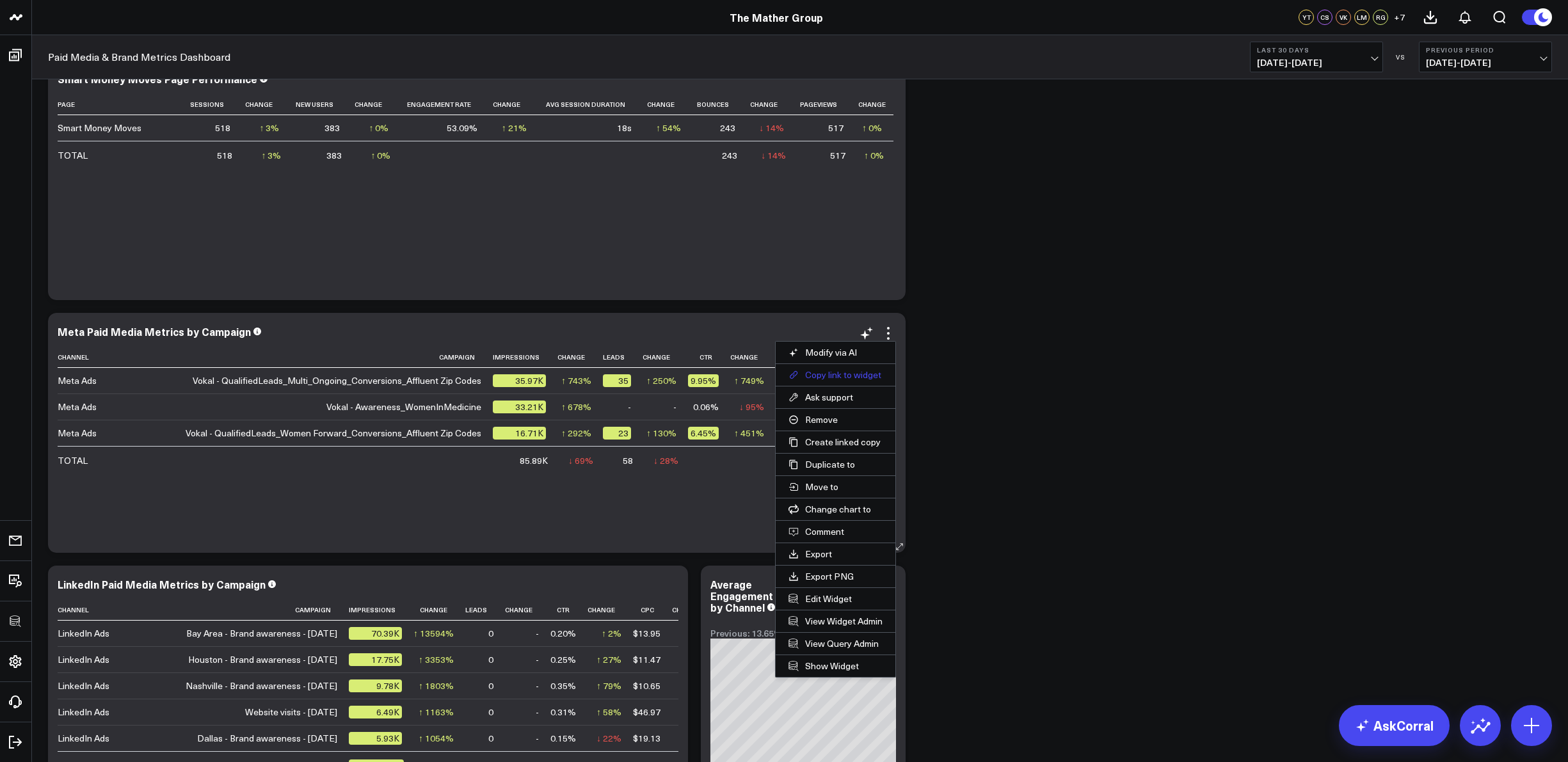
click at [861, 376] on button "Copy link to widget" at bounding box center [836, 375] width 120 height 22
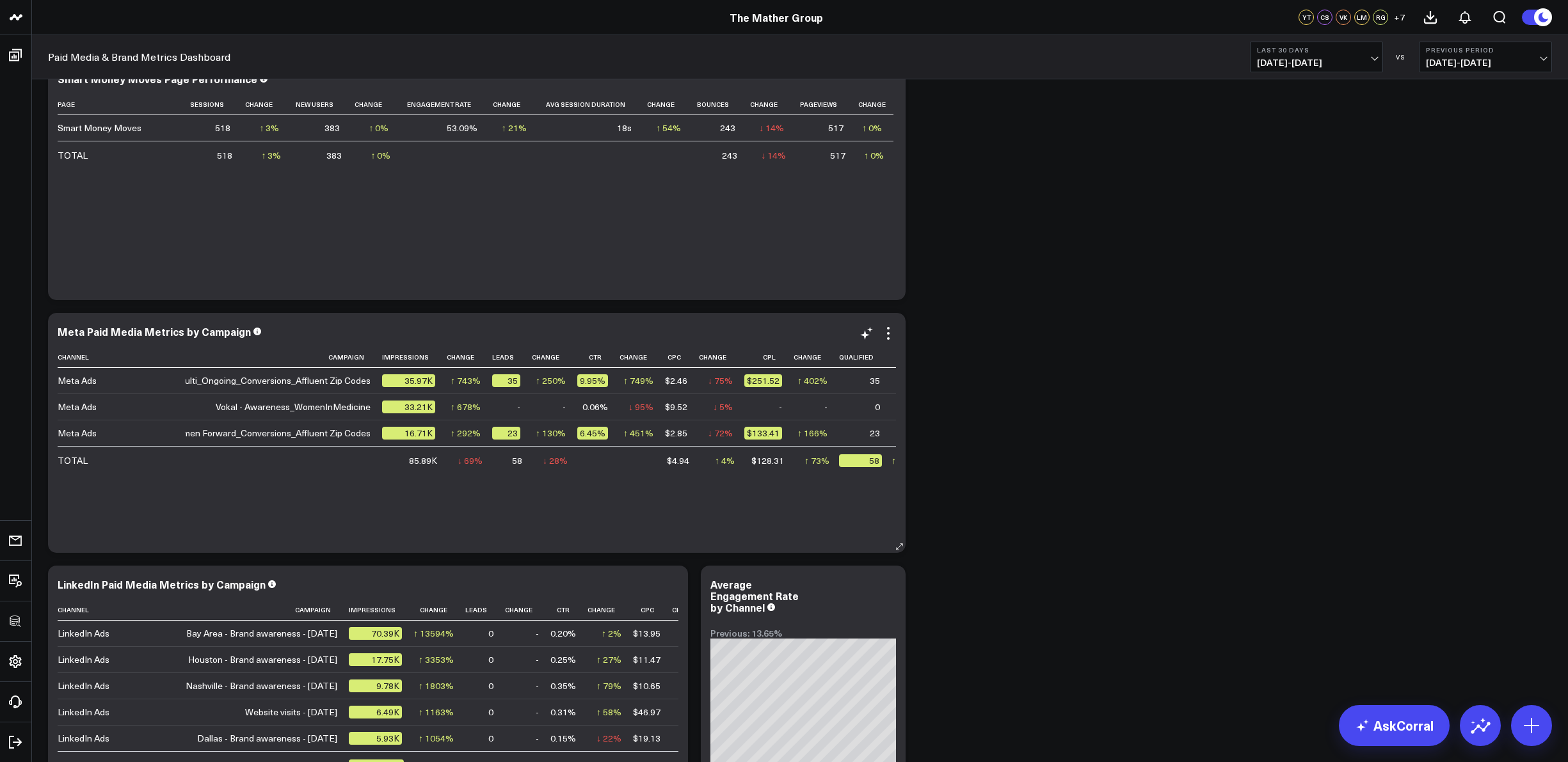
scroll to position [0, 140]
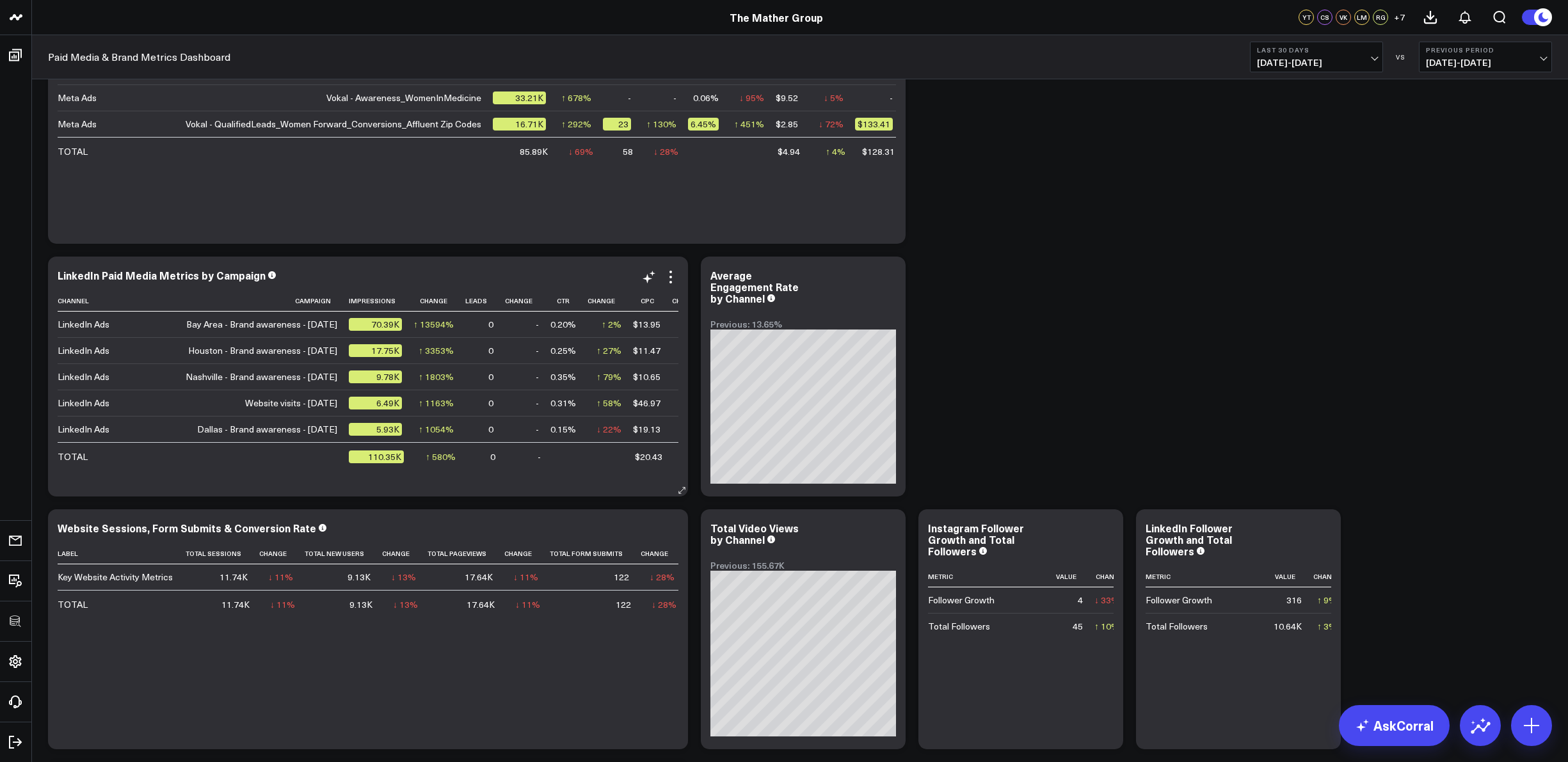
scroll to position [339, 0]
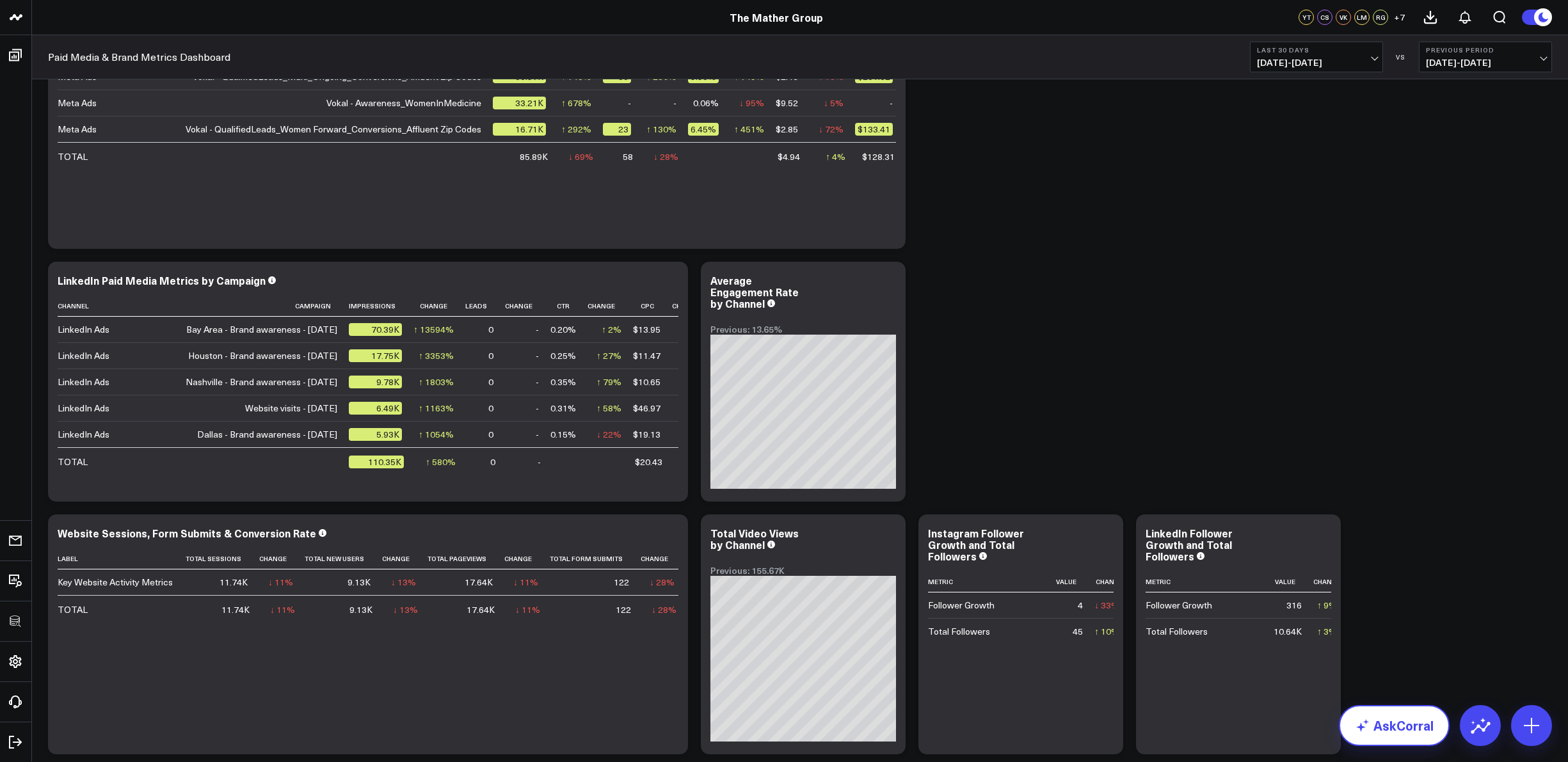
click at [1390, 735] on link "AskCorral" at bounding box center [1394, 726] width 111 height 41
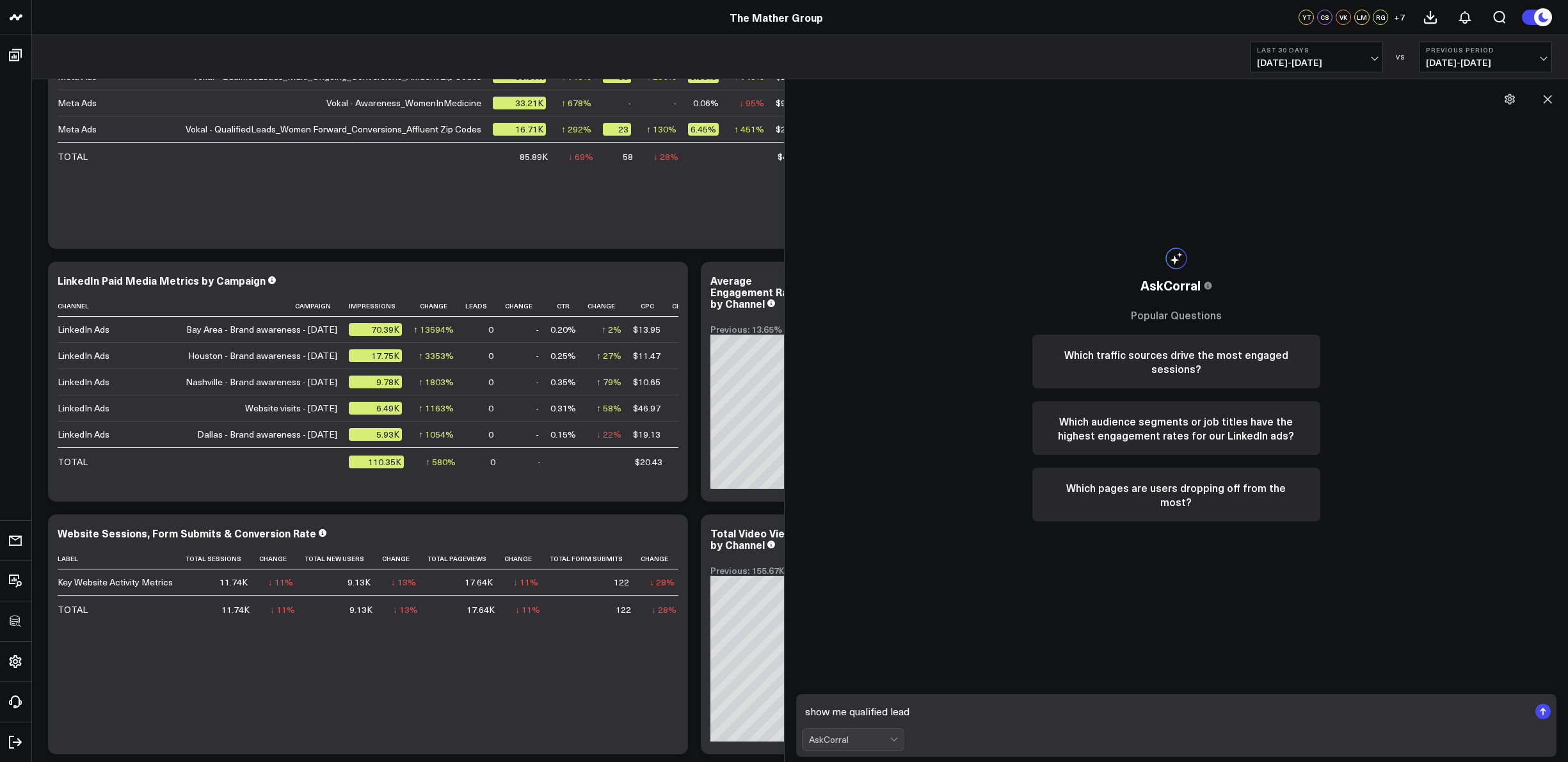
type textarea "show me qualified leads"
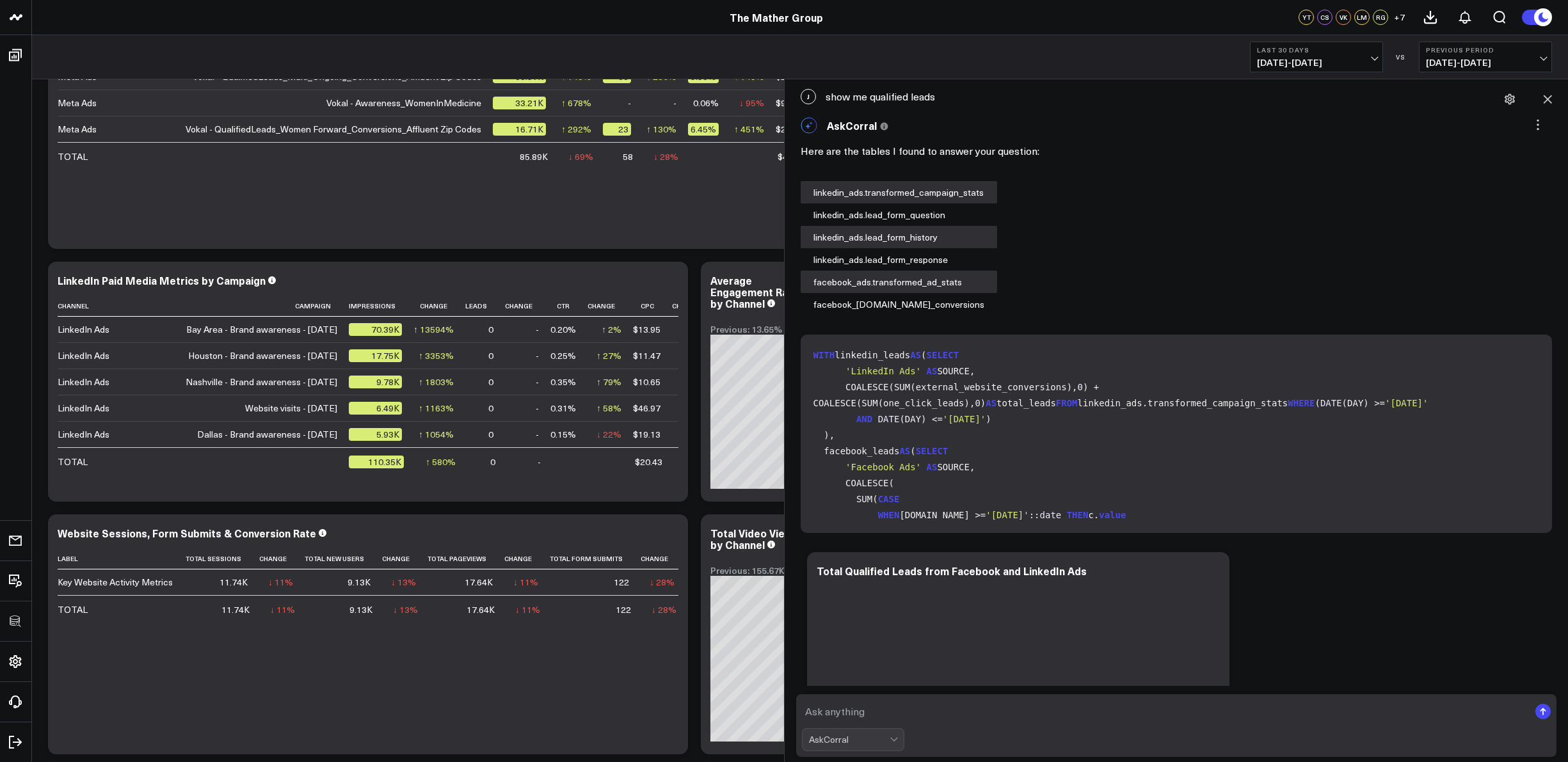
scroll to position [1343, 0]
